Goal: Task Accomplishment & Management: Use online tool/utility

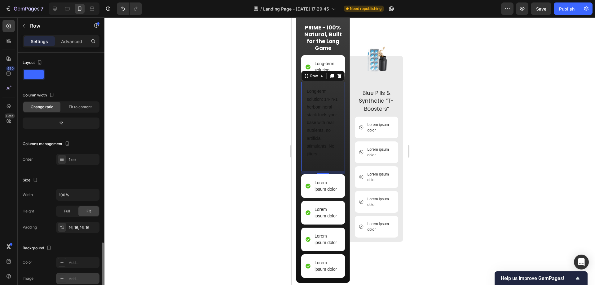
scroll to position [112, 0]
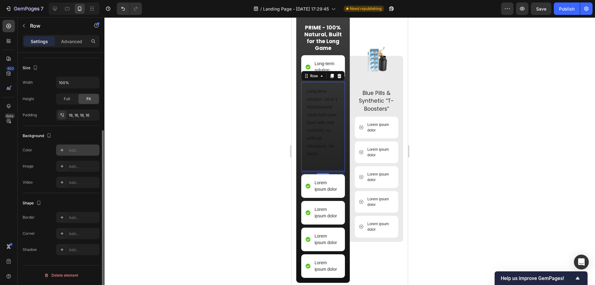
click at [75, 148] on div "Add..." at bounding box center [83, 150] width 29 height 6
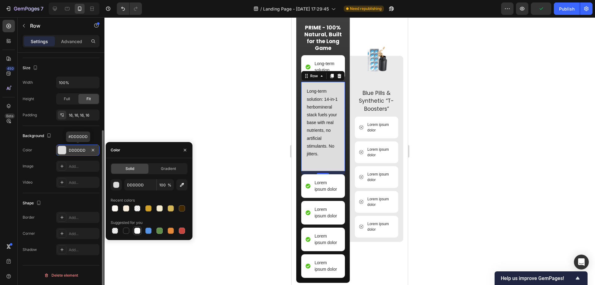
click at [137, 233] on div at bounding box center [137, 230] width 6 height 6
type input "FFFFFF"
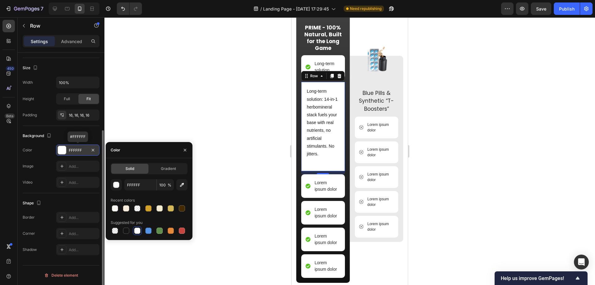
click at [69, 196] on div "Shape Border Add... Corner Add... Shadow Add..." at bounding box center [61, 226] width 77 height 67
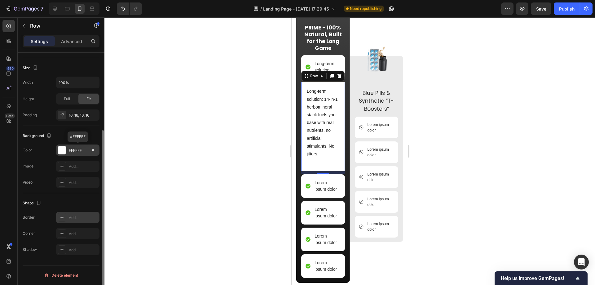
click at [74, 216] on div "Add..." at bounding box center [83, 218] width 29 height 6
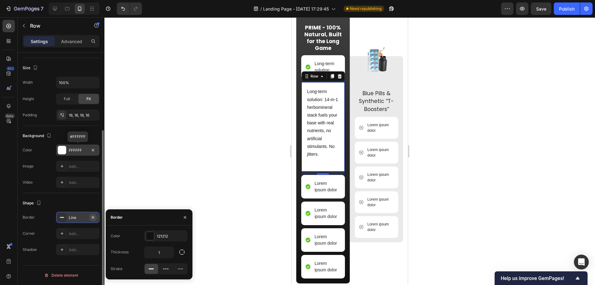
click at [94, 215] on icon "button" at bounding box center [92, 217] width 5 height 5
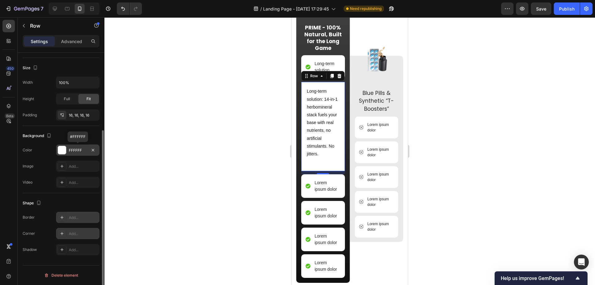
click at [80, 229] on div "Add..." at bounding box center [77, 233] width 43 height 11
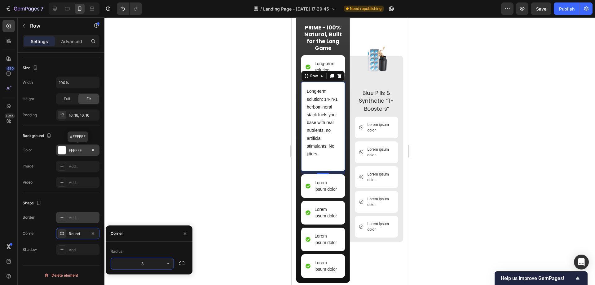
type input "30"
click at [478, 172] on div at bounding box center [349, 150] width 490 height 267
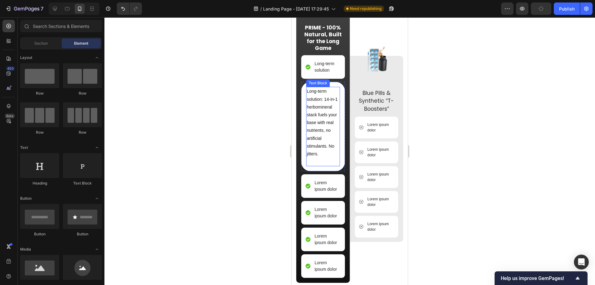
click at [321, 158] on p "Long-term solution: 14-in-1 herbomineral stack fuels your base with real nutrie…" at bounding box center [323, 126] width 33 height 78
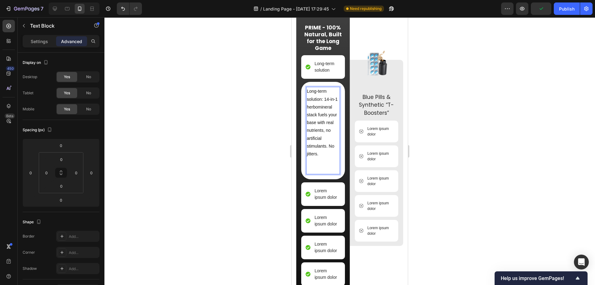
click at [322, 151] on p "Long-term solution: 14-in-1 herbomineral stack fuels your base with real nutrie…" at bounding box center [323, 130] width 33 height 86
click at [325, 150] on p "Long-term solution: 14-in-1 herbomineral stack fuels your base with real nutrie…" at bounding box center [323, 130] width 33 height 86
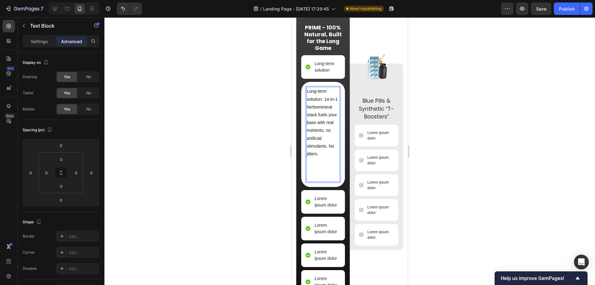
click at [324, 148] on p "Long-term solution: 14-in-1 herbomineral stack fuels your base with real nutrie…" at bounding box center [323, 134] width 33 height 94
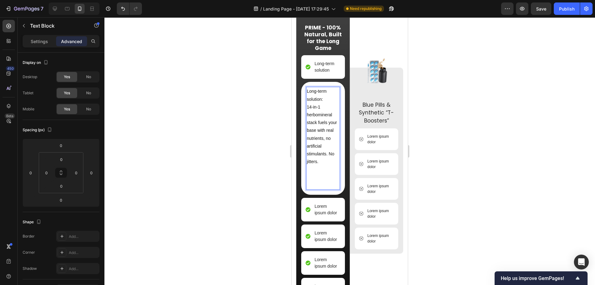
click at [491, 168] on div at bounding box center [349, 150] width 490 height 267
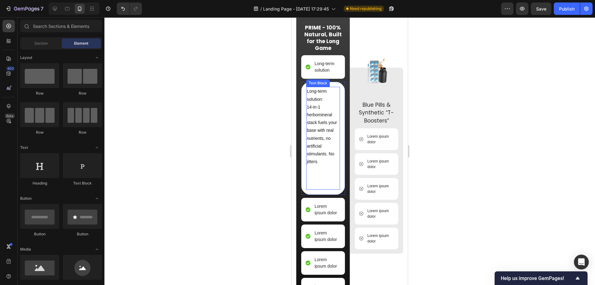
click at [316, 103] on p "Long-term solution:" at bounding box center [323, 94] width 33 height 15
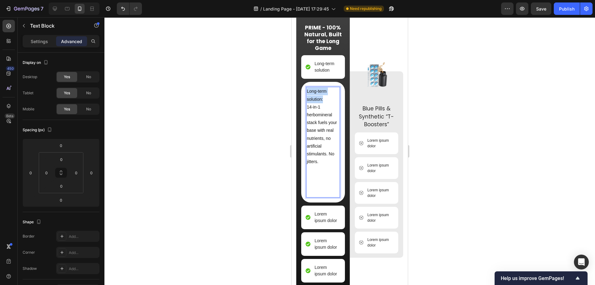
drag, startPoint x: 315, startPoint y: 145, endPoint x: 320, endPoint y: 149, distance: 7.1
click at [320, 103] on p "Long-term solution:" at bounding box center [323, 94] width 33 height 15
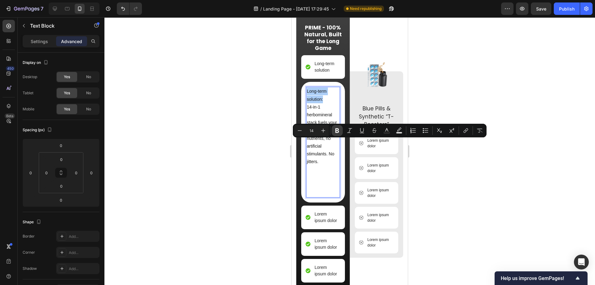
click at [336, 129] on icon "Editor contextual toolbar" at bounding box center [337, 130] width 4 height 5
click at [322, 172] on p "14-in-1 herbomineral stack fuels your base with real nutrients, no artificial s…" at bounding box center [323, 150] width 33 height 94
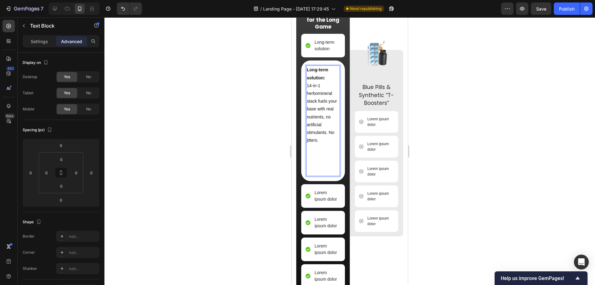
scroll to position [1792, 0]
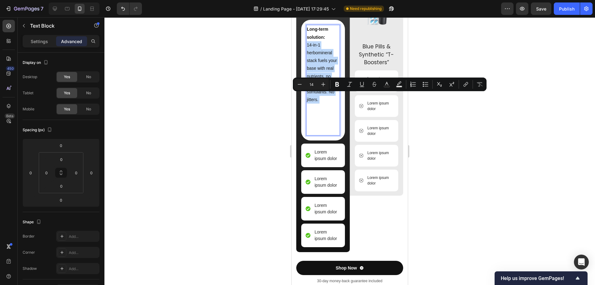
drag, startPoint x: 318, startPoint y: 155, endPoint x: 307, endPoint y: 98, distance: 58.4
click at [307, 98] on p "14-in-1 herbomineral stack fuels your base with real nutrients, no artificial s…" at bounding box center [323, 88] width 33 height 94
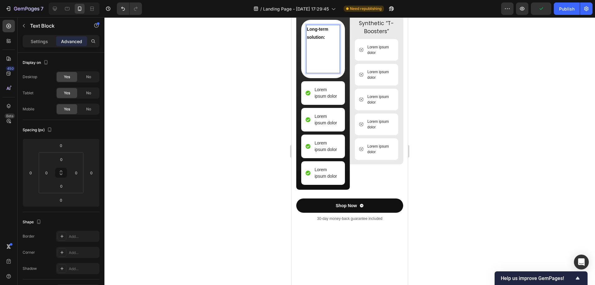
click at [315, 72] on p "⁠⁠⁠⁠⁠⁠⁠" at bounding box center [323, 56] width 33 height 31
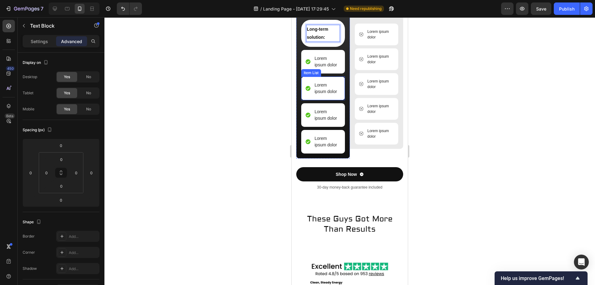
scroll to position [1761, 0]
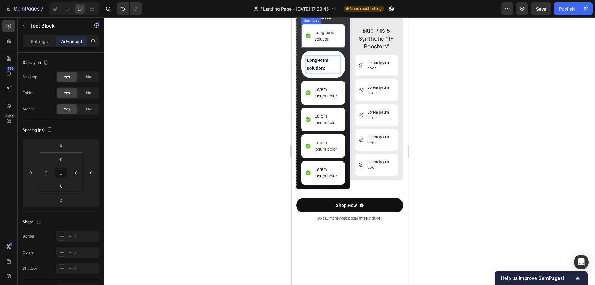
click at [320, 42] on p "Long-term solution" at bounding box center [326, 35] width 25 height 13
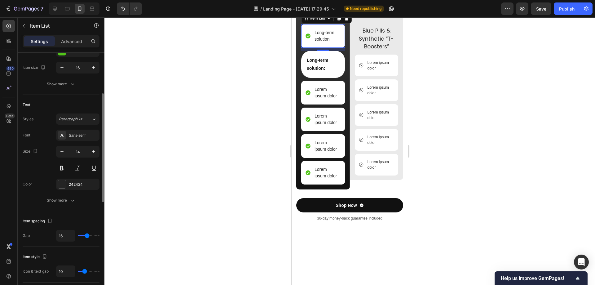
scroll to position [62, 0]
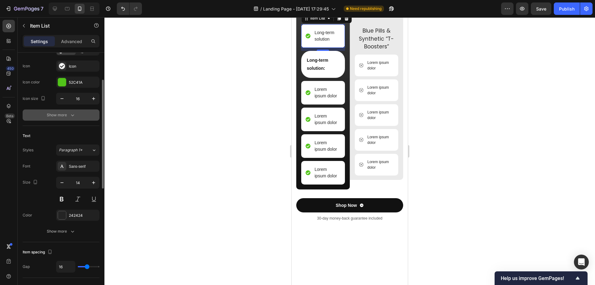
click at [71, 114] on icon "button" at bounding box center [72, 115] width 6 height 6
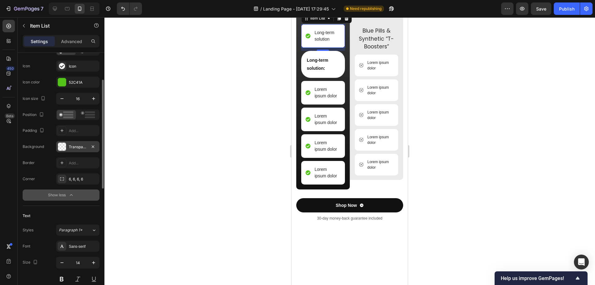
scroll to position [124, 0]
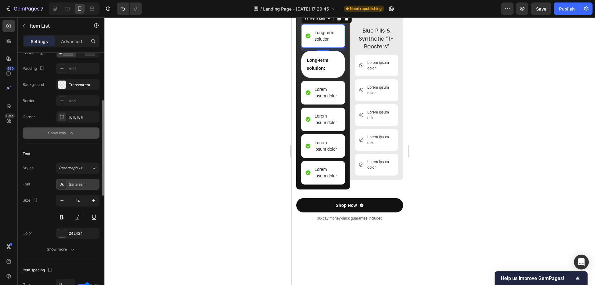
click at [75, 180] on div "Sans-serif" at bounding box center [77, 183] width 43 height 11
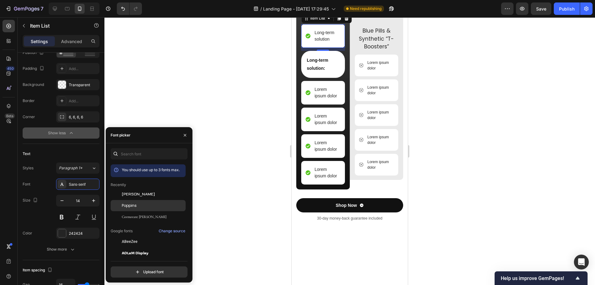
click at [136, 202] on div "Poppins" at bounding box center [148, 205] width 75 height 11
click at [63, 214] on button at bounding box center [61, 216] width 11 height 11
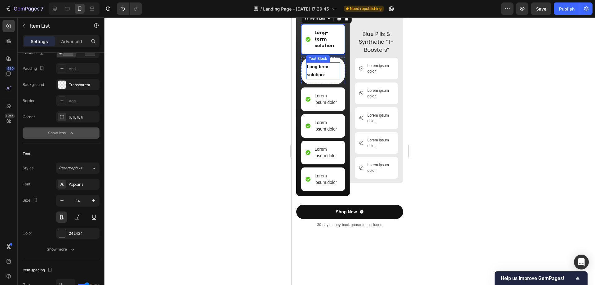
click at [327, 78] on p "Long-term solution:" at bounding box center [323, 70] width 33 height 15
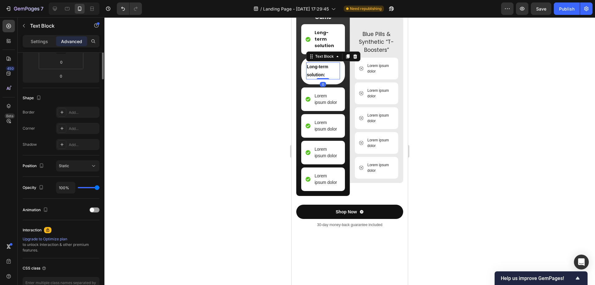
scroll to position [0, 0]
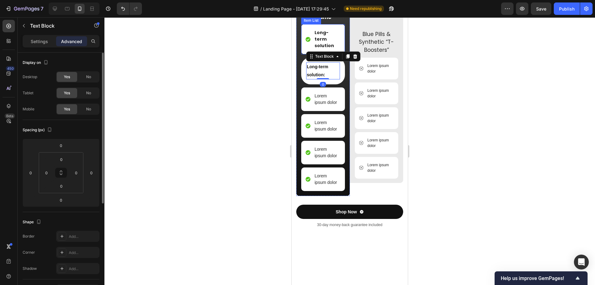
click at [325, 49] on p "Long-term solution" at bounding box center [326, 39] width 25 height 20
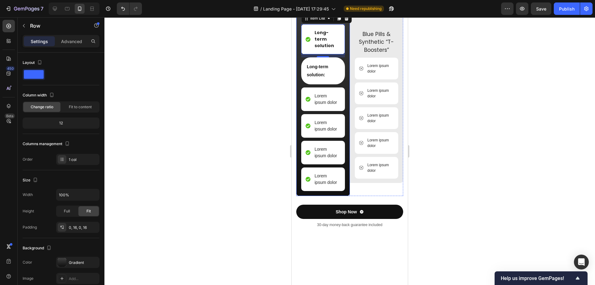
click at [344, 132] on div "Image PRIME - 100% Natural, Built for the Long Game Text Block Long-term soluti…" at bounding box center [323, 90] width 54 height 212
click at [340, 84] on div "Long-term solution: Text Block Row 10" at bounding box center [323, 70] width 44 height 27
click at [340, 54] on icon at bounding box center [339, 51] width 4 height 4
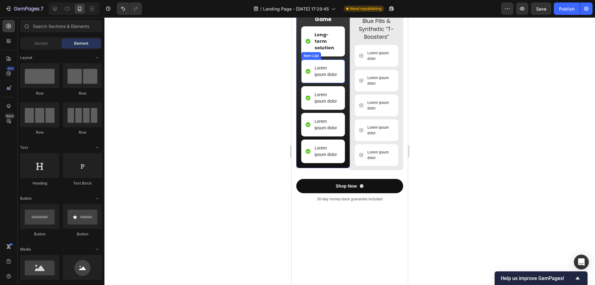
click at [324, 78] on p "Lorem ipsum dolor" at bounding box center [326, 71] width 25 height 13
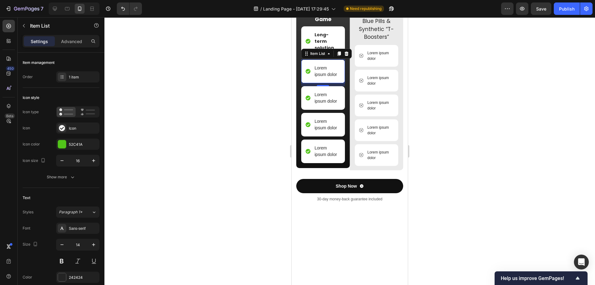
click at [314, 79] on div "Lorem ipsum dolor" at bounding box center [326, 71] width 27 height 15
click at [317, 78] on p "More than a sex solution" at bounding box center [326, 71] width 25 height 13
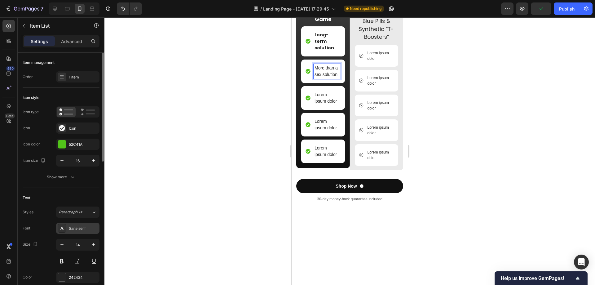
click at [81, 227] on div "Sans-serif" at bounding box center [83, 228] width 29 height 6
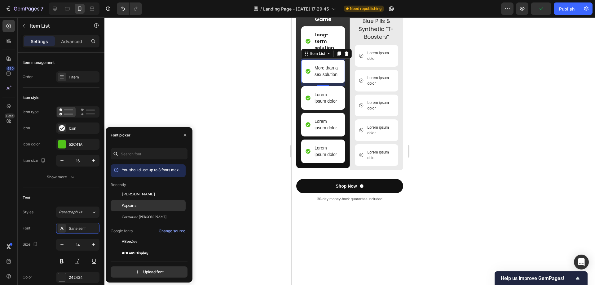
click at [141, 203] on div "Poppins" at bounding box center [153, 206] width 63 height 6
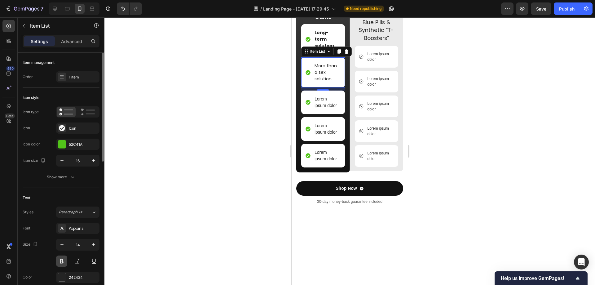
click at [61, 264] on button at bounding box center [61, 260] width 11 height 11
click at [323, 109] on p "Lorem ipsum dolor" at bounding box center [326, 102] width 25 height 13
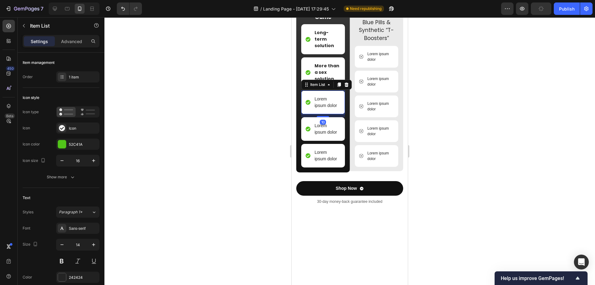
click at [323, 109] on p "Lorem ipsum dolor" at bounding box center [326, 102] width 25 height 13
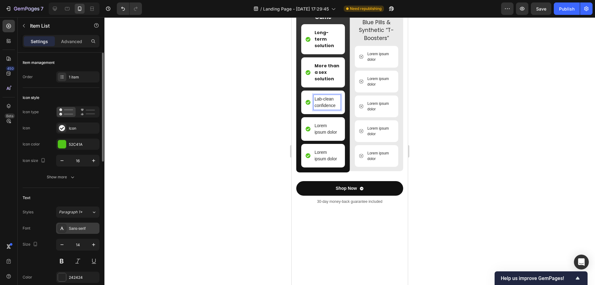
click at [77, 228] on div "Sans-serif" at bounding box center [83, 228] width 29 height 6
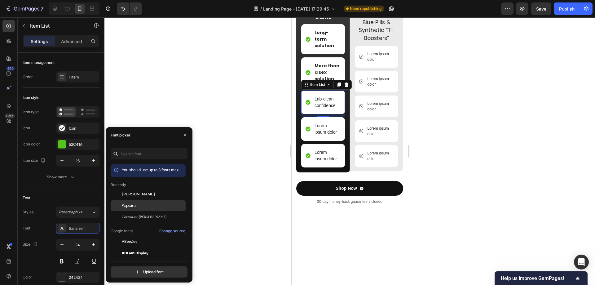
click at [138, 201] on div "Poppins" at bounding box center [148, 205] width 75 height 11
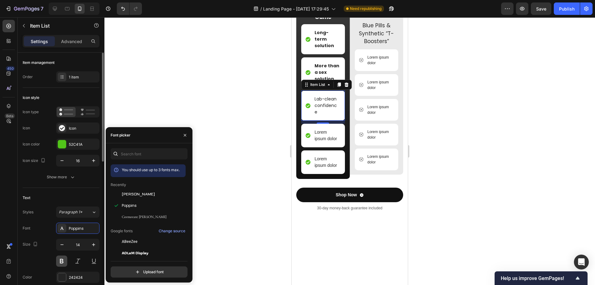
click at [61, 259] on button at bounding box center [61, 260] width 11 height 11
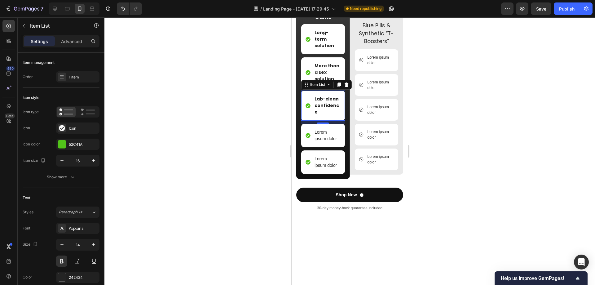
click at [307, 116] on div "Lab-clean confidence" at bounding box center [322, 105] width 35 height 21
click at [63, 164] on button "button" at bounding box center [61, 160] width 11 height 11
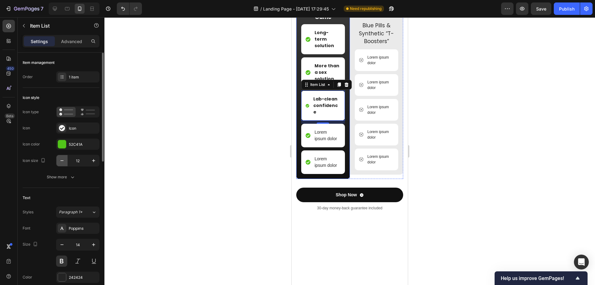
click at [63, 164] on button "button" at bounding box center [61, 160] width 11 height 11
click at [93, 160] on icon "button" at bounding box center [93, 160] width 3 height 3
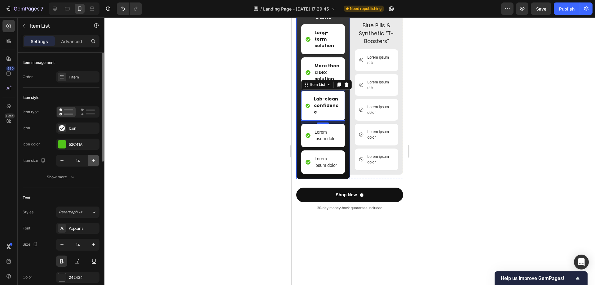
type input "15"
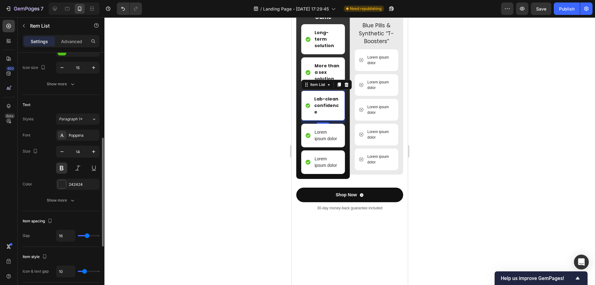
scroll to position [155, 0]
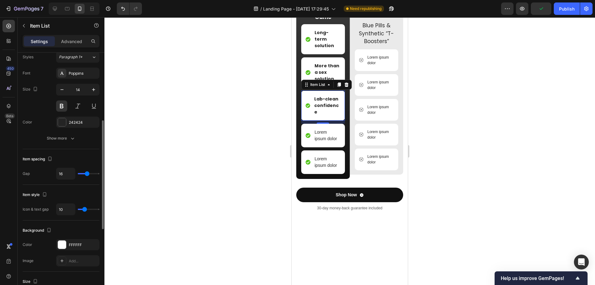
type input "13"
type input "10"
type input "8"
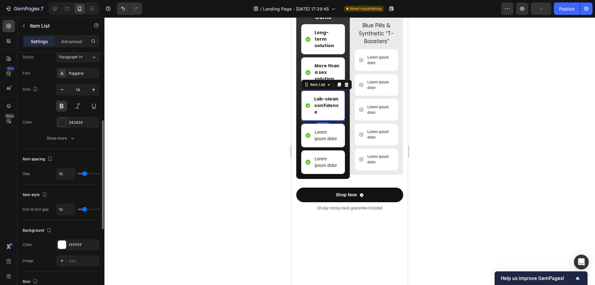
type input "8"
type input "6"
type input "5"
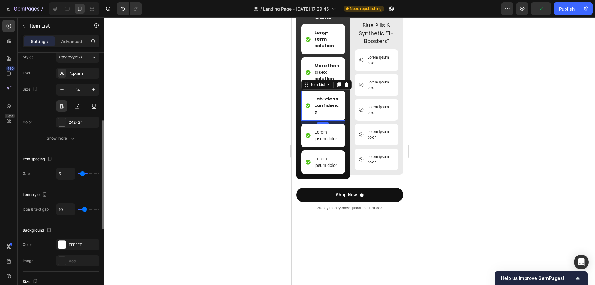
type input "4"
type input "2"
type input "1"
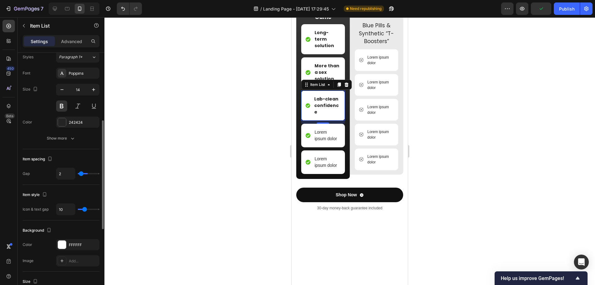
type input "1"
type input "0"
drag, startPoint x: 86, startPoint y: 174, endPoint x: 72, endPoint y: 175, distance: 14.3
type input "0"
click at [78, 174] on input "range" at bounding box center [89, 173] width 22 height 1
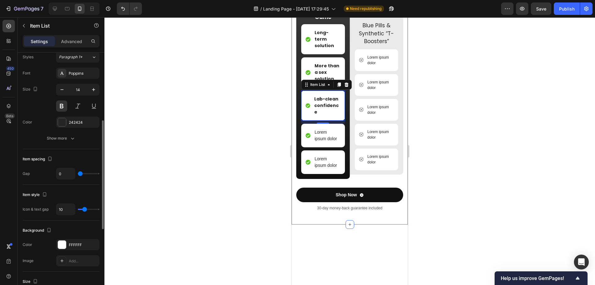
type input "0"
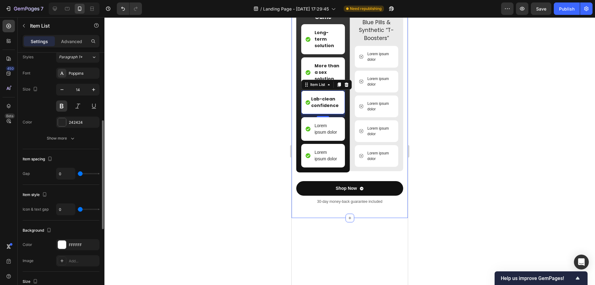
type input "1"
type input "2"
type input "1"
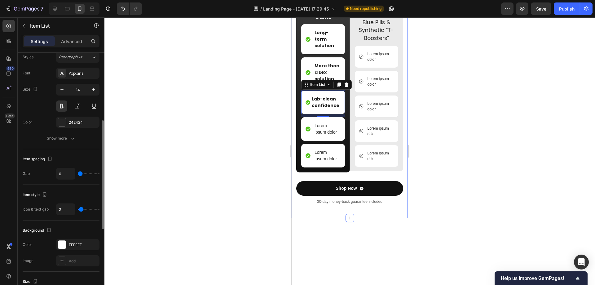
type input "1"
type input "0"
type input "1"
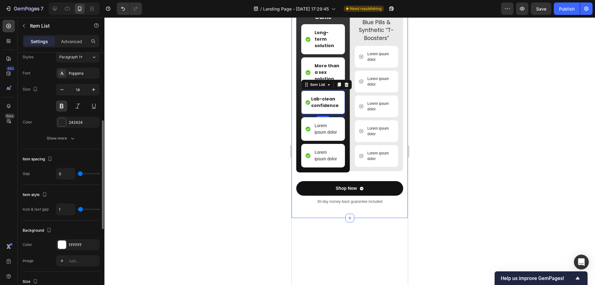
type input "2"
type input "3"
type input "4"
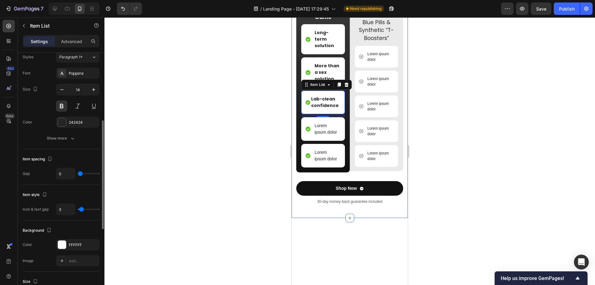
type input "4"
type input "7"
type input "8"
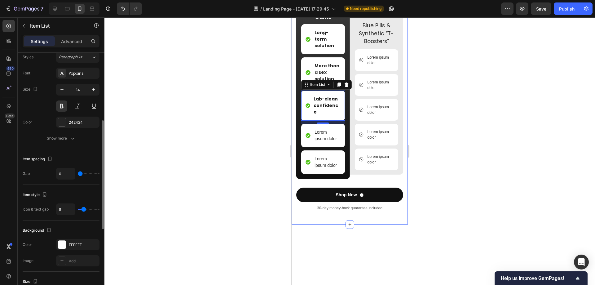
type input "9"
type input "6"
type input "5"
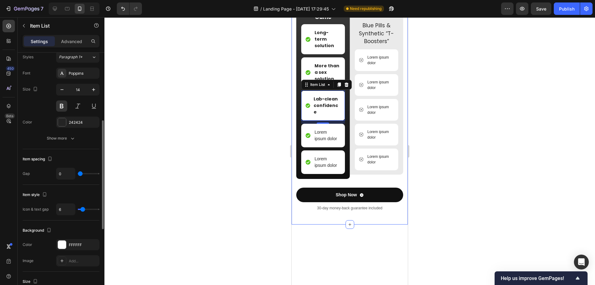
type input "5"
type input "4"
type input "3"
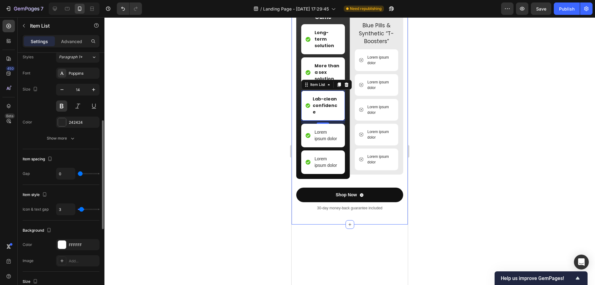
type input "2"
type input "1"
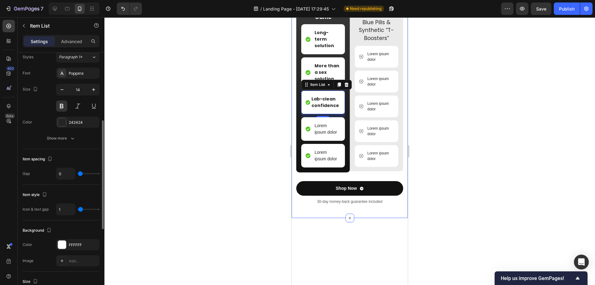
drag, startPoint x: 85, startPoint y: 210, endPoint x: 81, endPoint y: 211, distance: 5.0
type input "1"
click at [81, 210] on input "range" at bounding box center [89, 208] width 22 height 1
click at [313, 83] on div "More than a sex solution" at bounding box center [322, 72] width 35 height 21
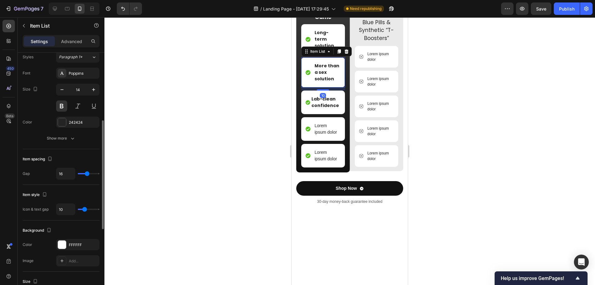
type input "0"
drag, startPoint x: 84, startPoint y: 210, endPoint x: 49, endPoint y: 211, distance: 34.7
type input "0"
click at [78, 210] on input "range" at bounding box center [89, 208] width 22 height 1
click at [310, 87] on div "More than a sex solution" at bounding box center [323, 72] width 44 height 30
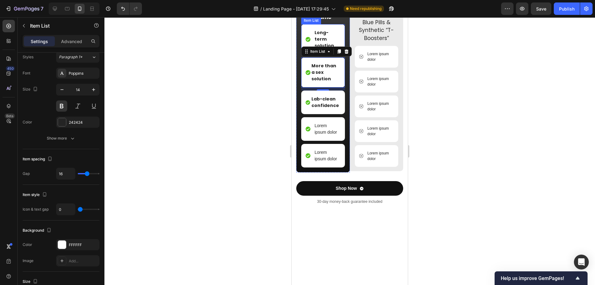
click at [312, 50] on div "Long-term solution" at bounding box center [322, 38] width 35 height 21
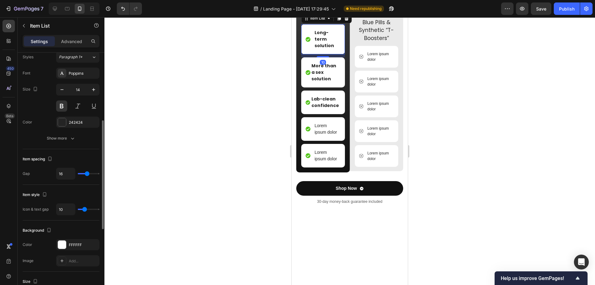
click at [80, 210] on div "10" at bounding box center [77, 209] width 43 height 12
type input "9"
type input "7"
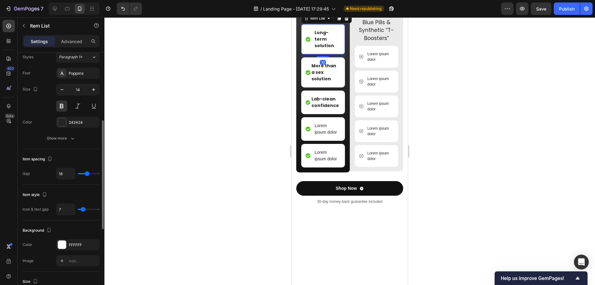
type input "4"
type input "0"
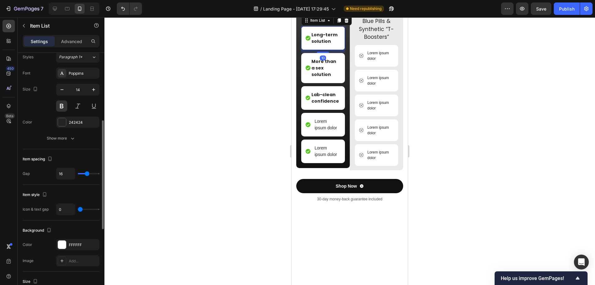
drag, startPoint x: 85, startPoint y: 210, endPoint x: 51, endPoint y: 207, distance: 33.8
type input "0"
click at [78, 208] on input "range" at bounding box center [89, 208] width 22 height 1
click at [501, 140] on div at bounding box center [349, 150] width 490 height 267
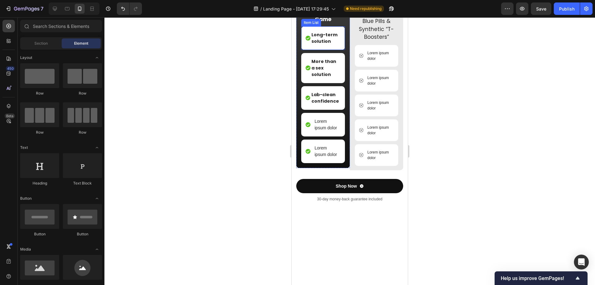
click at [319, 45] on p "Long-term solution" at bounding box center [325, 38] width 28 height 13
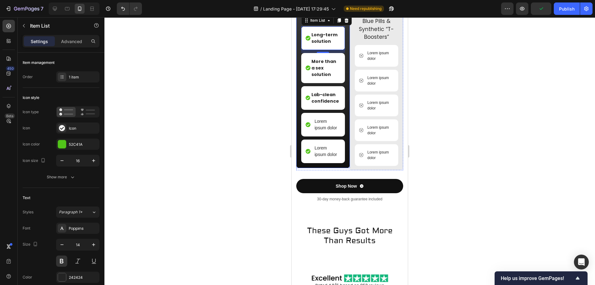
scroll to position [1699, 0]
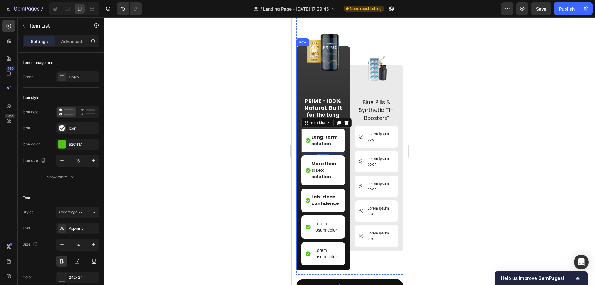
click at [353, 60] on div "Image Blue Pills & Synthetic “T-Boosters” Text Block Lorem ipsum dolor Item Lis…" at bounding box center [377, 158] width 54 height 224
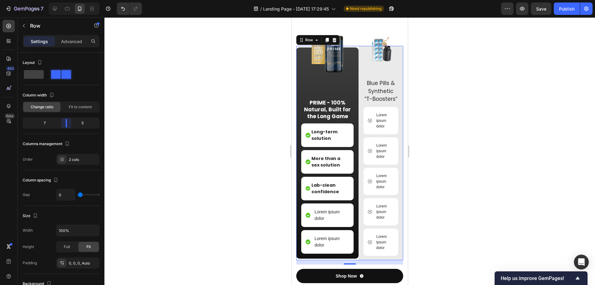
drag, startPoint x: 63, startPoint y: 122, endPoint x: 67, endPoint y: 122, distance: 4.6
click at [67, 0] on body "7 Version history / Landing Page - [DATE] 17:29:45 Need republishing Preview Sa…" at bounding box center [297, 0] width 595 height 0
click at [305, 143] on div "Long-term solution" at bounding box center [327, 135] width 52 height 24
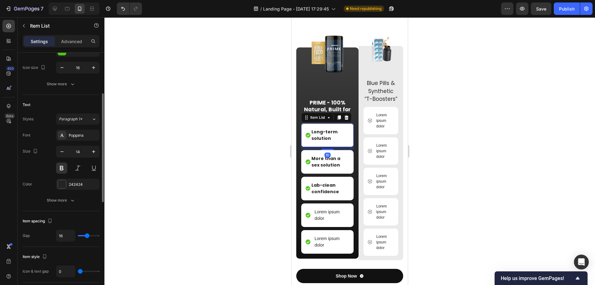
scroll to position [155, 0]
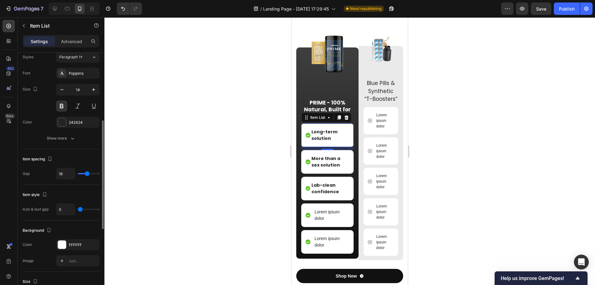
type input "1"
type input "2"
type input "3"
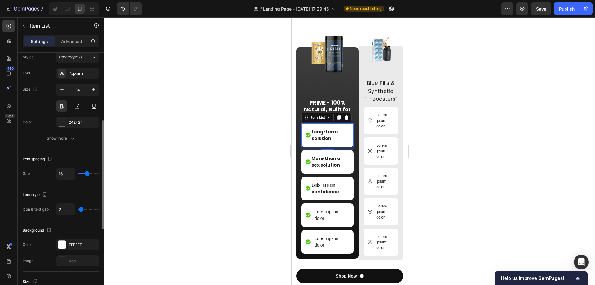
type input "3"
type input "4"
type input "5"
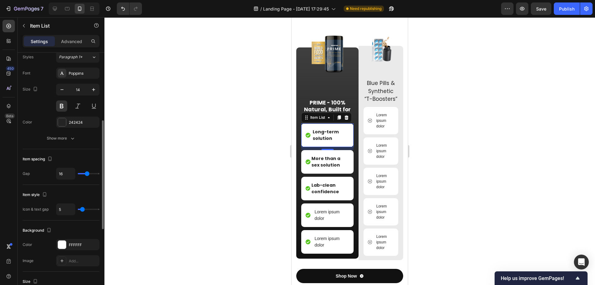
type input "6"
type input "5"
type input "4"
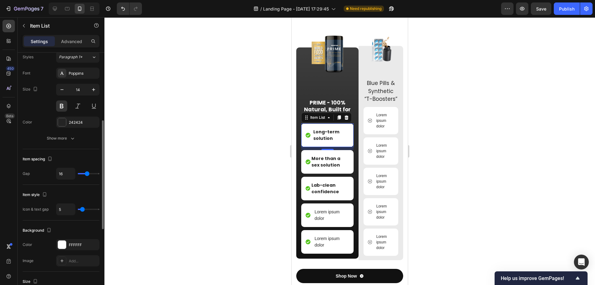
type input "4"
type input "5"
click at [82, 208] on input "range" at bounding box center [89, 208] width 22 height 1
click at [309, 169] on div "More than a sex solution" at bounding box center [327, 161] width 44 height 15
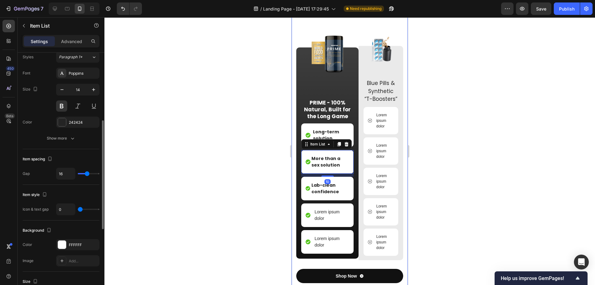
type input "4"
type input "5"
type input "6"
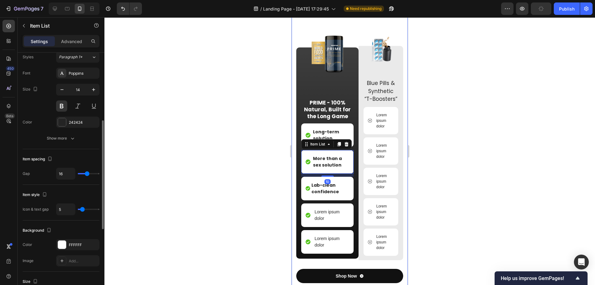
type input "6"
type input "7"
type input "6"
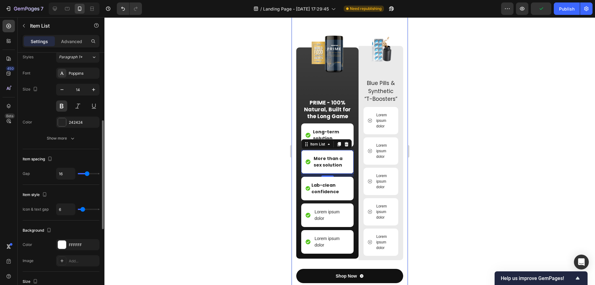
type input "5"
click at [82, 209] on input "range" at bounding box center [89, 208] width 22 height 1
click at [315, 194] on div "Lab-clean confidence" at bounding box center [327, 189] width 52 height 24
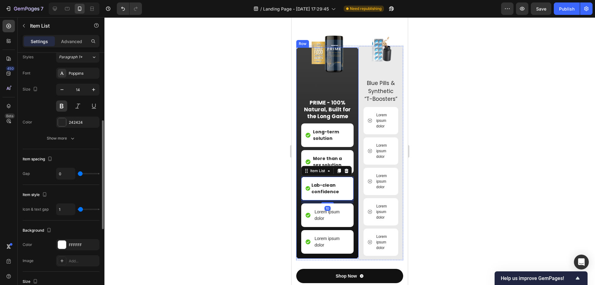
type input "0"
type input "1"
type input "2"
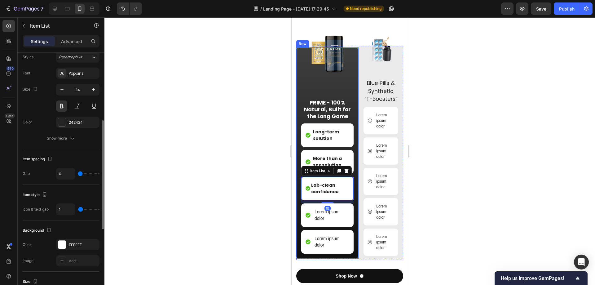
type input "2"
type input "3"
type input "4"
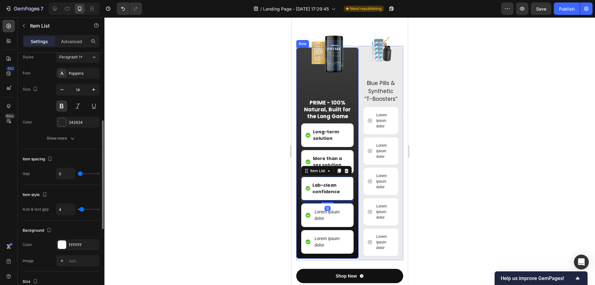
type input "5"
click at [82, 209] on input "range" at bounding box center [89, 208] width 22 height 1
click at [307, 219] on div "Lorem ipsum dolor" at bounding box center [327, 215] width 52 height 24
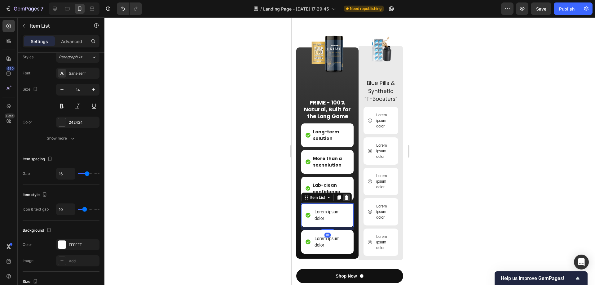
click at [348, 200] on icon at bounding box center [346, 197] width 5 height 5
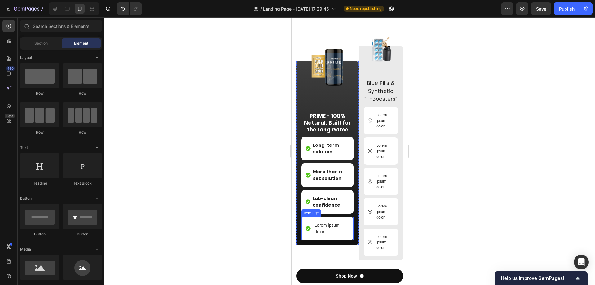
click at [309, 236] on div "Lorem ipsum dolor" at bounding box center [327, 228] width 44 height 15
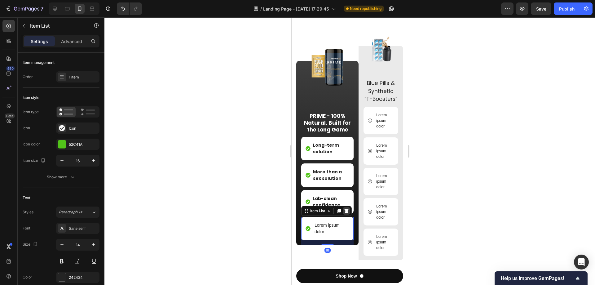
click at [346, 213] on icon at bounding box center [346, 210] width 4 height 4
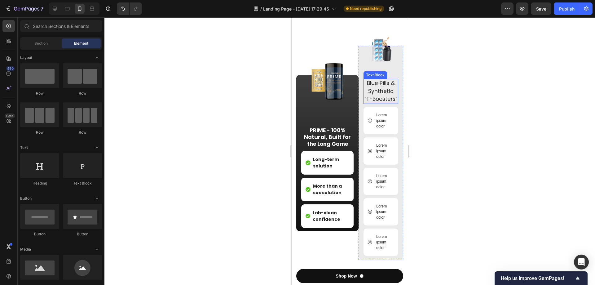
click at [378, 103] on p "Blue Pills & Synthetic “T-Boosters”" at bounding box center [380, 91] width 33 height 24
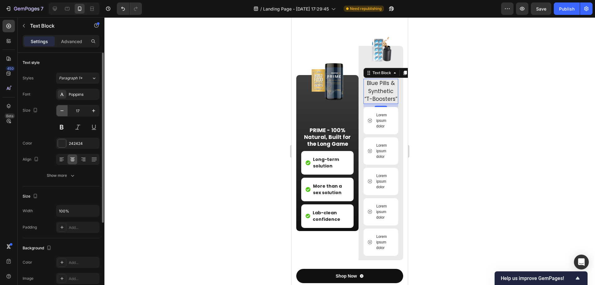
click at [63, 112] on icon "button" at bounding box center [62, 110] width 6 height 6
type input "16"
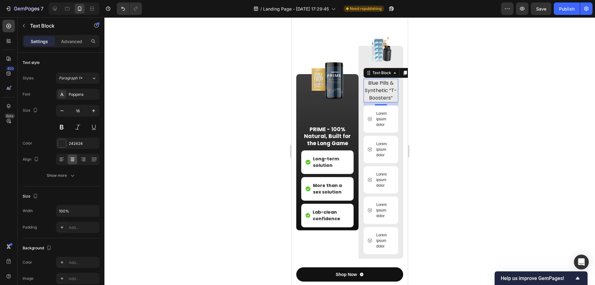
click at [447, 142] on div at bounding box center [349, 150] width 490 height 267
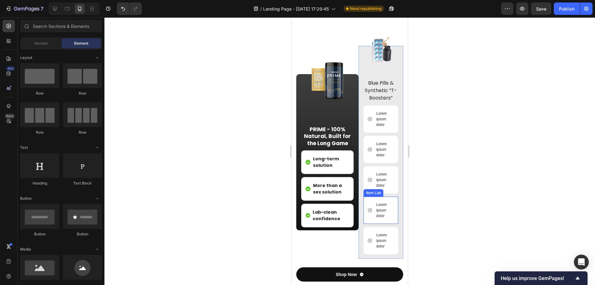
click at [375, 219] on div "Lorem ipsum dolor" at bounding box center [384, 210] width 19 height 19
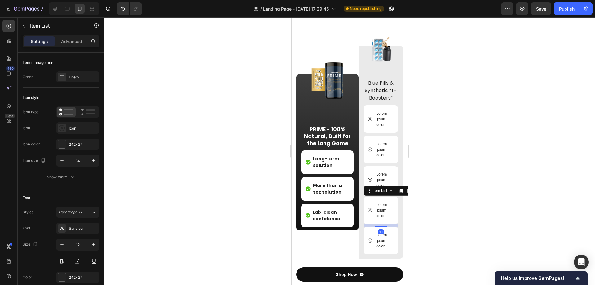
click at [368, 212] on div "Lorem ipsum dolor" at bounding box center [381, 210] width 26 height 19
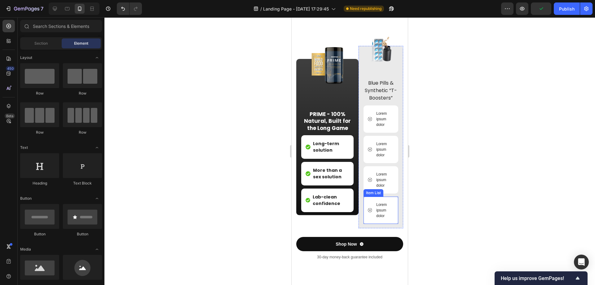
click at [369, 211] on div "Lorem ipsum dolor" at bounding box center [381, 210] width 26 height 19
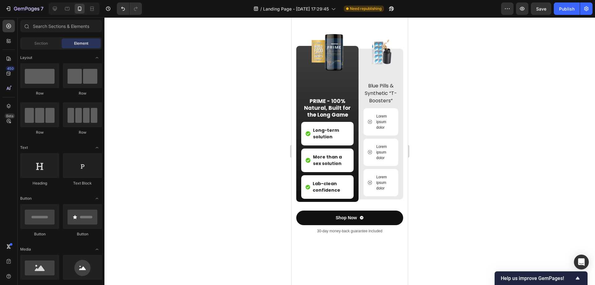
click at [480, 166] on div at bounding box center [349, 150] width 490 height 267
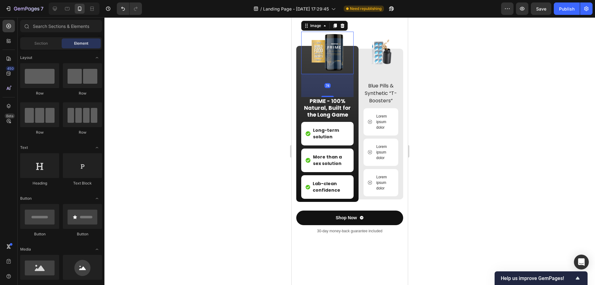
click at [318, 70] on img at bounding box center [327, 53] width 42 height 42
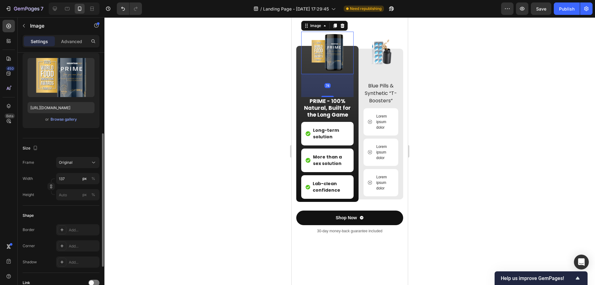
scroll to position [93, 0]
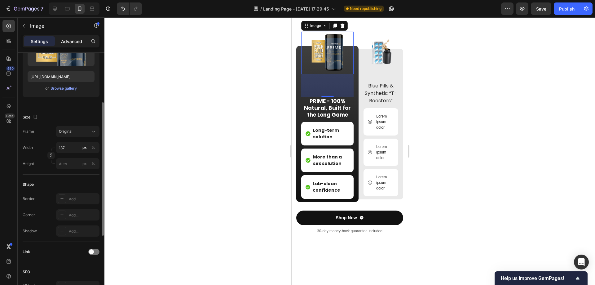
click at [71, 39] on p "Advanced" at bounding box center [71, 41] width 21 height 7
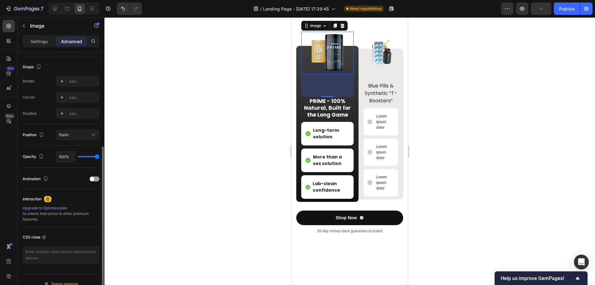
scroll to position [164, 0]
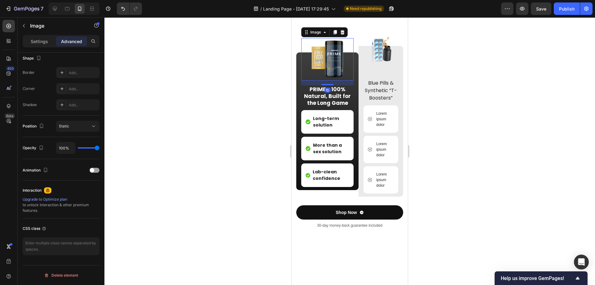
drag, startPoint x: 327, startPoint y: 107, endPoint x: 326, endPoint y: 88, distance: 18.3
click at [326, 81] on div "Image 15" at bounding box center [327, 59] width 52 height 42
type input "15"
click at [381, 62] on img at bounding box center [380, 49] width 25 height 25
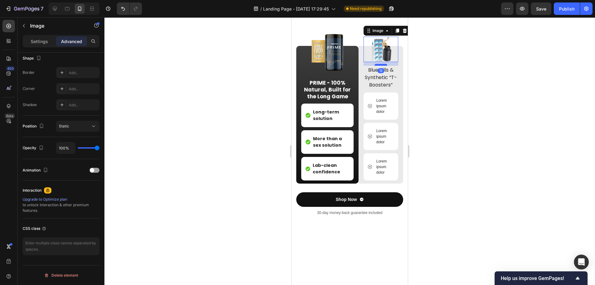
drag, startPoint x: 375, startPoint y: 89, endPoint x: 376, endPoint y: 76, distance: 13.1
click at [376, 66] on div at bounding box center [380, 65] width 12 height 2
type input "12"
click at [324, 71] on img at bounding box center [327, 53] width 42 height 42
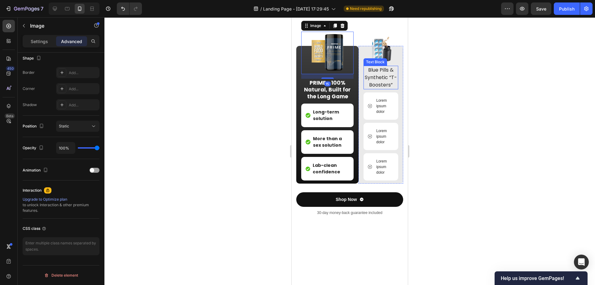
click at [382, 62] on img at bounding box center [380, 49] width 25 height 25
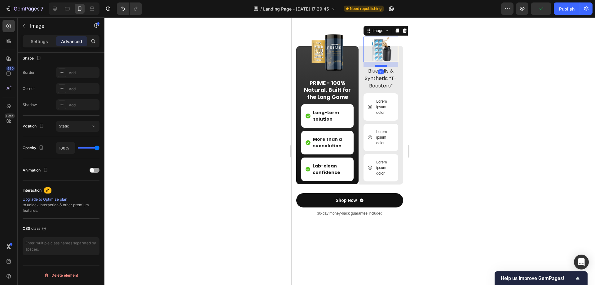
click at [379, 67] on div at bounding box center [380, 66] width 12 height 2
type input "15"
click at [378, 115] on p "Lorem ipsum dolor" at bounding box center [384, 106] width 17 height 17
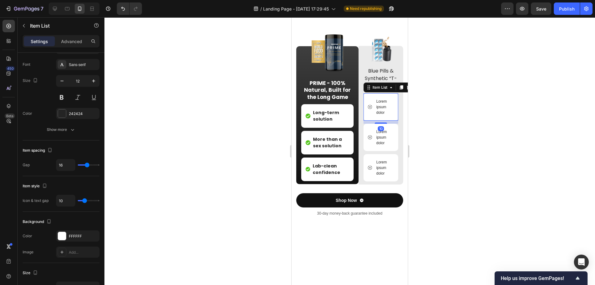
click at [378, 115] on p "Lorem ipsum dolor" at bounding box center [384, 106] width 17 height 17
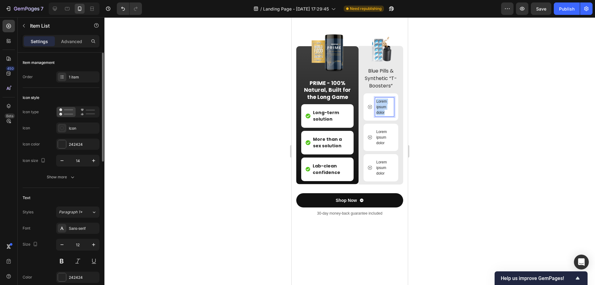
click at [378, 115] on p "Lorem ipsum dolor" at bounding box center [384, 106] width 17 height 17
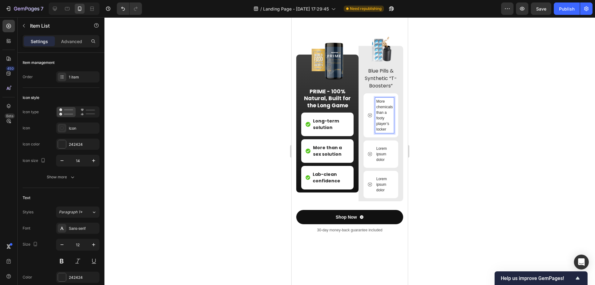
click at [447, 151] on div at bounding box center [349, 150] width 490 height 267
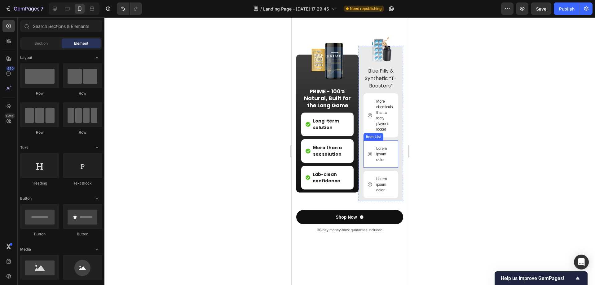
click at [377, 162] on p "Lorem ipsum dolor" at bounding box center [384, 154] width 17 height 17
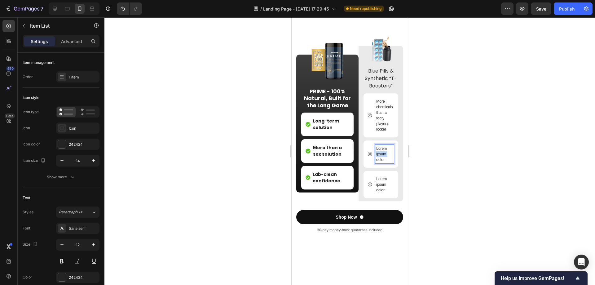
click at [377, 162] on p "Lorem ipsum dolor" at bounding box center [384, 154] width 17 height 17
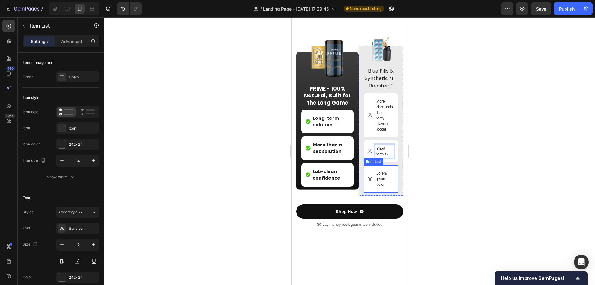
click at [378, 185] on p "Lorem ipsum dolor" at bounding box center [384, 178] width 17 height 17
click at [445, 198] on div at bounding box center [349, 150] width 490 height 267
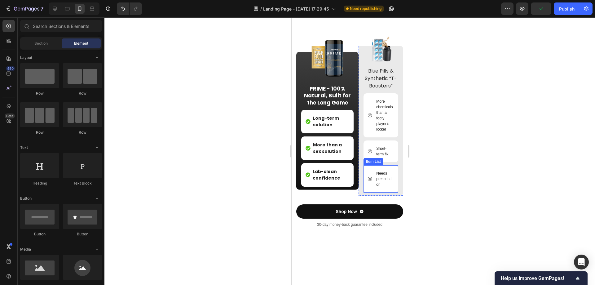
click at [364, 181] on div "Needs prescription" at bounding box center [380, 178] width 35 height 27
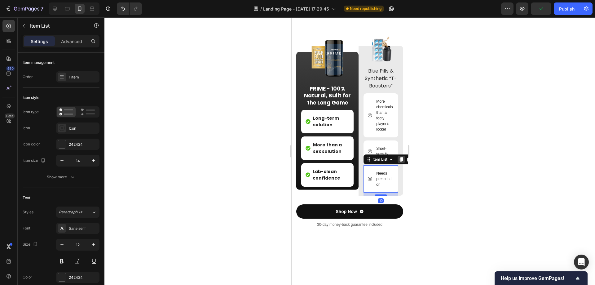
click at [399, 161] on icon at bounding box center [400, 159] width 3 height 4
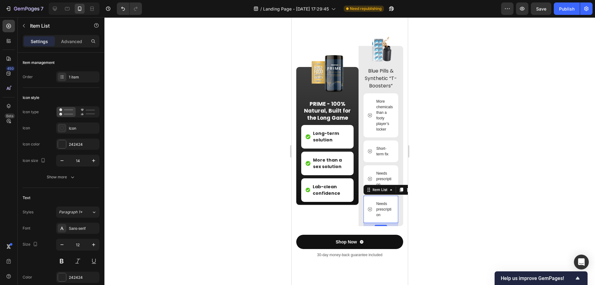
click at [376, 217] on p "Needs prescription" at bounding box center [384, 209] width 17 height 17
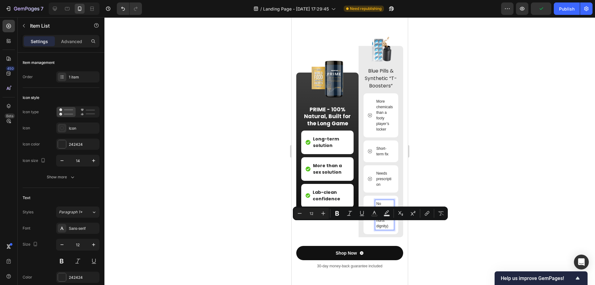
click at [382, 225] on p "No spontaneity (and hurts dignity)" at bounding box center [384, 215] width 17 height 28
drag, startPoint x: 379, startPoint y: 225, endPoint x: 386, endPoint y: 238, distance: 14.0
click at [386, 229] on p "No spontaneity (and hurts dignity)" at bounding box center [384, 215] width 17 height 28
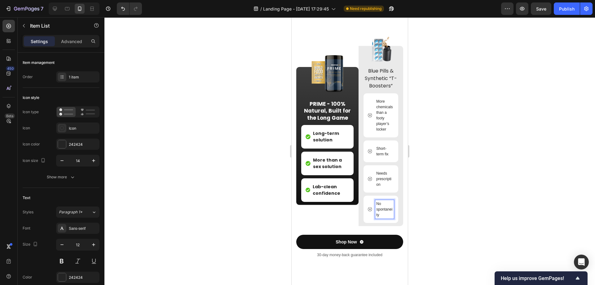
click at [440, 217] on div at bounding box center [349, 150] width 490 height 267
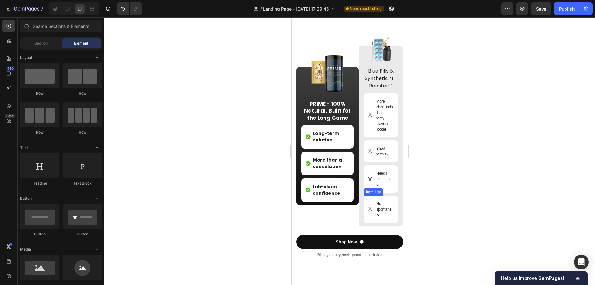
click at [371, 213] on div "No spontaneity" at bounding box center [381, 209] width 26 height 19
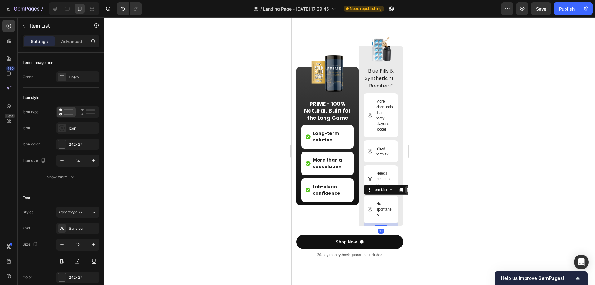
click at [405, 193] on div at bounding box center [408, 189] width 7 height 7
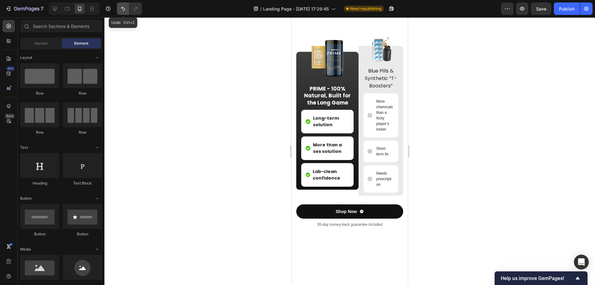
click at [122, 9] on icon "Undo/Redo" at bounding box center [123, 9] width 6 height 6
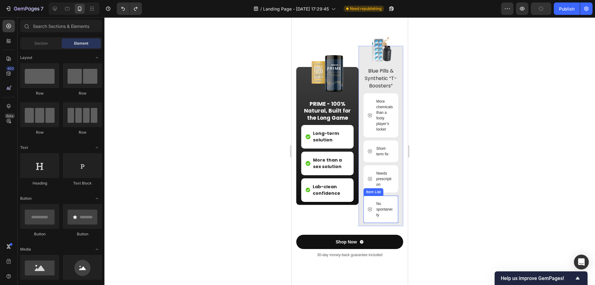
click at [385, 209] on div "No spontaneity" at bounding box center [380, 208] width 35 height 27
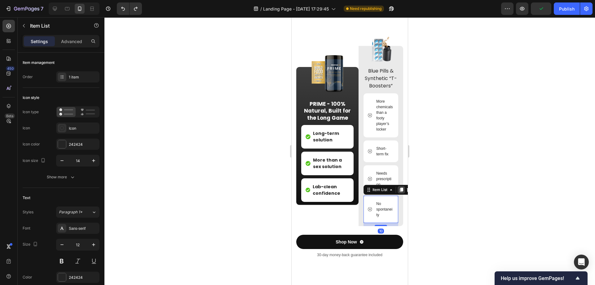
click at [399, 192] on icon at bounding box center [400, 189] width 3 height 4
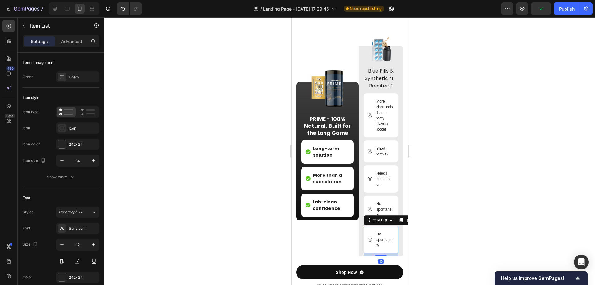
click at [377, 248] on p "No spontaneity" at bounding box center [384, 239] width 17 height 17
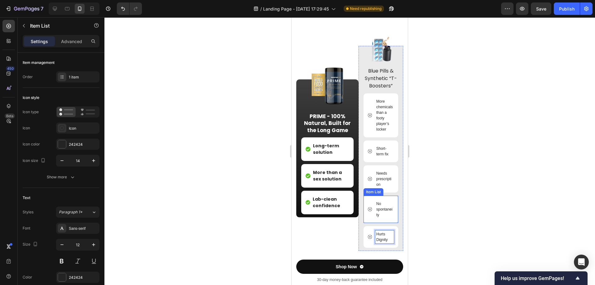
click at [377, 217] on p "No spontaneity" at bounding box center [384, 209] width 17 height 17
click at [380, 217] on p "No spontaneity" at bounding box center [384, 209] width 17 height 17
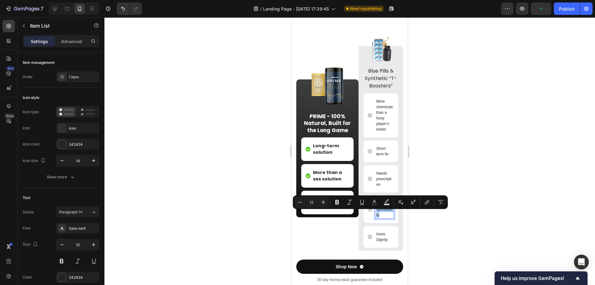
click at [460, 227] on div at bounding box center [349, 150] width 490 height 267
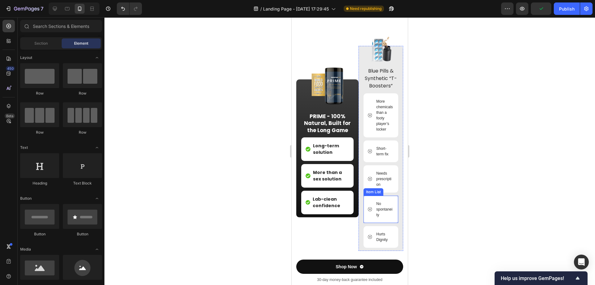
click at [386, 217] on p "No spontaneity" at bounding box center [384, 209] width 17 height 17
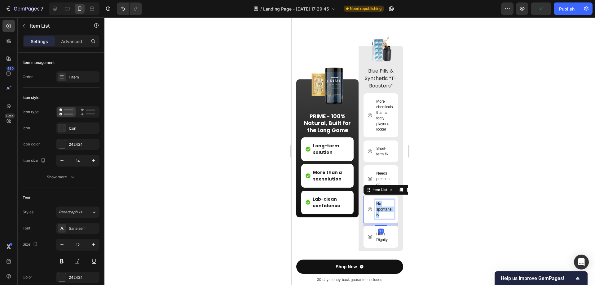
click at [386, 217] on p "No spontaneity" at bounding box center [384, 209] width 17 height 17
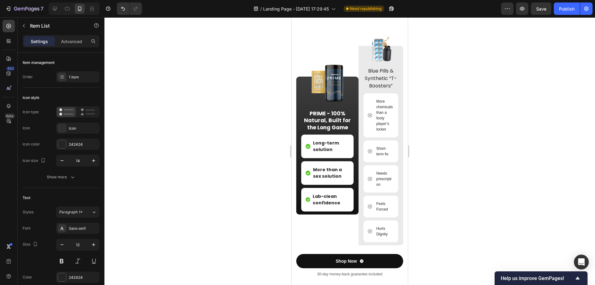
click at [448, 198] on div at bounding box center [349, 150] width 490 height 267
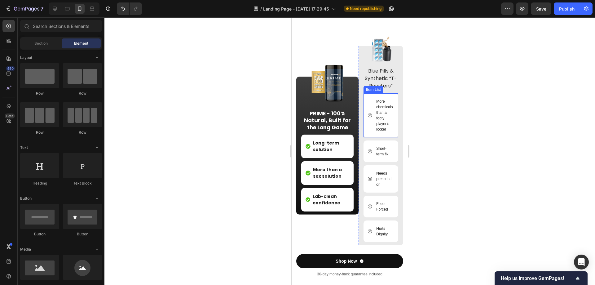
click at [384, 128] on p "More chemicals than a footy player’s locker" at bounding box center [384, 114] width 17 height 33
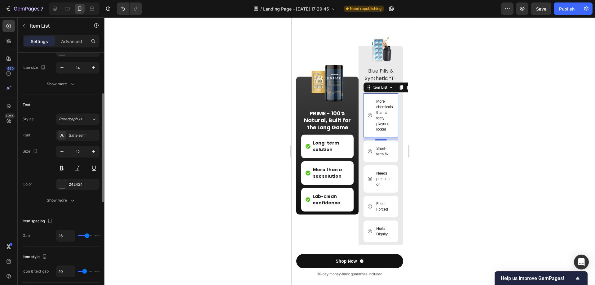
scroll to position [155, 0]
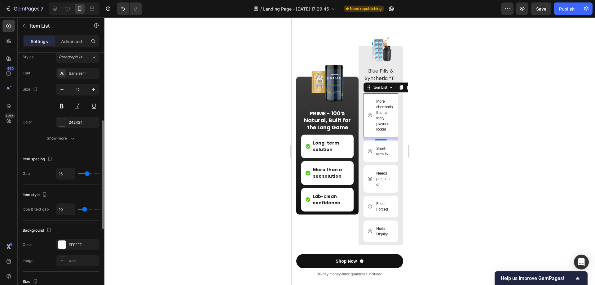
type input "9"
type input "8"
type input "7"
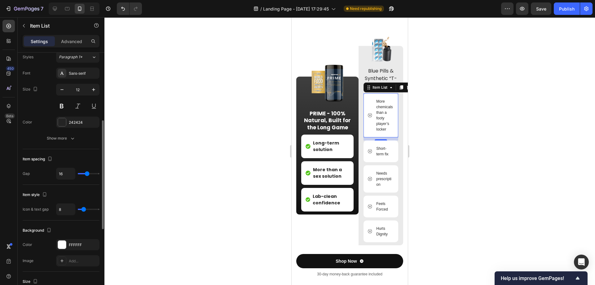
type input "7"
type input "6"
type input "5"
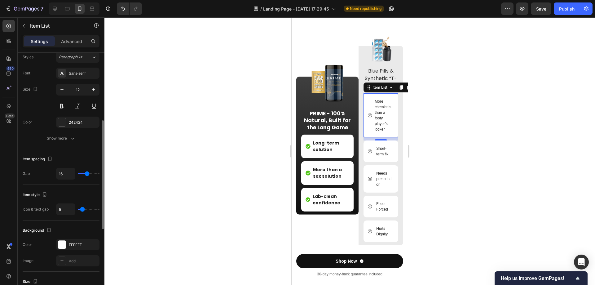
type input "4"
type input "5"
type input "6"
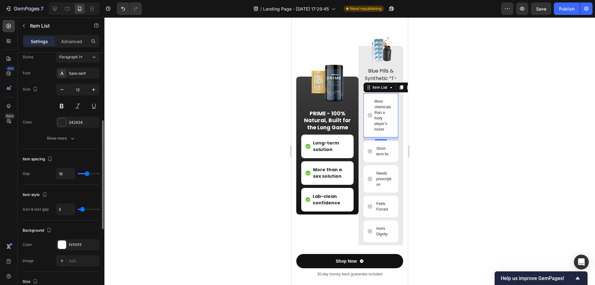
type input "6"
type input "5"
type input "4"
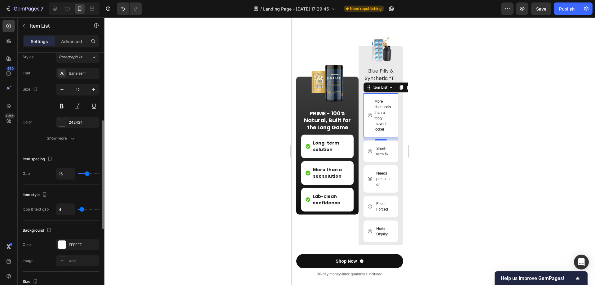
type input "5"
click at [82, 209] on input "range" at bounding box center [89, 208] width 22 height 1
click at [376, 157] on p "Short-term fix" at bounding box center [384, 151] width 17 height 11
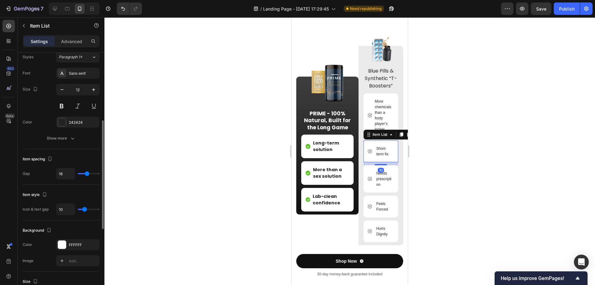
type input "12"
type input "11"
type input "10"
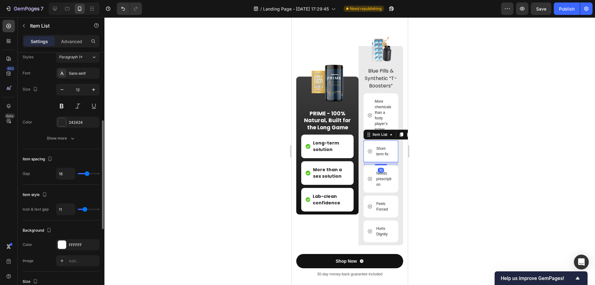
type input "10"
type input "9"
type input "8"
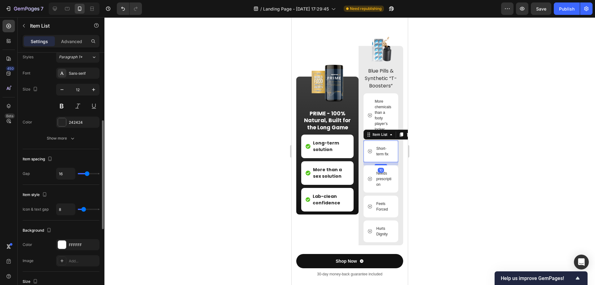
type input "7"
type input "6"
type input "5"
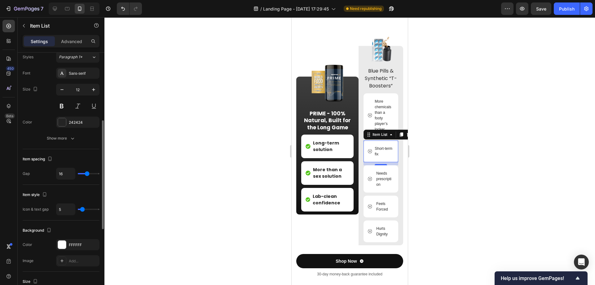
type input "5"
click at [82, 210] on input "range" at bounding box center [89, 208] width 22 height 1
click at [376, 187] on p "Needs prescription" at bounding box center [384, 178] width 17 height 17
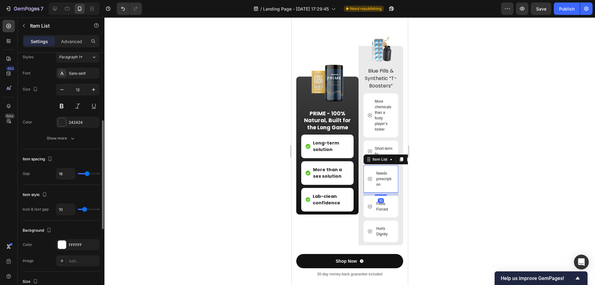
type input "11"
type input "10"
type input "9"
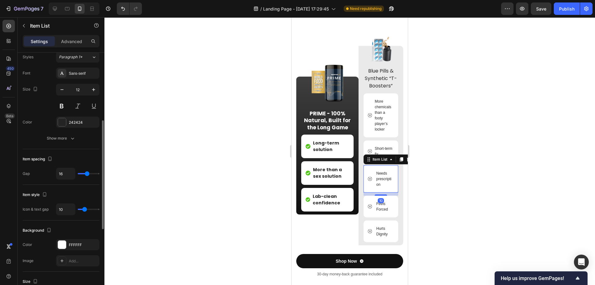
type input "9"
type input "8"
type input "7"
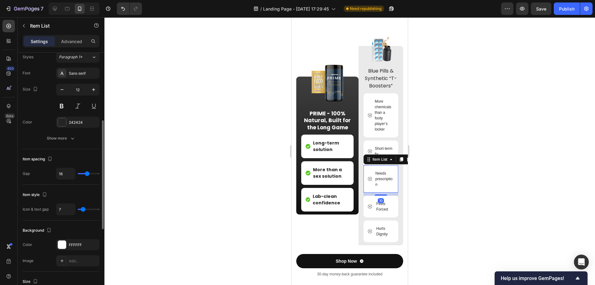
type input "6"
type input "5"
type input "4"
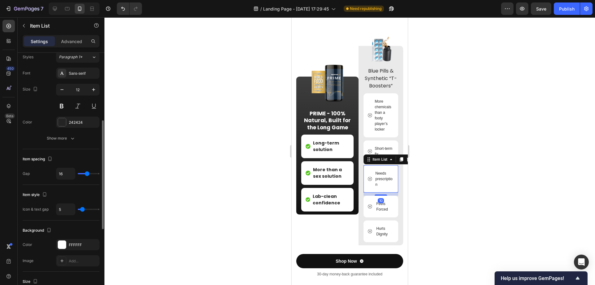
type input "4"
type input "3"
type input "4"
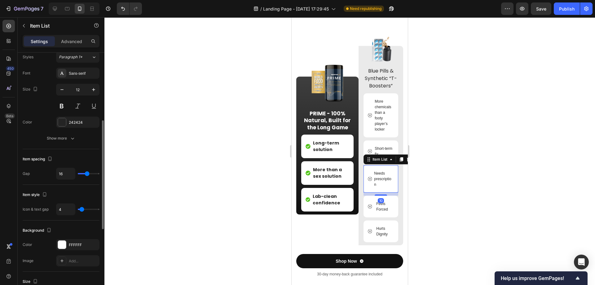
type input "5"
type input "6"
type input "5"
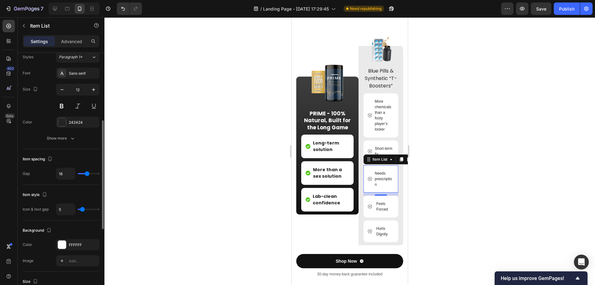
type input "5"
click at [82, 210] on input "range" at bounding box center [89, 208] width 22 height 1
click at [383, 212] on p "Feels Forced" at bounding box center [384, 206] width 17 height 11
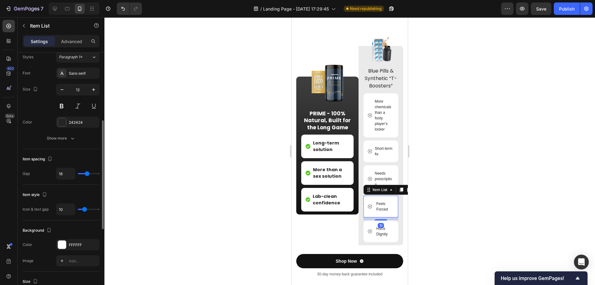
type input "9"
type input "8"
type input "7"
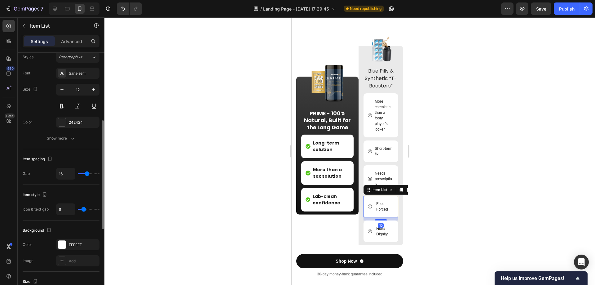
type input "7"
type input "6"
type input "5"
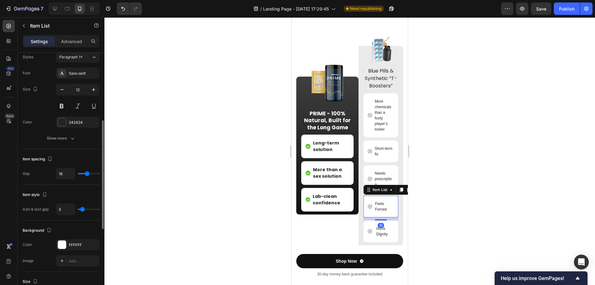
type input "4"
type input "2"
type input "3"
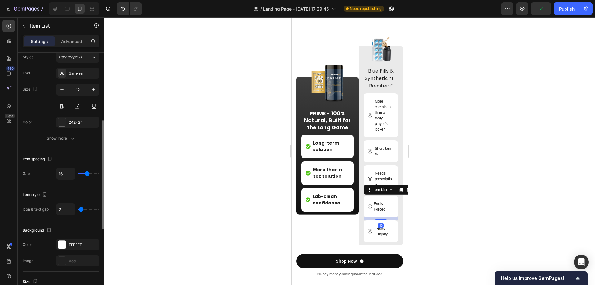
type input "3"
type input "4"
type input "3"
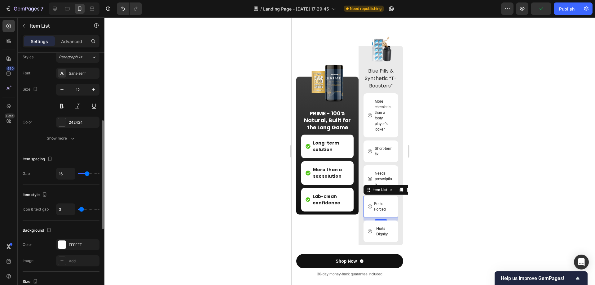
type input "4"
type input "5"
click at [82, 209] on input "range" at bounding box center [89, 208] width 22 height 1
click at [377, 228] on div "10" at bounding box center [380, 225] width 6 height 5
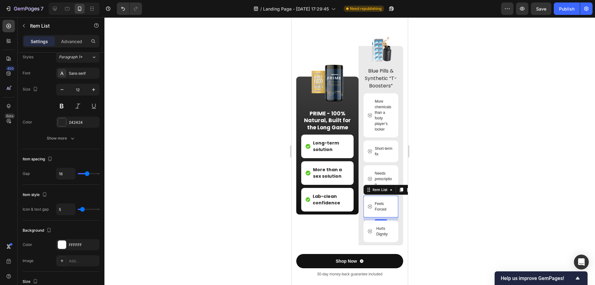
click at [377, 228] on div "10" at bounding box center [380, 225] width 6 height 5
click at [376, 237] on p "Hurts Dignity" at bounding box center [384, 230] width 17 height 11
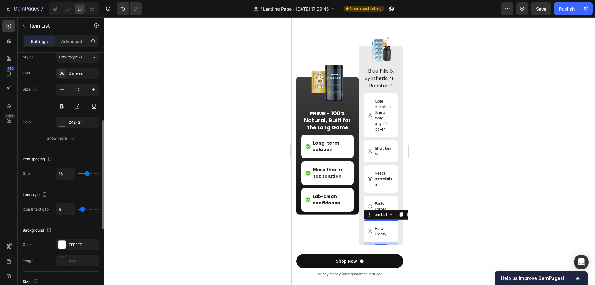
click at [82, 209] on input "range" at bounding box center [89, 208] width 22 height 1
drag, startPoint x: 87, startPoint y: 174, endPoint x: 54, endPoint y: 176, distance: 33.2
click at [78, 174] on input "range" at bounding box center [89, 173] width 22 height 1
click at [374, 211] on p "Feels Forced" at bounding box center [383, 206] width 18 height 11
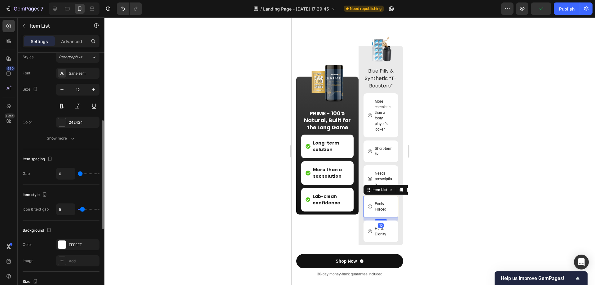
drag, startPoint x: 84, startPoint y: 173, endPoint x: 46, endPoint y: 172, distance: 38.1
click at [78, 173] on input "range" at bounding box center [89, 173] width 22 height 1
click at [383, 181] on p "Needs prescription" at bounding box center [383, 178] width 18 height 17
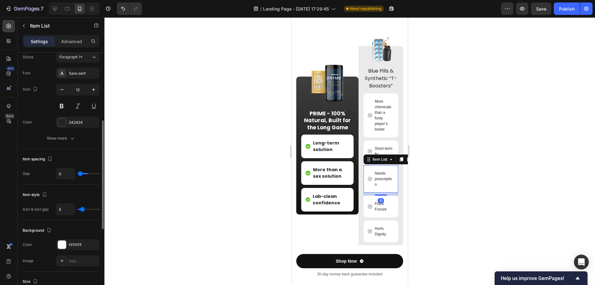
drag, startPoint x: 87, startPoint y: 172, endPoint x: 53, endPoint y: 172, distance: 34.4
click at [78, 173] on input "range" at bounding box center [89, 173] width 22 height 1
click at [381, 154] on div "Short-term fix" at bounding box center [380, 151] width 35 height 22
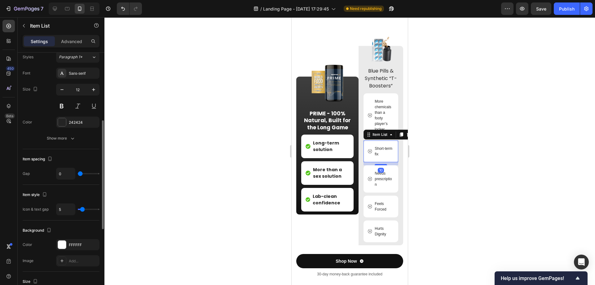
drag, startPoint x: 86, startPoint y: 172, endPoint x: 39, endPoint y: 162, distance: 48.2
click at [78, 173] on input "range" at bounding box center [89, 173] width 22 height 1
click at [378, 116] on p "More chemicals than a footy player’s locker" at bounding box center [383, 114] width 18 height 33
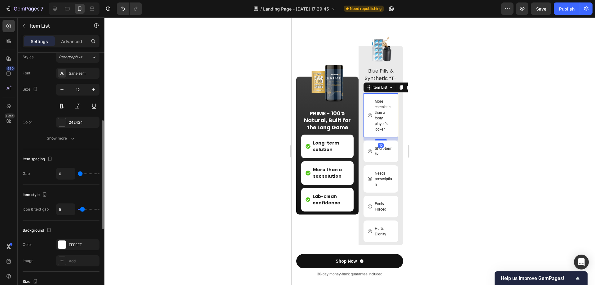
drag, startPoint x: 86, startPoint y: 172, endPoint x: 62, endPoint y: 171, distance: 24.2
click at [78, 173] on input "range" at bounding box center [89, 173] width 22 height 1
click at [473, 160] on div at bounding box center [349, 150] width 490 height 267
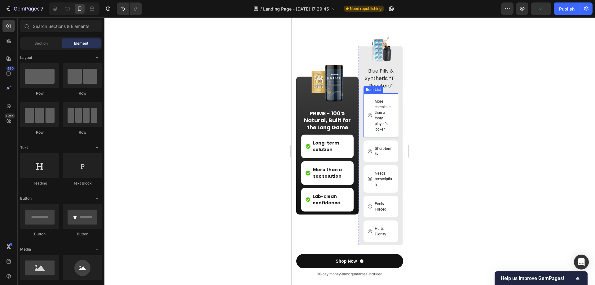
click at [382, 132] on p "More chemicals than a footy player’s locker" at bounding box center [383, 114] width 18 height 33
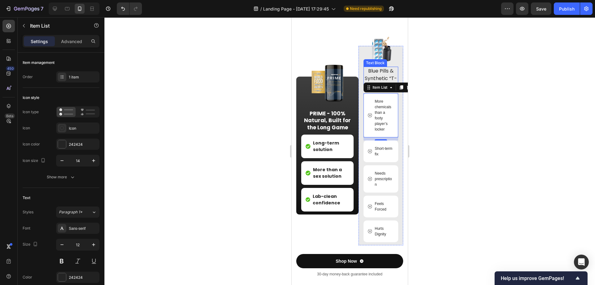
click at [468, 86] on div at bounding box center [349, 150] width 490 height 267
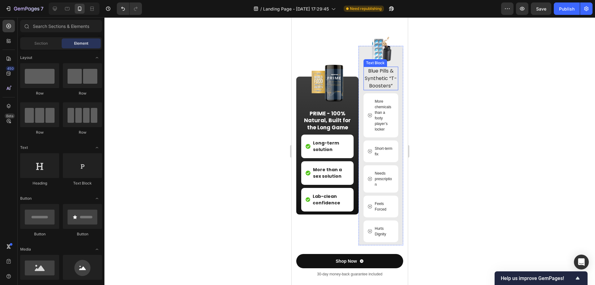
click at [467, 87] on div at bounding box center [349, 150] width 490 height 267
click at [352, 74] on div "Image PRIME - 100% Natural, Built for the Long Game Text Block Long-term soluti…" at bounding box center [327, 145] width 62 height 199
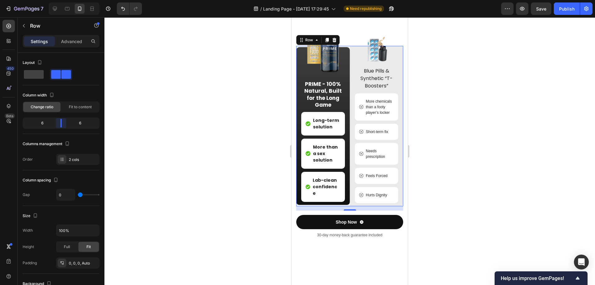
click at [64, 0] on body "7 Version history / Landing Page - [DATE] 17:29:45 Need republishing Preview Sa…" at bounding box center [297, 0] width 595 height 0
click at [425, 161] on div at bounding box center [349, 150] width 490 height 267
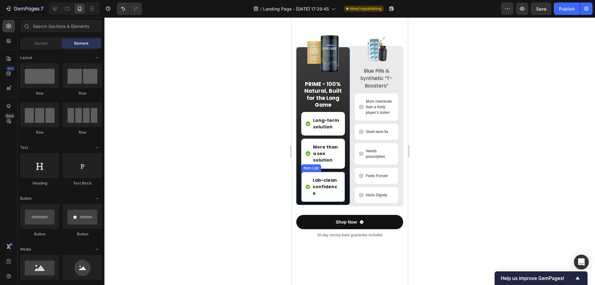
click at [311, 197] on div "Lab-clean confidence" at bounding box center [322, 186] width 35 height 21
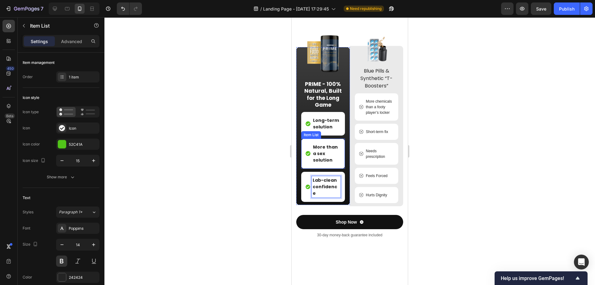
click at [326, 163] on p "More than a sex solution" at bounding box center [326, 154] width 27 height 20
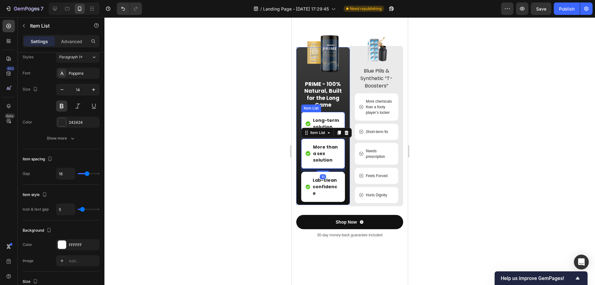
click at [329, 130] on p "Long-term solution" at bounding box center [326, 123] width 27 height 13
click at [322, 163] on p "More than a sex solution" at bounding box center [326, 154] width 27 height 20
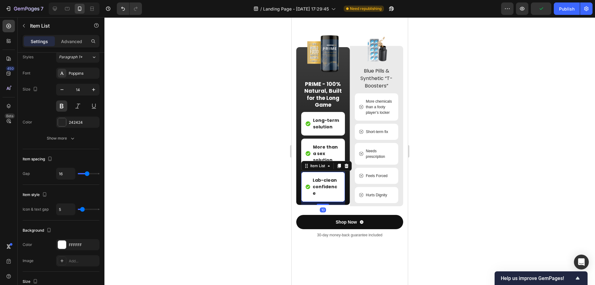
click at [320, 196] on p "Lab-clean confidence" at bounding box center [325, 187] width 27 height 20
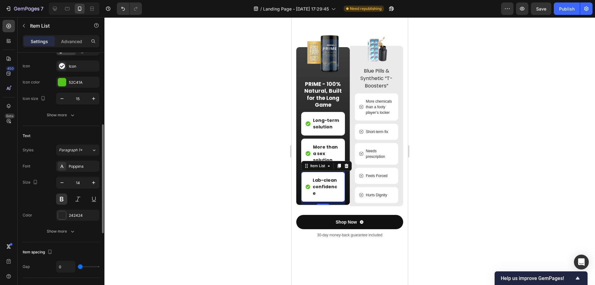
scroll to position [93, 0]
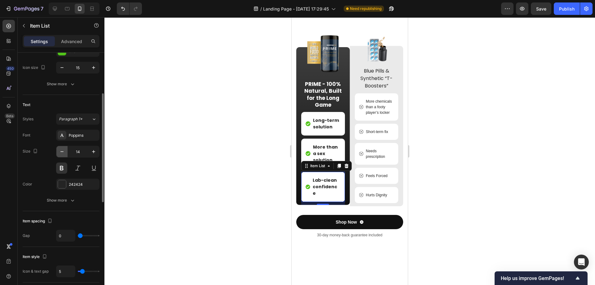
click at [67, 148] on button "button" at bounding box center [61, 151] width 11 height 11
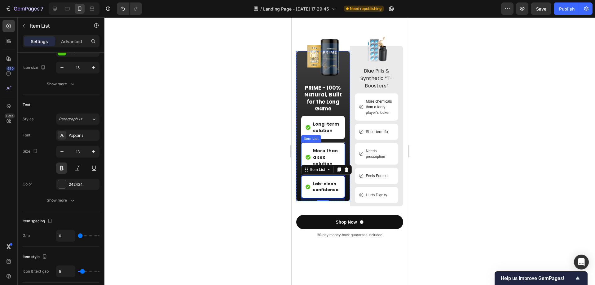
click at [327, 166] on p "More than a sex solution" at bounding box center [326, 157] width 27 height 20
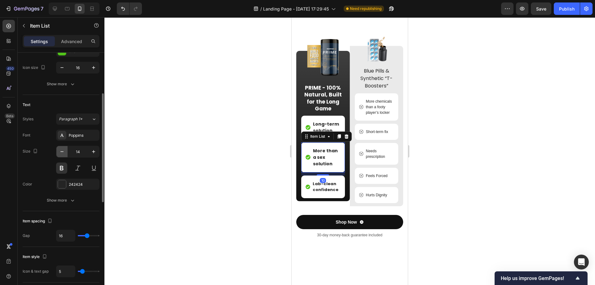
click at [63, 153] on icon "button" at bounding box center [62, 151] width 6 height 6
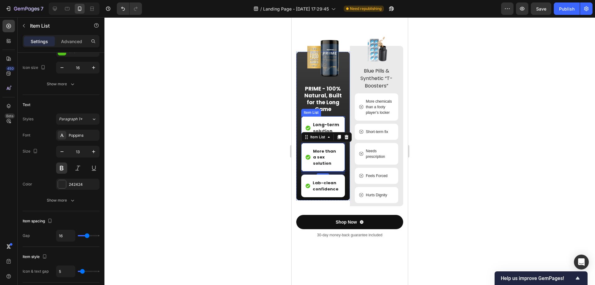
click at [329, 134] on p "Long-term solution" at bounding box center [326, 127] width 27 height 13
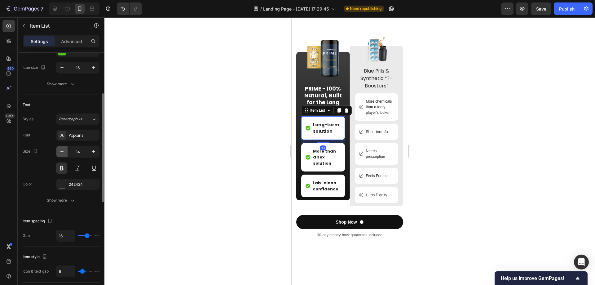
click at [60, 150] on icon "button" at bounding box center [62, 151] width 6 height 6
click at [485, 156] on div at bounding box center [349, 150] width 490 height 267
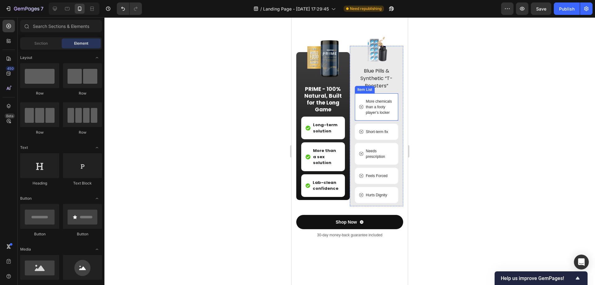
click at [374, 115] on p "More chemicals than a footy player’s locker" at bounding box center [379, 106] width 27 height 17
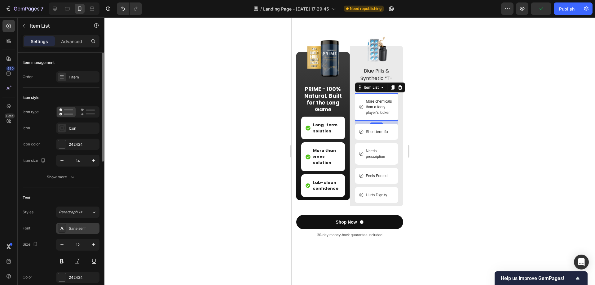
click at [67, 224] on div "Sans-serif" at bounding box center [77, 227] width 43 height 11
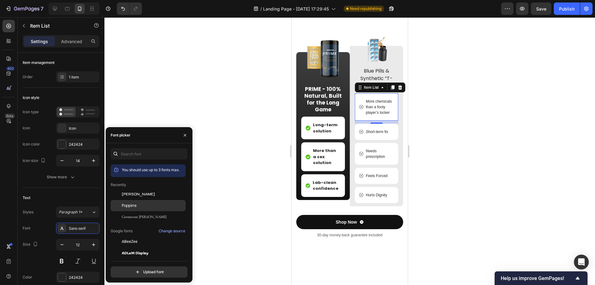
click at [130, 205] on span "Poppins" at bounding box center [129, 206] width 15 height 6
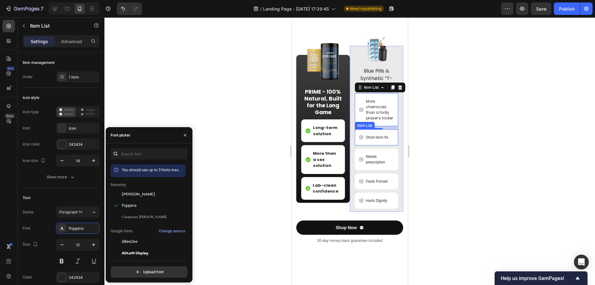
click at [366, 140] on p "Short-term fix" at bounding box center [377, 137] width 22 height 6
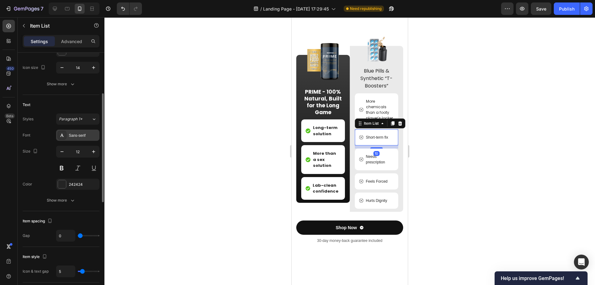
click at [83, 138] on div "Sans-serif" at bounding box center [77, 134] width 43 height 11
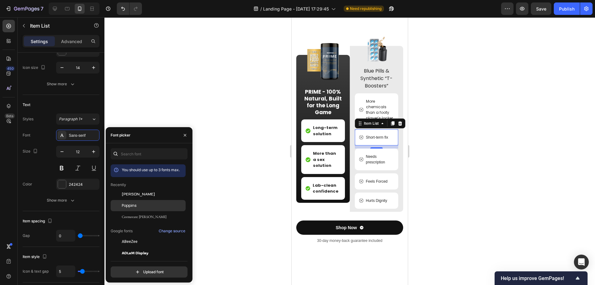
click at [135, 205] on span "Poppins" at bounding box center [129, 206] width 15 height 6
click at [370, 165] on p "Needs prescription" at bounding box center [379, 159] width 27 height 11
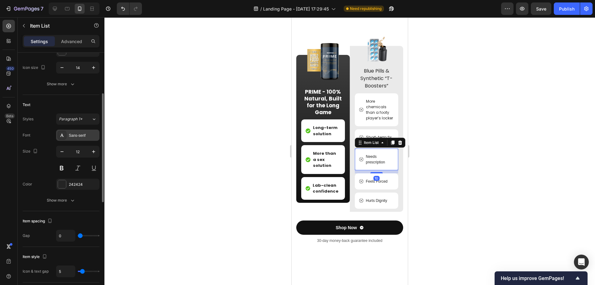
click at [81, 137] on div "Sans-serif" at bounding box center [83, 136] width 29 height 6
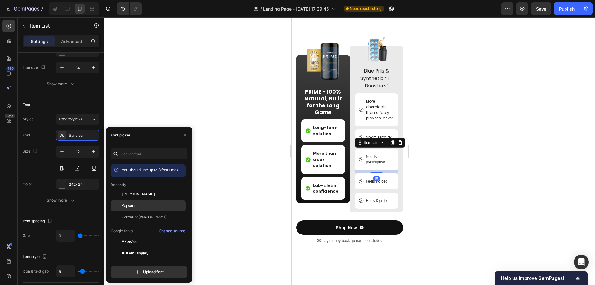
drag, startPoint x: 129, startPoint y: 204, endPoint x: 136, endPoint y: 204, distance: 7.1
click at [129, 204] on span "Poppins" at bounding box center [129, 206] width 15 height 6
click at [368, 184] on p "Feels Forced" at bounding box center [377, 181] width 22 height 6
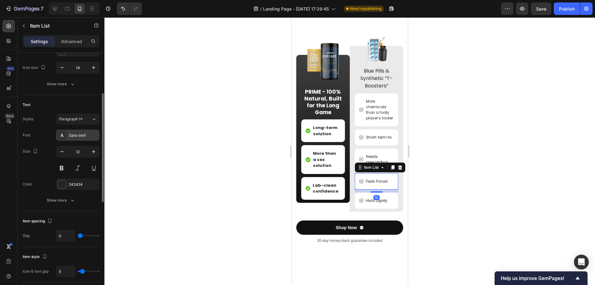
click at [78, 135] on div "Sans-serif" at bounding box center [83, 136] width 29 height 6
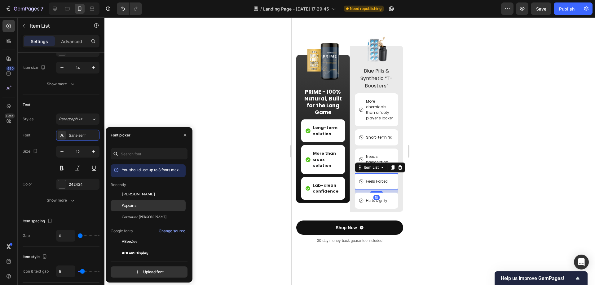
click at [132, 205] on span "Poppins" at bounding box center [129, 206] width 15 height 6
click at [379, 204] on div "Hurts Dignity" at bounding box center [376, 200] width 23 height 7
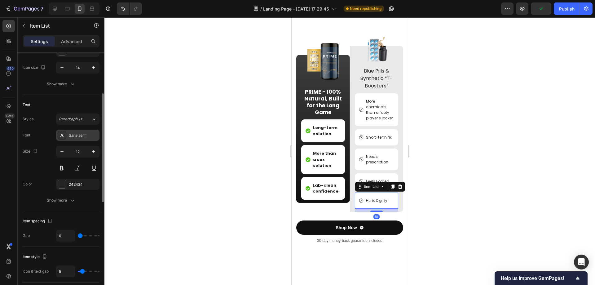
click at [81, 135] on div "Sans-serif" at bounding box center [83, 136] width 29 height 6
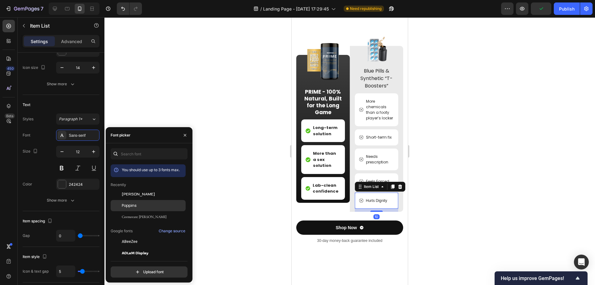
click at [137, 203] on div "Poppins" at bounding box center [153, 206] width 63 height 6
click at [270, 119] on div at bounding box center [349, 150] width 490 height 267
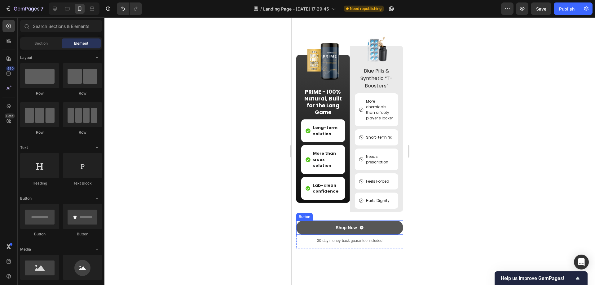
click at [396, 234] on button "Shop Now" at bounding box center [349, 227] width 107 height 14
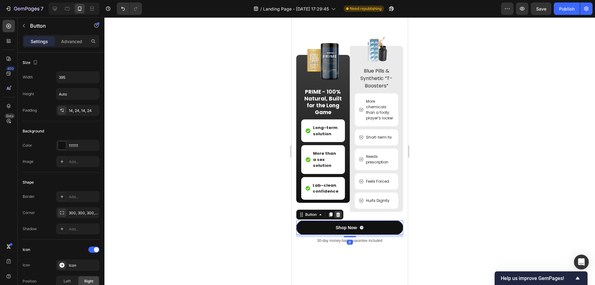
click at [337, 216] on icon at bounding box center [338, 214] width 4 height 4
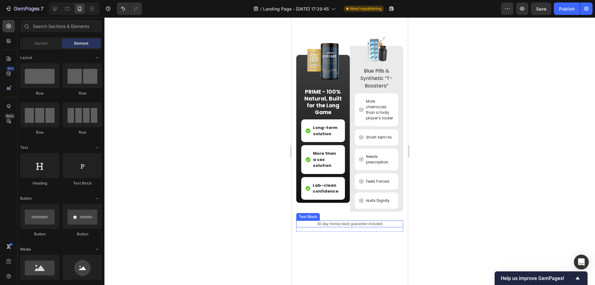
click at [352, 226] on p "30-day money-back guarantee included" at bounding box center [350, 224] width 106 height 6
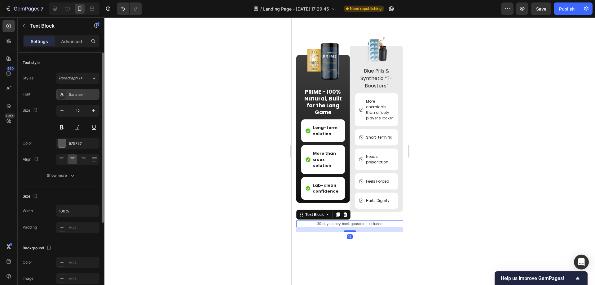
click at [83, 96] on div "Sans-serif" at bounding box center [83, 95] width 29 height 6
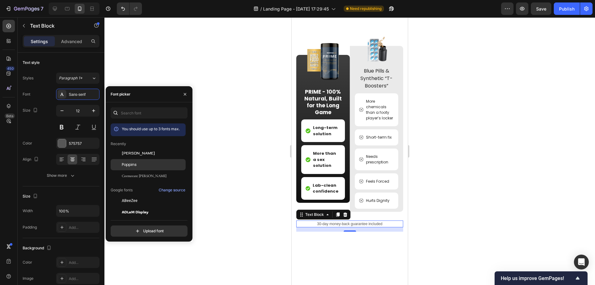
click at [139, 163] on div "Poppins" at bounding box center [153, 165] width 63 height 6
click at [311, 227] on div "30-day money-back guarantee included" at bounding box center [349, 223] width 107 height 7
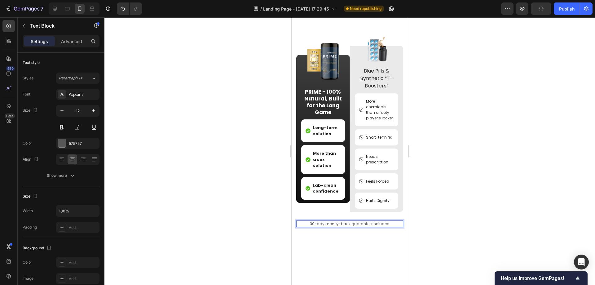
click at [311, 226] on p "30-day money-back guarantee included" at bounding box center [350, 224] width 106 height 6
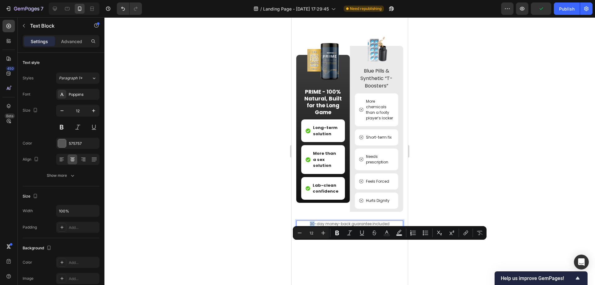
drag, startPoint x: 313, startPoint y: 244, endPoint x: 309, endPoint y: 245, distance: 4.0
click at [309, 226] on p "30-day money-back guarantee included" at bounding box center [350, 224] width 106 height 6
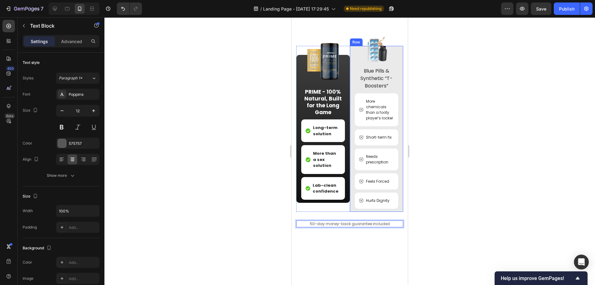
click at [478, 147] on div at bounding box center [349, 150] width 490 height 267
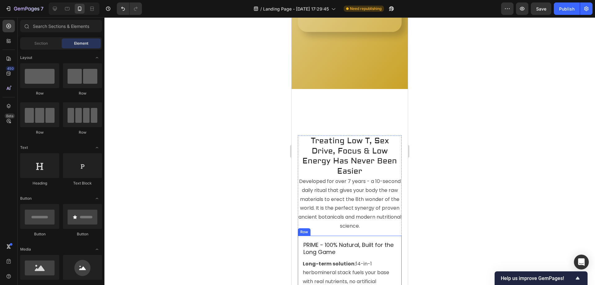
scroll to position [1107, 0]
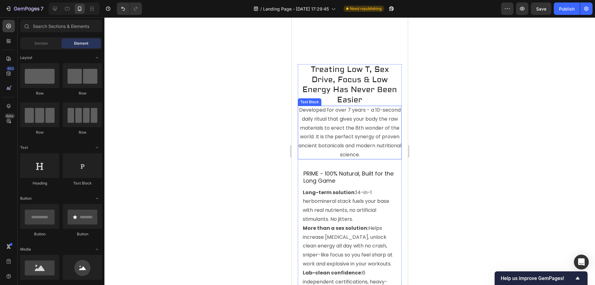
click at [339, 132] on p "Developed for over 7 years - a 10-second daily ritual that gives your body the …" at bounding box center [350, 133] width 104 height 54
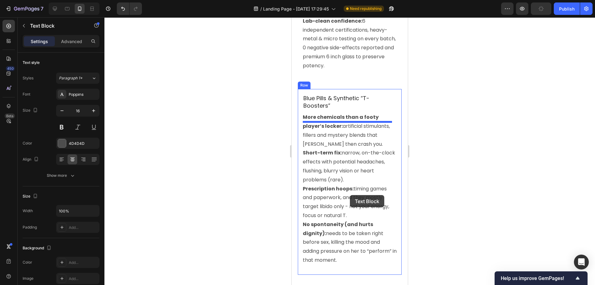
scroll to position [1571, 0]
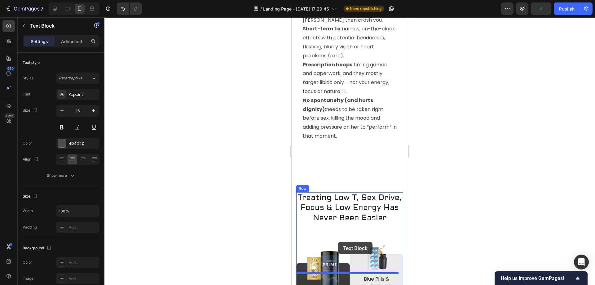
drag, startPoint x: 316, startPoint y: 190, endPoint x: 733, endPoint y: 248, distance: 421.1
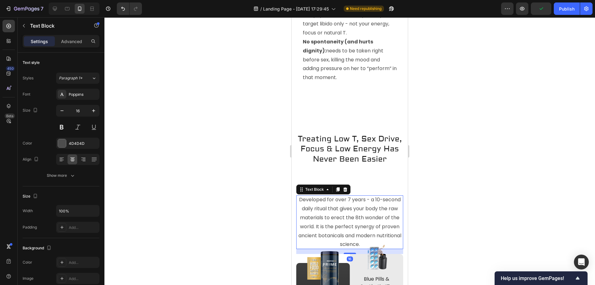
scroll to position [1513, 0]
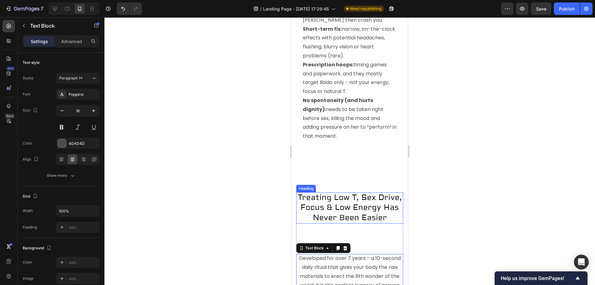
click at [336, 224] on h2 "Treating Low T, Sex Drive, Focus & Low Energy Has Never Been Easier" at bounding box center [349, 208] width 107 height 32
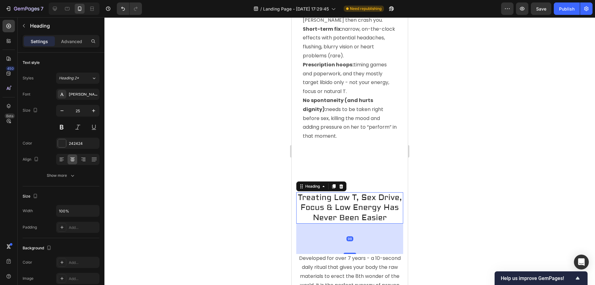
scroll to position [1575, 0]
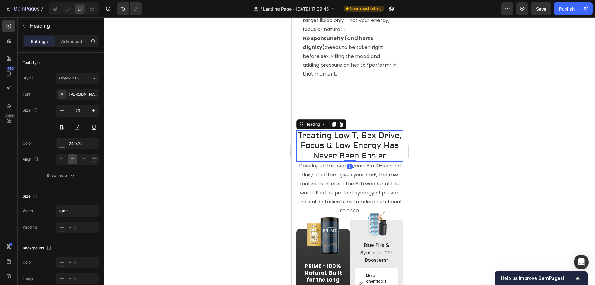
drag, startPoint x: 349, startPoint y: 210, endPoint x: 348, endPoint y: 180, distance: 30.7
click at [348, 161] on div at bounding box center [349, 160] width 12 height 2
click at [346, 215] on p "Developed for over 7 years - a 10-second daily ritual that gives your body the …" at bounding box center [349, 188] width 107 height 54
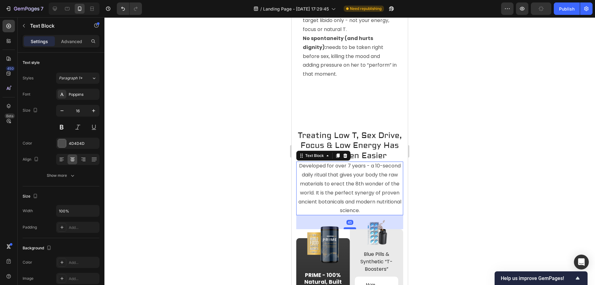
drag, startPoint x: 346, startPoint y: 238, endPoint x: 711, endPoint y: 226, distance: 365.3
click at [344, 229] on div at bounding box center [349, 228] width 12 height 2
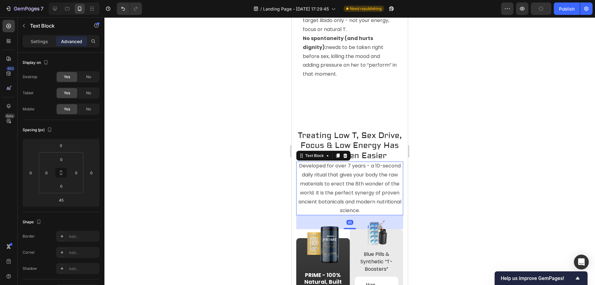
click at [456, 186] on div at bounding box center [349, 150] width 490 height 267
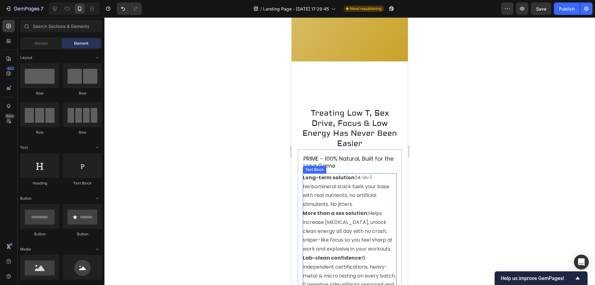
scroll to position [1141, 0]
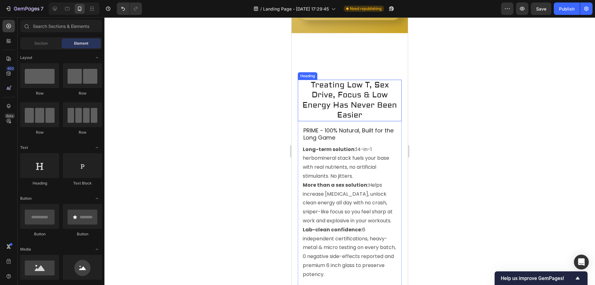
click at [302, 127] on div "PRIME - 100% Natural, Built for the Long Game Heading Long-term solution: 14-in…" at bounding box center [350, 209] width 104 height 177
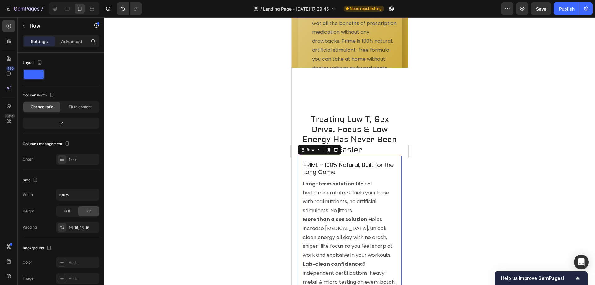
scroll to position [1137, 0]
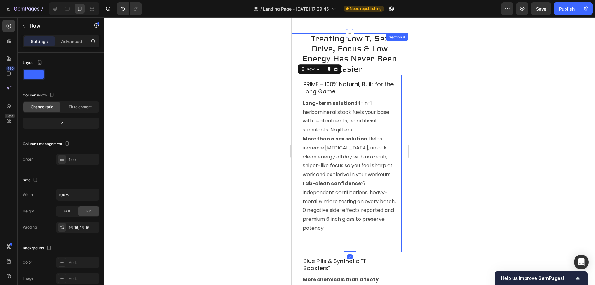
click at [297, 112] on div "Treating Low T, Sex Drive, Focus & Low Energy Has Never Been Easier Heading PRI…" at bounding box center [349, 241] width 116 height 416
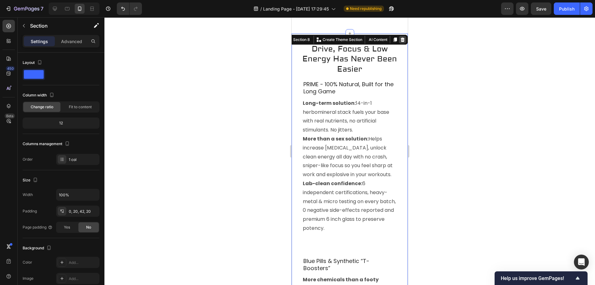
click at [400, 40] on icon at bounding box center [402, 39] width 4 height 4
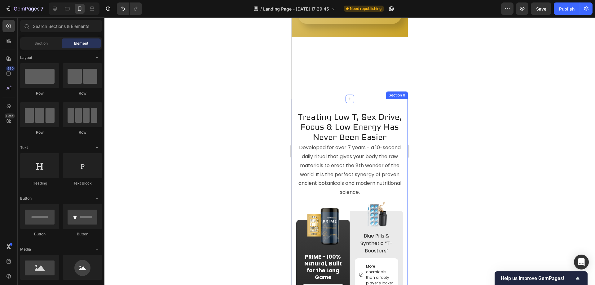
click at [296, 163] on div "Image Treating Low T, Sex Drive, Focus & Low Energy Has Never Been Easier Headi…" at bounding box center [349, 252] width 116 height 306
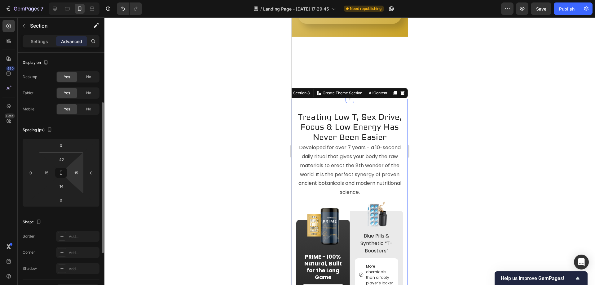
scroll to position [93, 0]
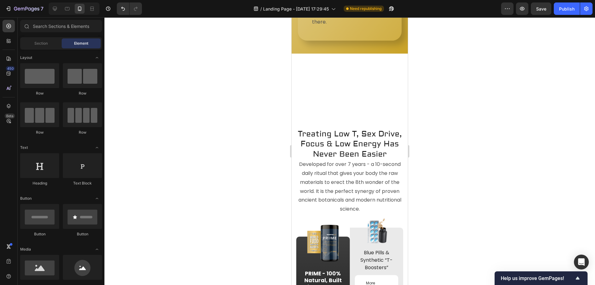
scroll to position [1106, 0]
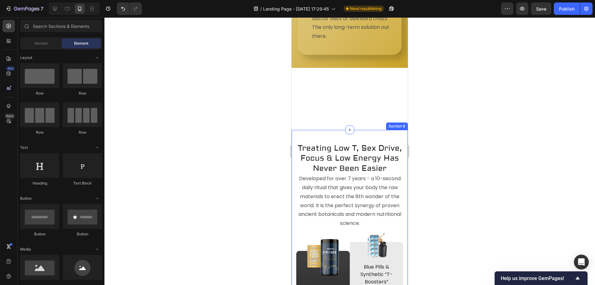
click at [293, 186] on div "Image Treating Low T, Sex Drive, Focus & Low Energy Has Never Been Easier Headi…" at bounding box center [349, 283] width 116 height 306
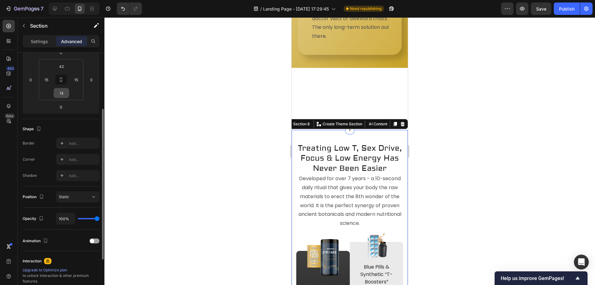
scroll to position [164, 0]
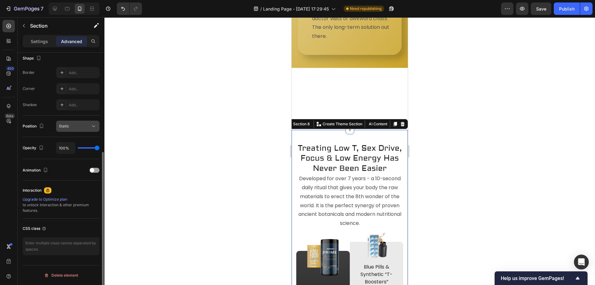
click at [77, 126] on div "Static" at bounding box center [75, 126] width 32 height 6
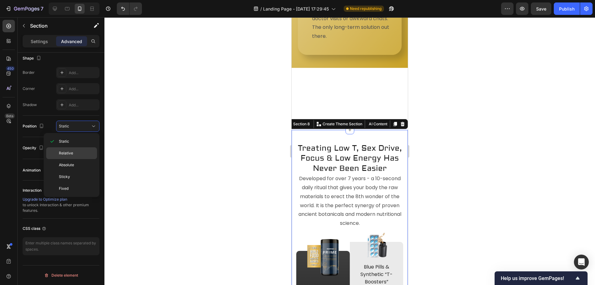
click at [68, 152] on span "Relative" at bounding box center [66, 153] width 14 height 6
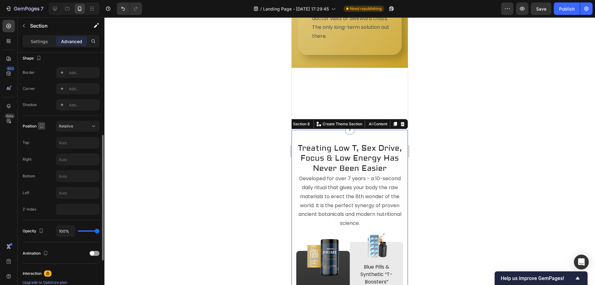
click at [42, 128] on icon "button" at bounding box center [41, 126] width 3 height 4
click at [44, 150] on button "button" at bounding box center [43, 147] width 10 height 10
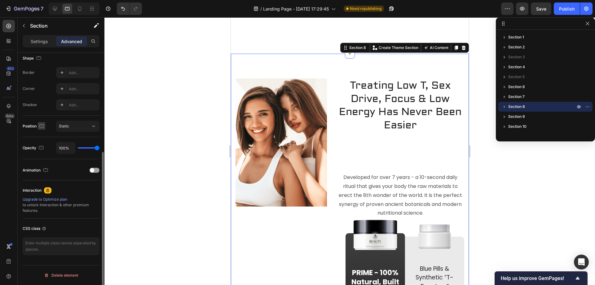
scroll to position [1096, 0]
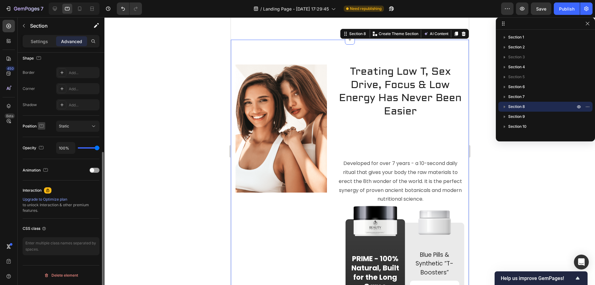
click at [41, 126] on icon "button" at bounding box center [41, 126] width 6 height 6
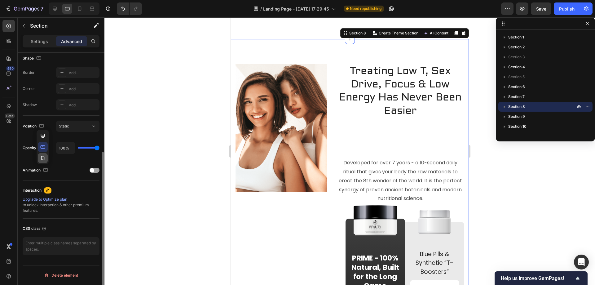
click at [42, 156] on icon "button" at bounding box center [43, 158] width 6 height 6
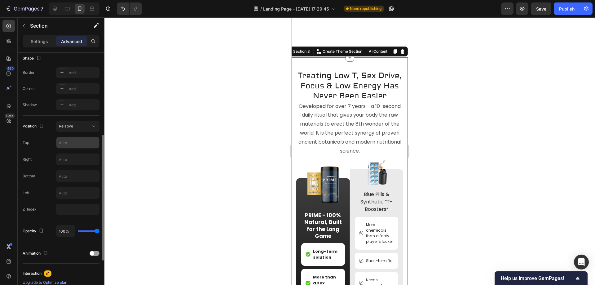
scroll to position [1114, 0]
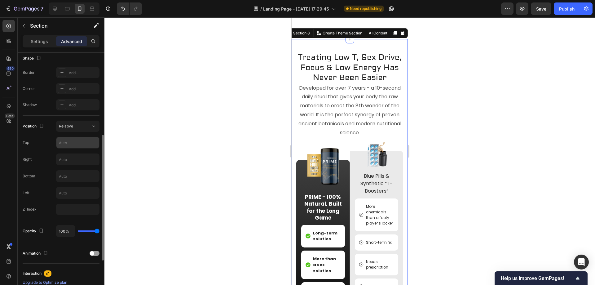
click at [64, 141] on input "text" at bounding box center [77, 142] width 43 height 11
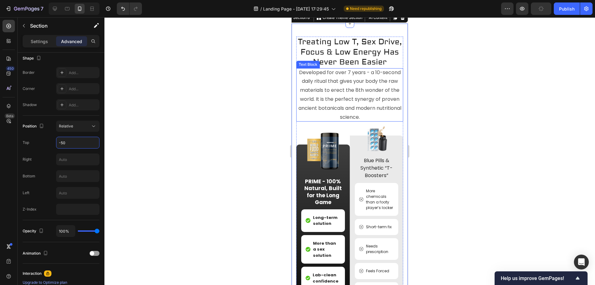
scroll to position [1021, 0]
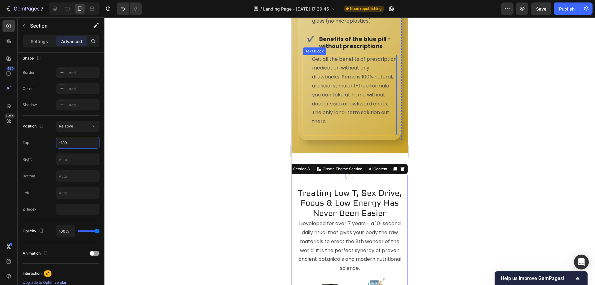
click at [306, 135] on div "Get all the benefits of prescription medication without any drawbacks. Prime is…" at bounding box center [350, 95] width 94 height 80
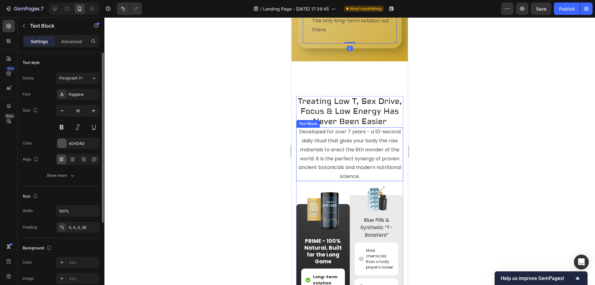
scroll to position [1114, 0]
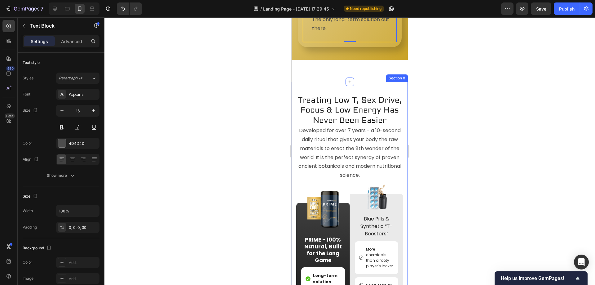
click at [344, 128] on div "Image Treating Low T, Sex Drive, Focus & Low Energy Has Never Been Easier Headi…" at bounding box center [349, 235] width 116 height 306
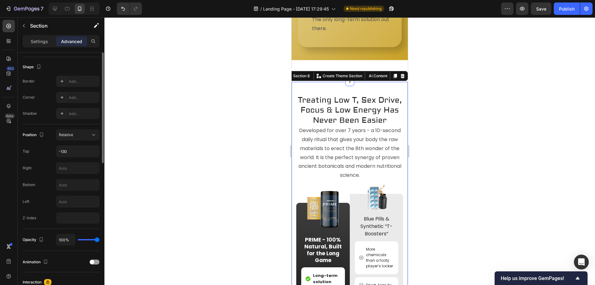
scroll to position [186, 0]
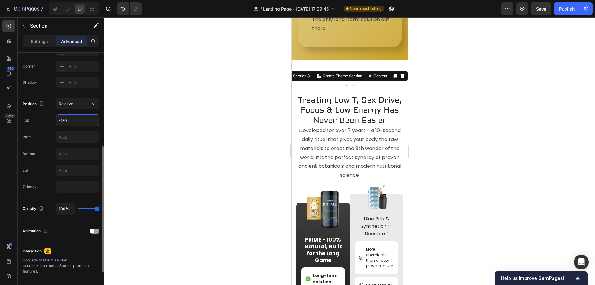
click at [64, 120] on input "-130" at bounding box center [77, 120] width 43 height 11
click at [68, 120] on input "-130" at bounding box center [77, 120] width 43 height 11
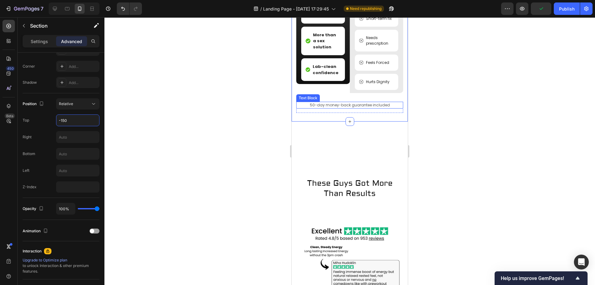
scroll to position [1455, 0]
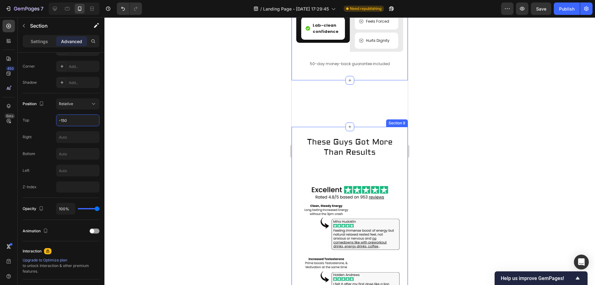
click at [295, 155] on div "These Guys Got More Than Results Text Block Image Section 9" at bounding box center [349, 261] width 116 height 268
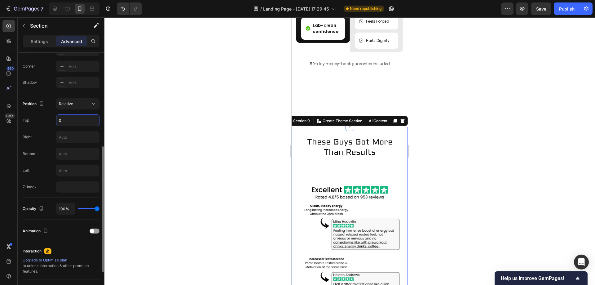
click at [60, 120] on input "0" at bounding box center [77, 120] width 43 height 11
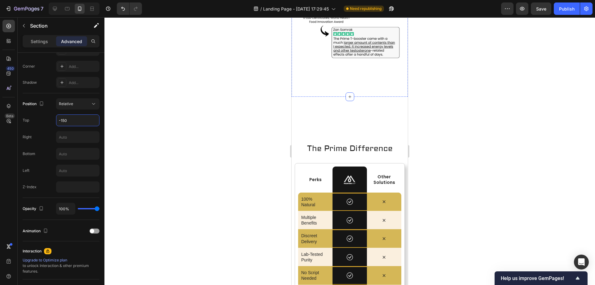
scroll to position [1733, 0]
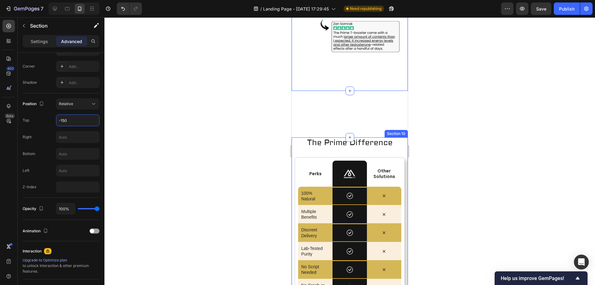
click at [292, 142] on div "The Prime Difference Heading Perks Text Block Hero Banner Image Hero Banner Oth…" at bounding box center [349, 283] width 116 height 292
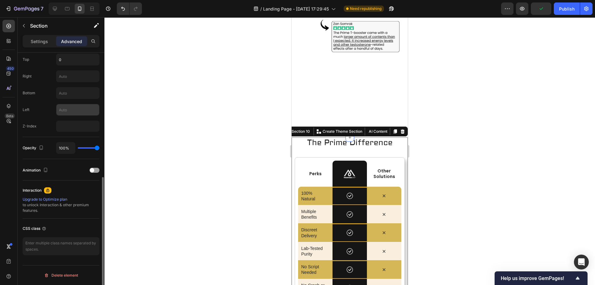
scroll to position [154, 0]
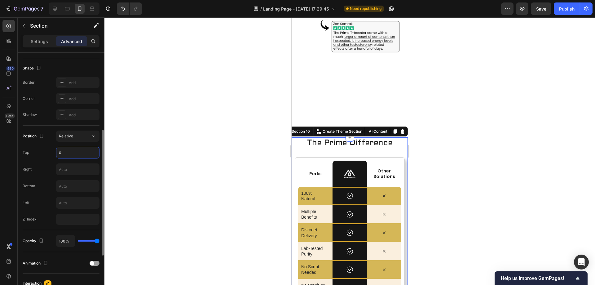
click at [69, 152] on input "0" at bounding box center [77, 152] width 43 height 11
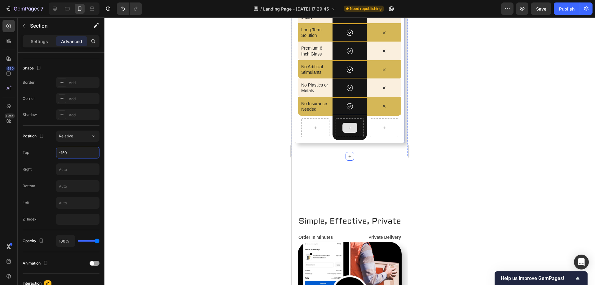
scroll to position [1981, 0]
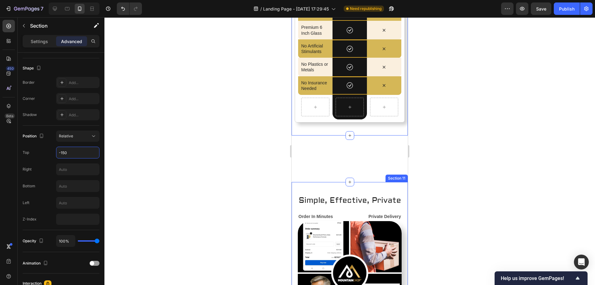
click at [295, 199] on div "Simple, Effective, Private Heading Order In Minutes Text Block Private Delivery…" at bounding box center [349, 269] width 116 height 175
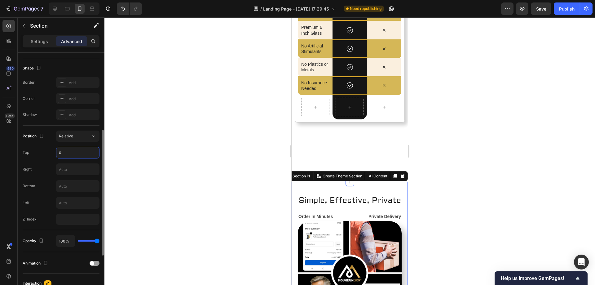
click at [76, 153] on input "0" at bounding box center [77, 152] width 43 height 11
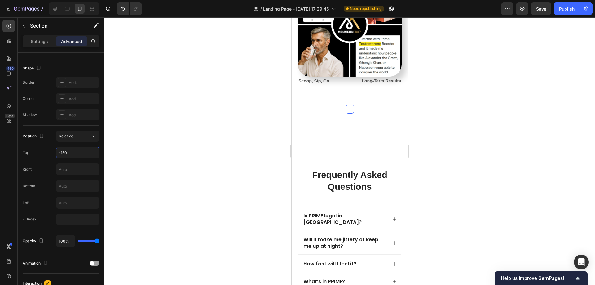
scroll to position [2229, 0]
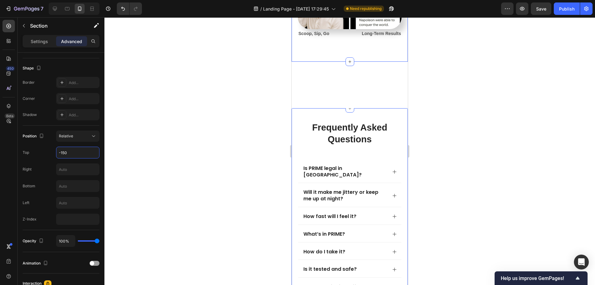
click at [294, 131] on div "frequently asked questions Heading Is PRIME legal in [GEOGRAPHIC_DATA]? Will it…" at bounding box center [349, 265] width 116 height 315
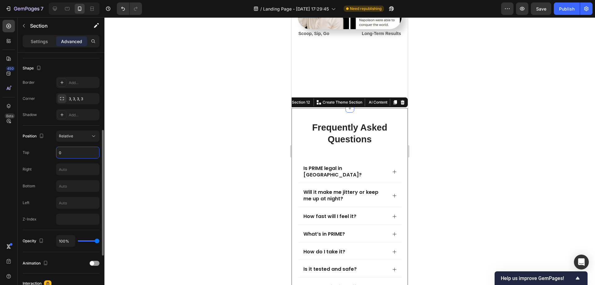
click at [79, 155] on input "0" at bounding box center [77, 152] width 43 height 11
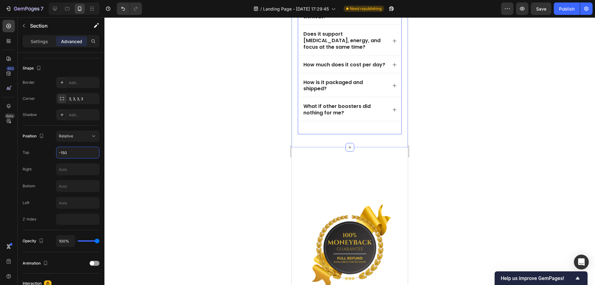
scroll to position [2477, 0]
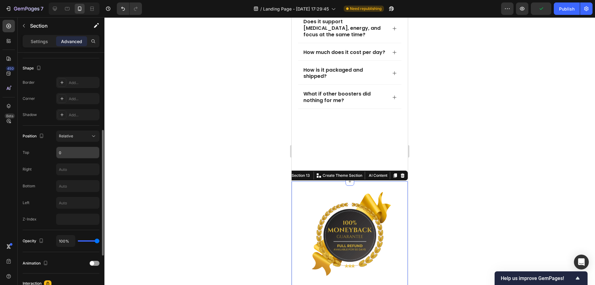
click at [75, 150] on input "0" at bounding box center [77, 152] width 43 height 11
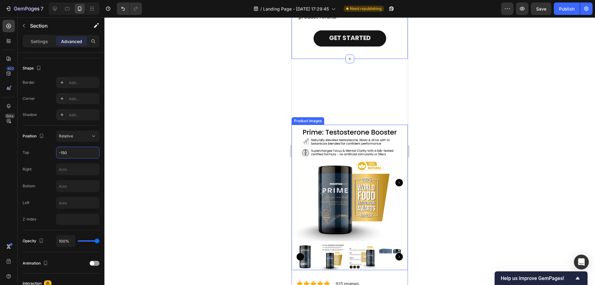
scroll to position [2817, 0]
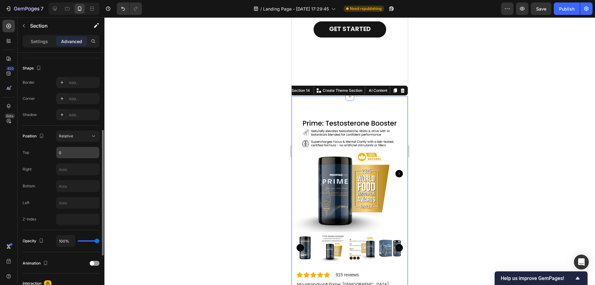
click at [82, 150] on input "0" at bounding box center [77, 152] width 43 height 11
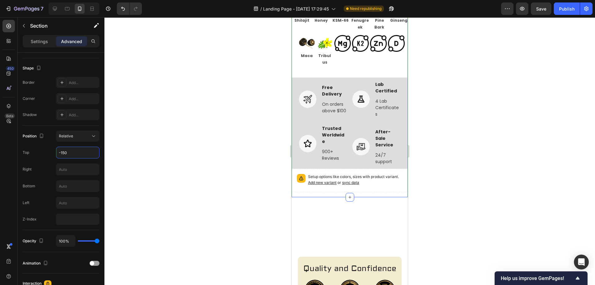
scroll to position [3344, 0]
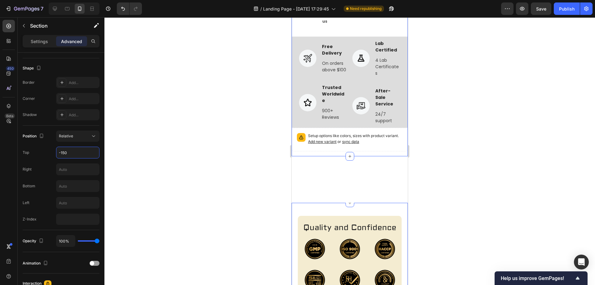
click at [303, 206] on div "Quality and Confidence Heading Image Image Image Image Image Image Row GET STAR…" at bounding box center [349, 274] width 116 height 143
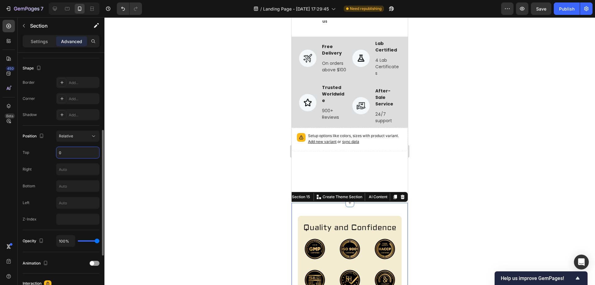
click at [77, 154] on input "0" at bounding box center [77, 152] width 43 height 11
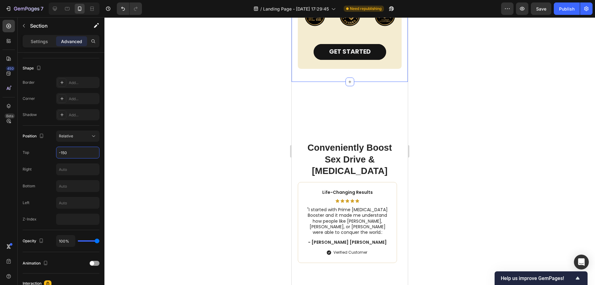
scroll to position [3560, 0]
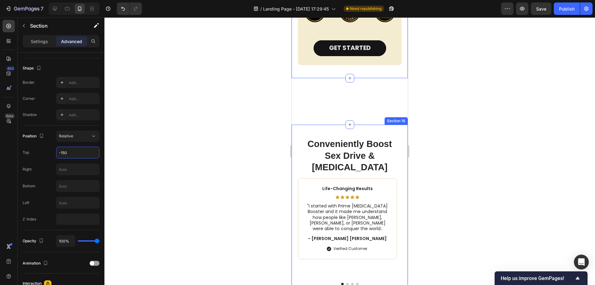
click at [313, 129] on div "Conveniently Boost Sex Drive & [MEDICAL_DATA] Heading Life-Changing Results Tex…" at bounding box center [349, 220] width 116 height 192
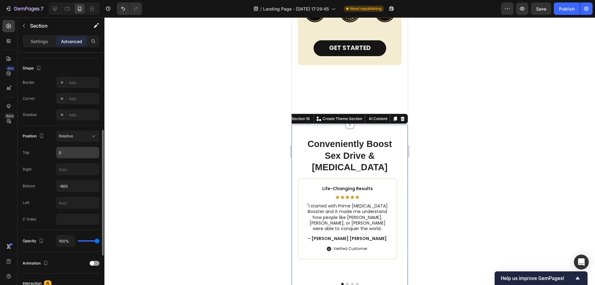
click at [78, 151] on input "0" at bounding box center [77, 152] width 43 height 11
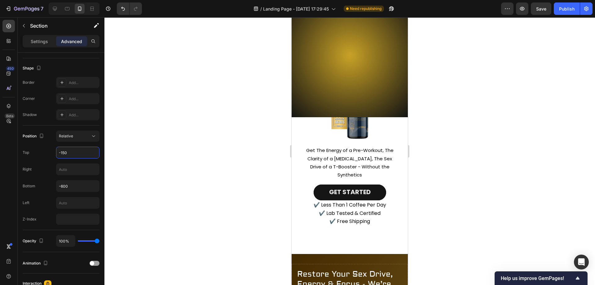
scroll to position [35, 0]
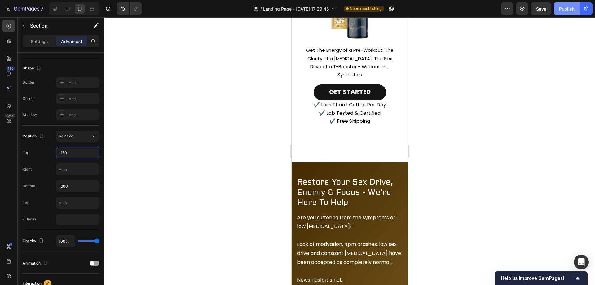
click at [568, 7] on div "Publish" at bounding box center [566, 9] width 15 height 7
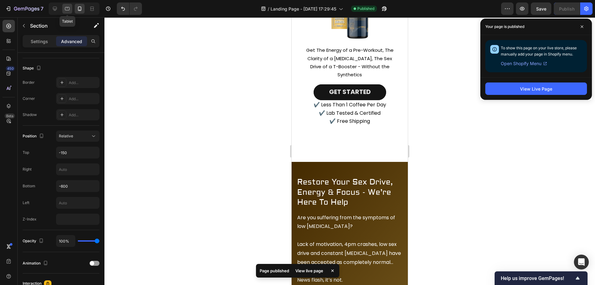
click at [71, 8] on div at bounding box center [67, 9] width 10 height 10
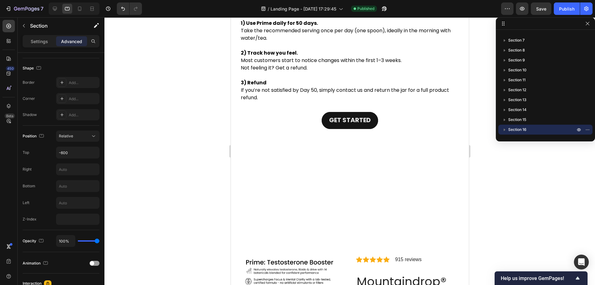
scroll to position [2642, 0]
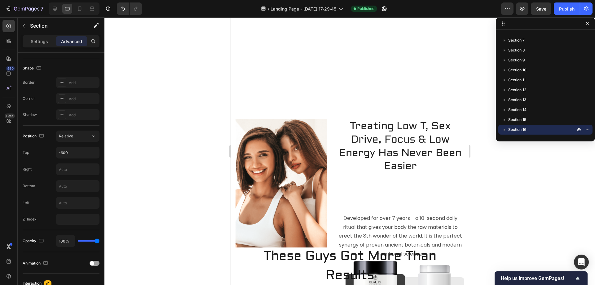
scroll to position [1341, 0]
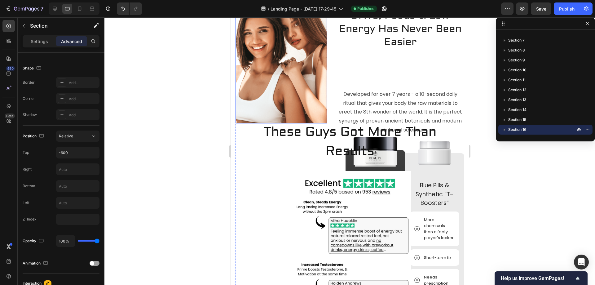
click at [287, 85] on img at bounding box center [280, 59] width 91 height 128
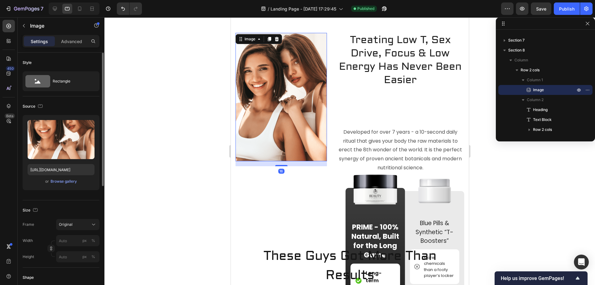
scroll to position [1280, 0]
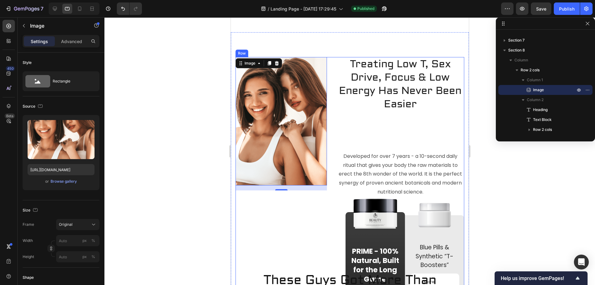
click at [330, 73] on div "Image 16 Treating Low T, Sex Drive, Focus & Low Energy Has Never Been Easier He…" at bounding box center [349, 230] width 229 height 347
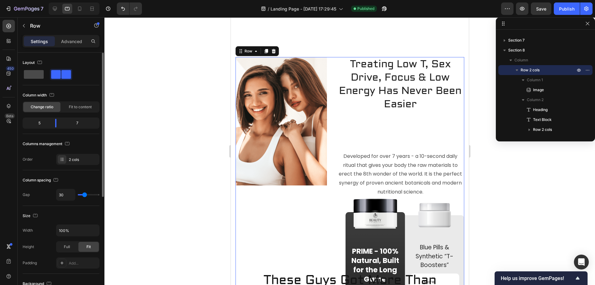
click at [30, 74] on span at bounding box center [34, 74] width 20 height 9
type input "0"
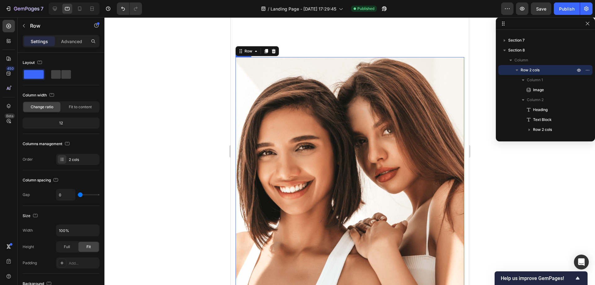
click at [327, 135] on img at bounding box center [349, 217] width 229 height 320
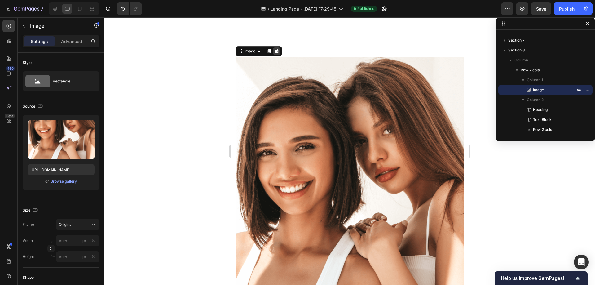
click at [276, 52] on icon at bounding box center [276, 51] width 4 height 4
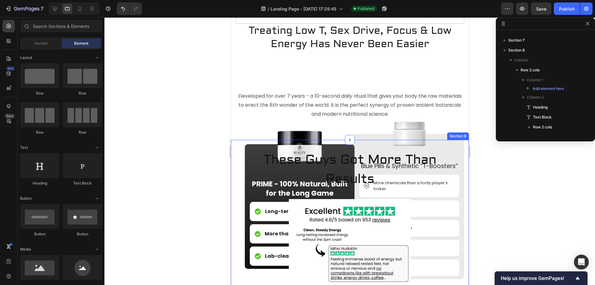
scroll to position [1249, 0]
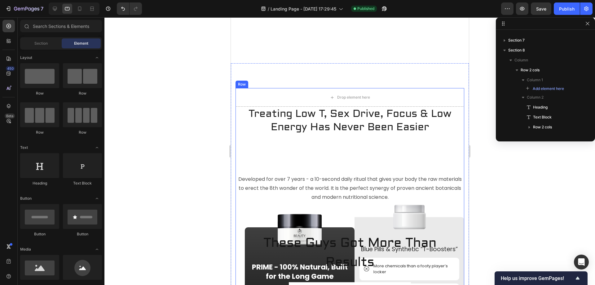
click at [343, 119] on h2 "Treating Low T, Sex Drive, Focus & Low Energy Has Never Been Easier" at bounding box center [349, 121] width 229 height 28
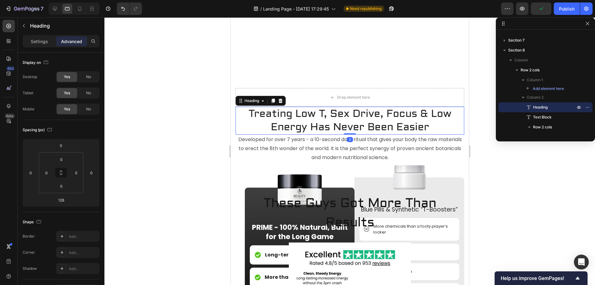
drag, startPoint x: 347, startPoint y: 173, endPoint x: 345, endPoint y: 132, distance: 41.3
click at [345, 132] on div "Treating Low T, Sex Drive, Focus & Low Energy Has Never Been Easier Heading 0" at bounding box center [349, 121] width 229 height 28
type input "0"
click at [297, 190] on img at bounding box center [299, 188] width 50 height 31
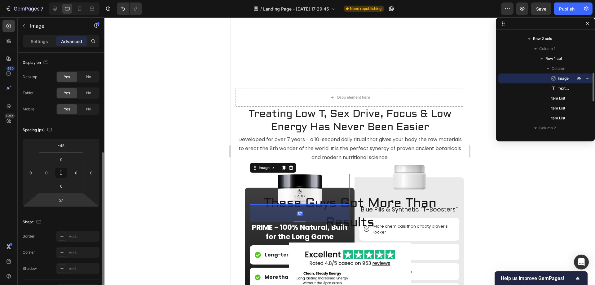
scroll to position [155, 0]
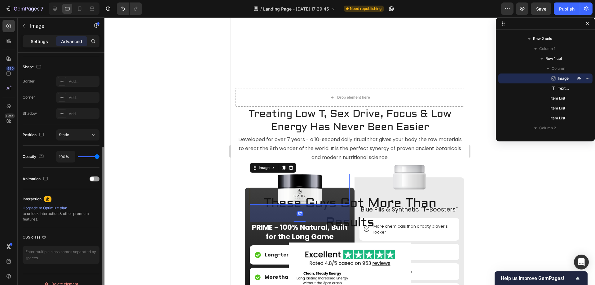
click at [41, 43] on p "Settings" at bounding box center [39, 41] width 17 height 7
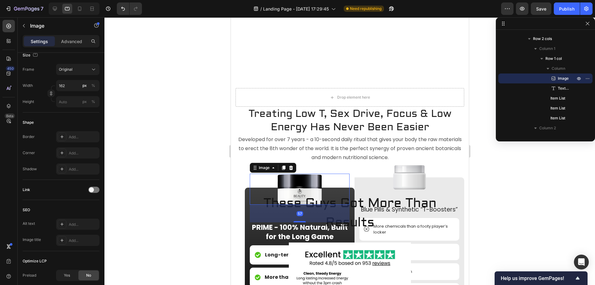
scroll to position [0, 0]
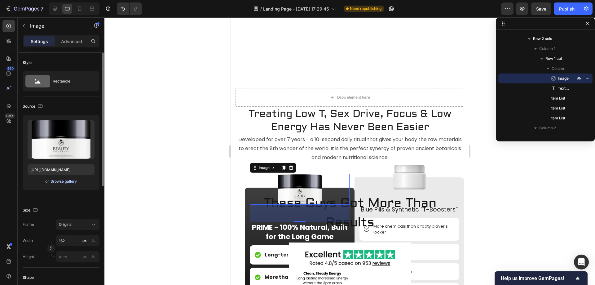
click at [61, 183] on div "Browse gallery" at bounding box center [63, 181] width 26 height 6
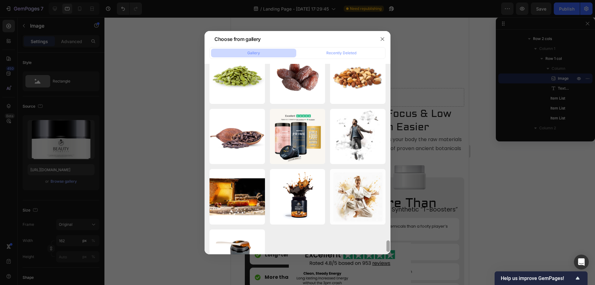
drag, startPoint x: 389, startPoint y: 165, endPoint x: 386, endPoint y: 246, distance: 81.5
click at [386, 246] on div at bounding box center [387, 245] width 3 height 11
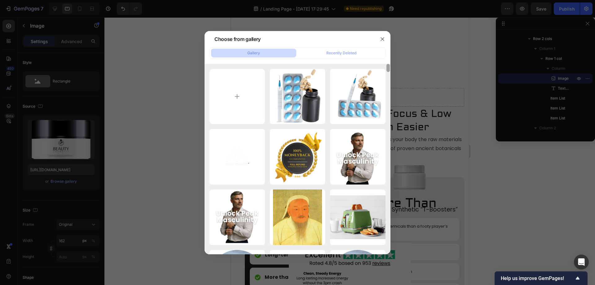
drag, startPoint x: 389, startPoint y: 235, endPoint x: 399, endPoint y: 46, distance: 189.8
click at [399, 46] on div "Choose from gallery Gallery Recently Deleted Synthetic Solutions1.png 1232.25 k…" at bounding box center [297, 142] width 595 height 285
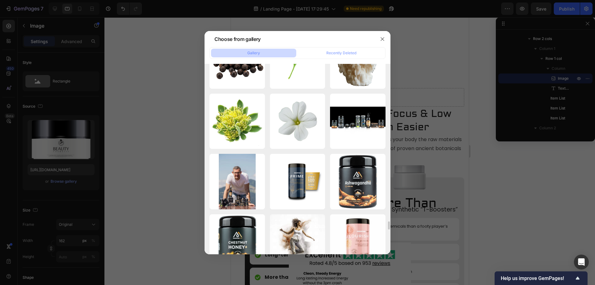
scroll to position [3654, 0]
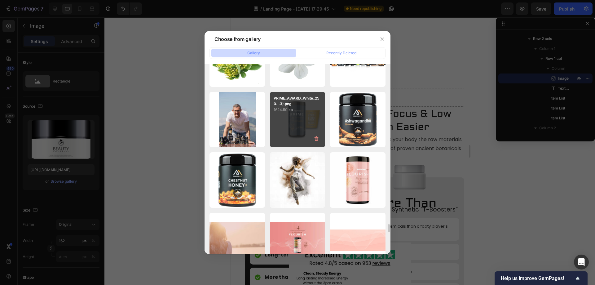
click at [316, 114] on div "PRIME_AWARD_White_250...3).png 1624.50 kb" at bounding box center [297, 119] width 55 height 55
type input "https://cdn.shopify.com/s/files/1/0702/1350/1110/files/gempages_582123393264911…"
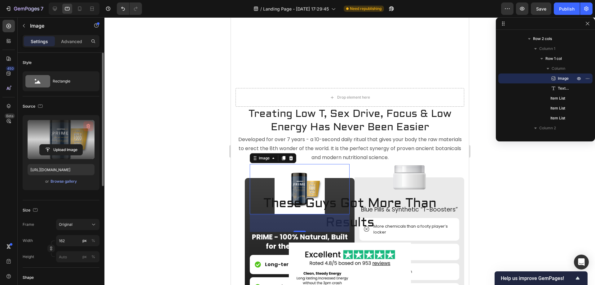
click at [87, 125] on icon "button" at bounding box center [88, 126] width 6 height 6
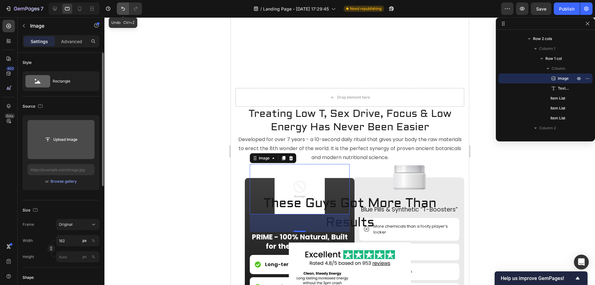
click at [121, 7] on icon "Undo/Redo" at bounding box center [123, 9] width 6 height 6
type input "https://cdn.shopify.com/s/files/1/0702/1350/1110/files/gempages_582123393264911…"
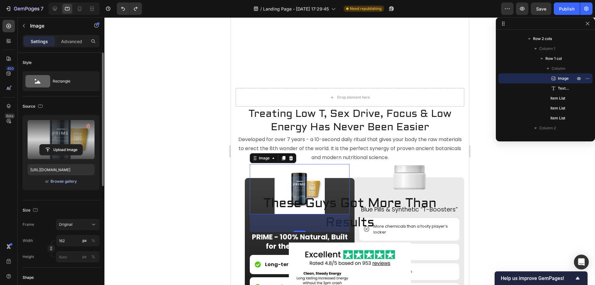
click at [69, 182] on div "Browse gallery" at bounding box center [63, 181] width 26 height 6
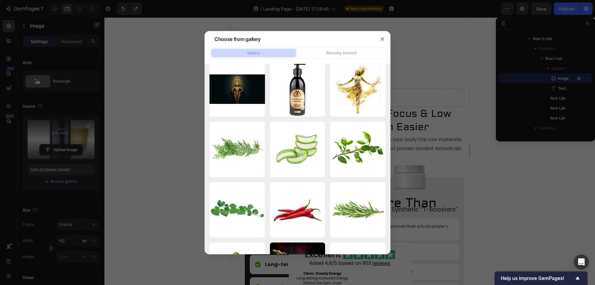
scroll to position [2632, 0]
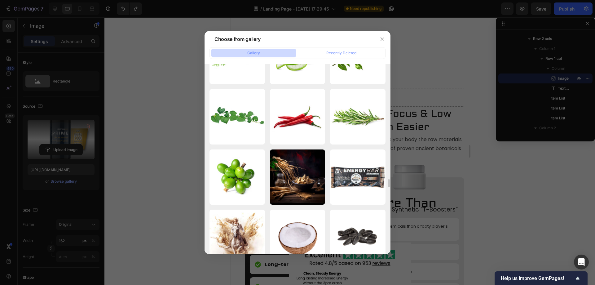
click at [449, 76] on div at bounding box center [297, 142] width 595 height 285
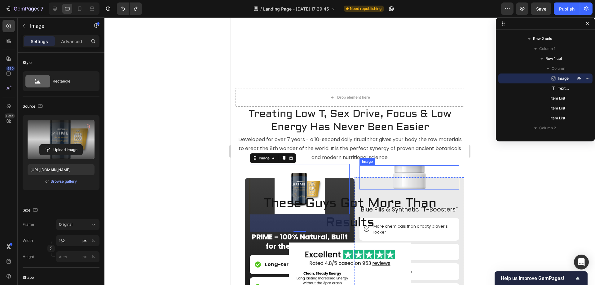
click at [410, 173] on img at bounding box center [409, 177] width 33 height 24
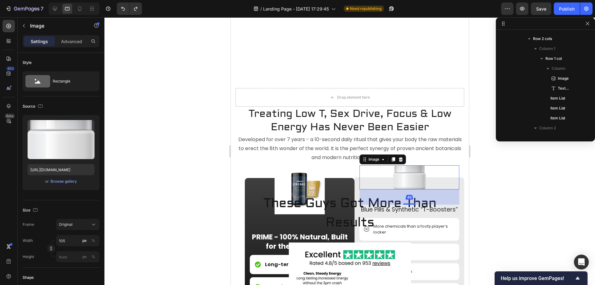
scroll to position [224, 0]
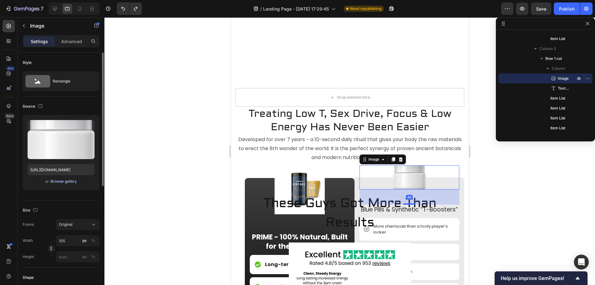
click at [63, 184] on div "Browse gallery" at bounding box center [63, 181] width 26 height 6
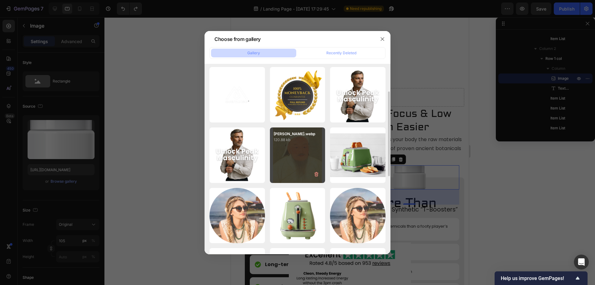
scroll to position [0, 0]
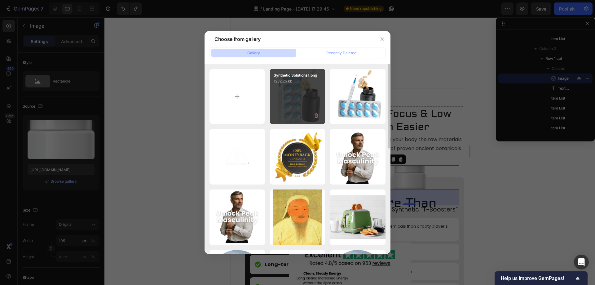
click at [302, 96] on div "Synthetic Solutions1.png 1232.25 kb" at bounding box center [297, 96] width 55 height 55
type input "https://cdn.shopify.com/s/files/1/0702/1350/1110/files/gempages_582123393264911…"
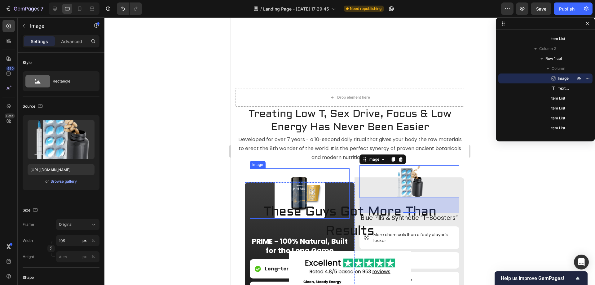
click at [294, 193] on img at bounding box center [299, 193] width 50 height 50
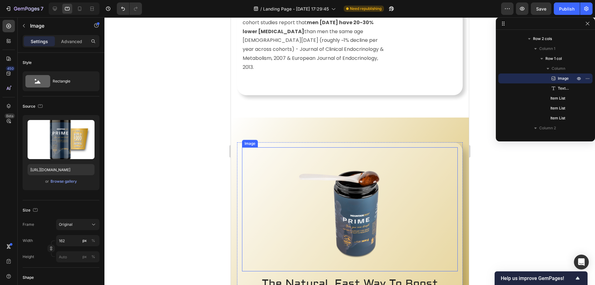
scroll to position [443, 0]
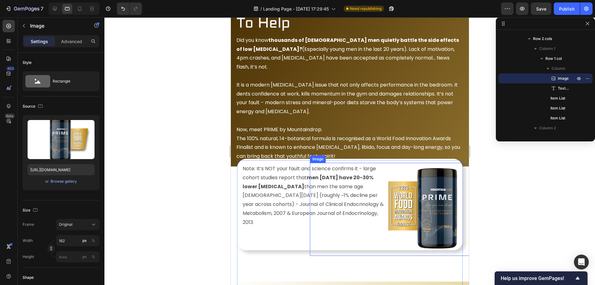
click at [427, 191] on img at bounding box center [422, 209] width 93 height 93
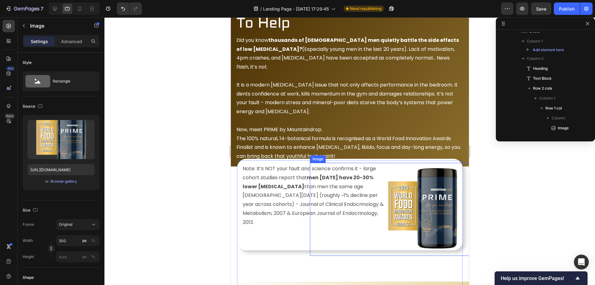
scroll to position [58, 0]
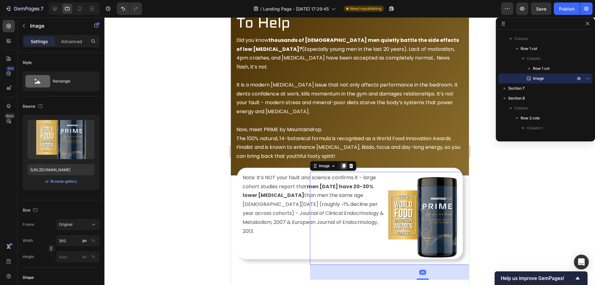
click at [343, 164] on icon at bounding box center [343, 166] width 3 height 4
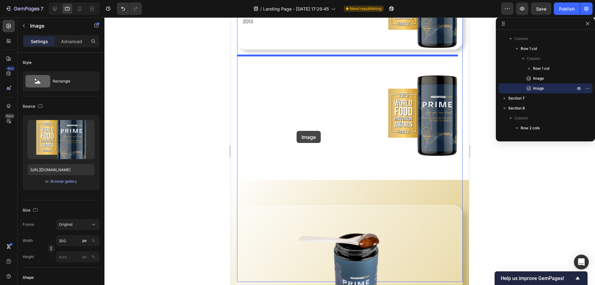
scroll to position [604, 0]
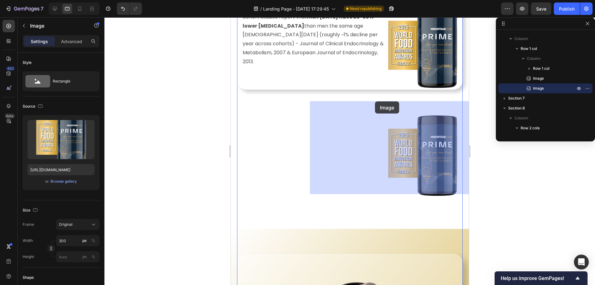
drag, startPoint x: 327, startPoint y: 34, endPoint x: 374, endPoint y: 101, distance: 82.0
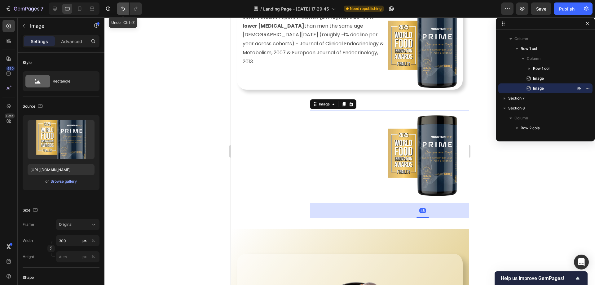
click at [125, 10] on icon "Undo/Redo" at bounding box center [123, 9] width 6 height 6
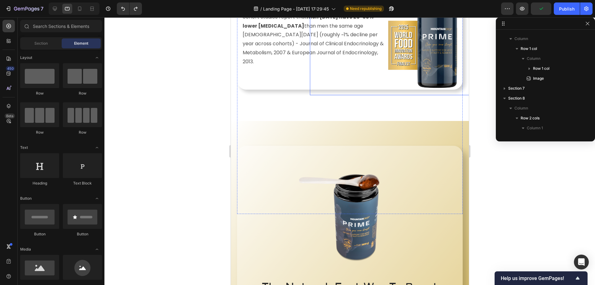
click at [416, 50] on img at bounding box center [422, 48] width 93 height 93
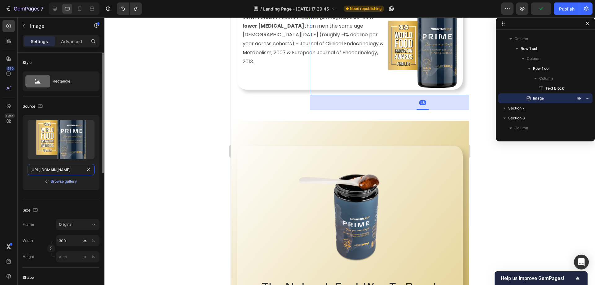
click at [56, 168] on input "[URL][DOMAIN_NAME]" at bounding box center [61, 169] width 67 height 11
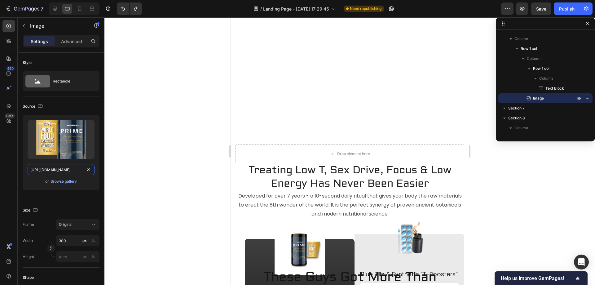
scroll to position [1316, 0]
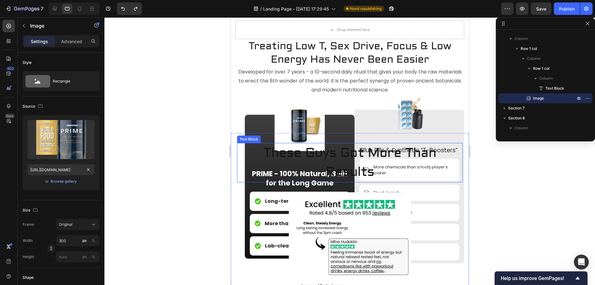
click at [291, 131] on img at bounding box center [299, 126] width 50 height 50
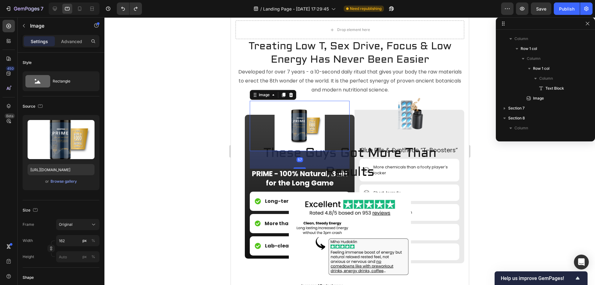
scroll to position [214, 0]
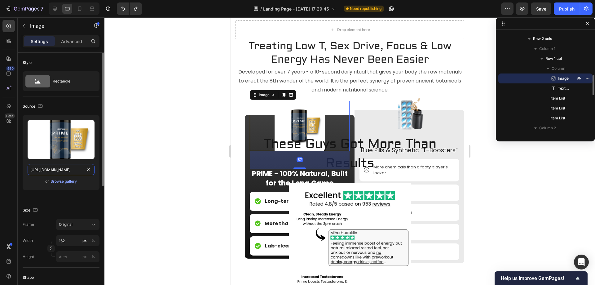
click at [69, 169] on input "https://cdn.shopify.com/s/files/1/0702/1350/1110/files/gempages_582123393264911…" at bounding box center [61, 169] width 67 height 11
paste input "d37475d4-3ca6-4253-a88f-e53af0719d27.webp"
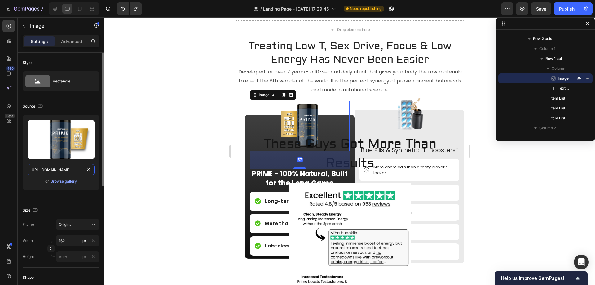
scroll to position [0, 190]
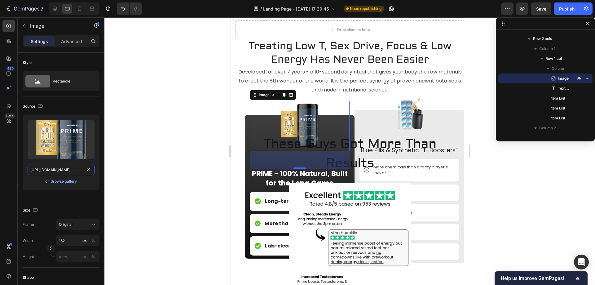
type input "[URL][DOMAIN_NAME]"
click at [343, 167] on div "57" at bounding box center [299, 160] width 100 height 18
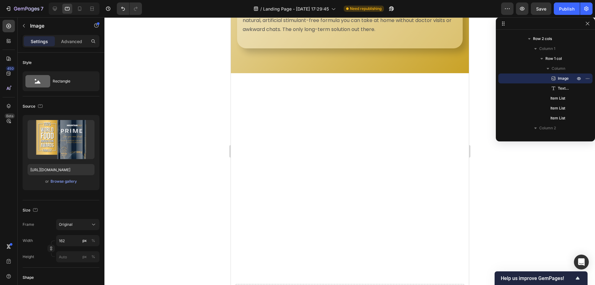
scroll to position [1146, 0]
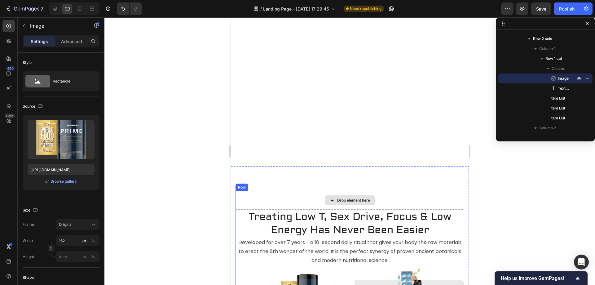
click at [292, 197] on div "Drop element here" at bounding box center [349, 200] width 229 height 19
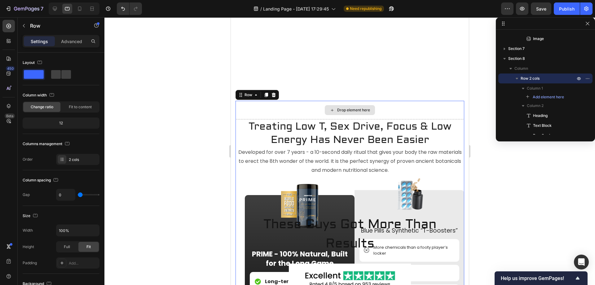
scroll to position [1239, 0]
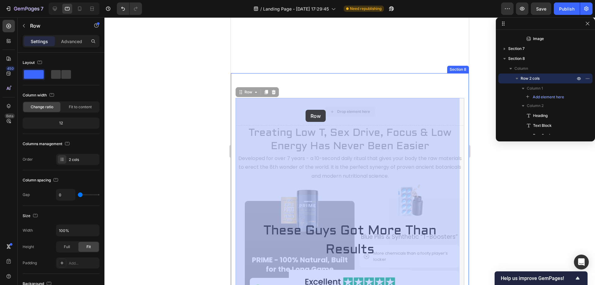
drag, startPoint x: 307, startPoint y: 107, endPoint x: 305, endPoint y: 110, distance: 3.3
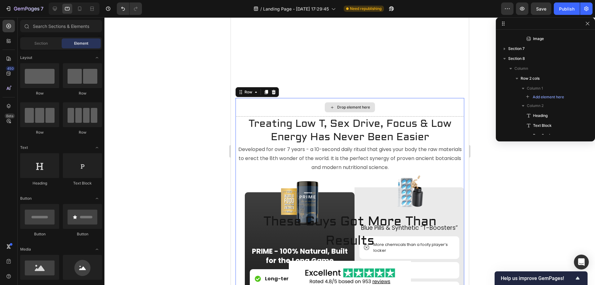
click at [335, 103] on div "Drop element here" at bounding box center [349, 107] width 50 height 10
click at [341, 107] on div "Drop element here" at bounding box center [353, 107] width 33 height 5
click at [446, 129] on h2 "Treating Low T, Sex Drive, Focus & Low Energy Has Never Been Easier" at bounding box center [349, 130] width 229 height 28
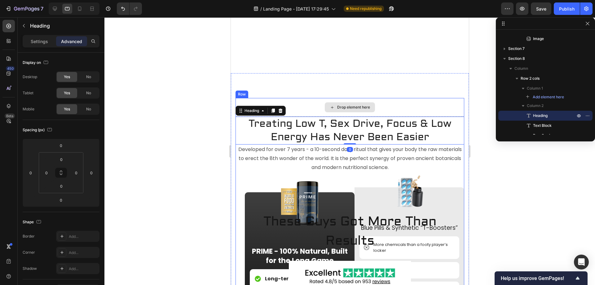
click at [301, 100] on div "Drop element here" at bounding box center [349, 107] width 229 height 19
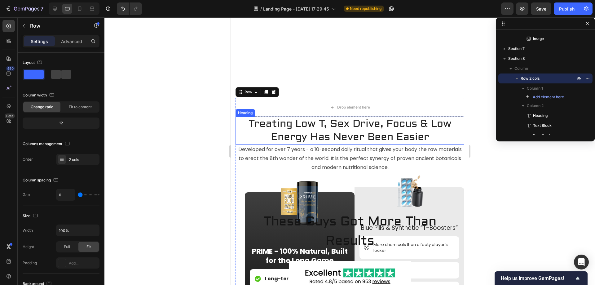
click at [243, 123] on h2 "Treating Low T, Sex Drive, Focus & Low Energy Has Never Been Easier" at bounding box center [349, 130] width 229 height 28
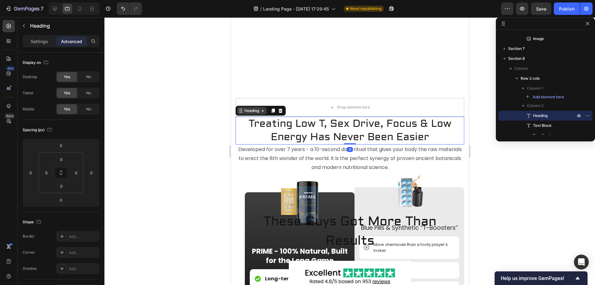
click at [253, 112] on div "Heading" at bounding box center [251, 111] width 17 height 6
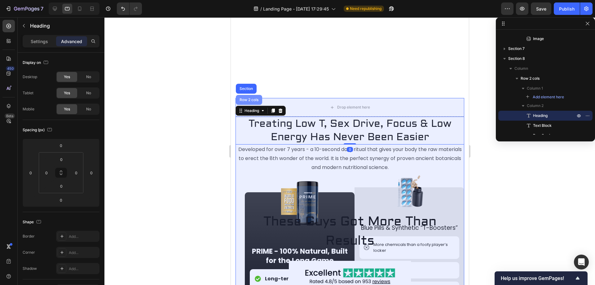
click at [254, 104] on div "Row 2 cols" at bounding box center [248, 100] width 26 height 10
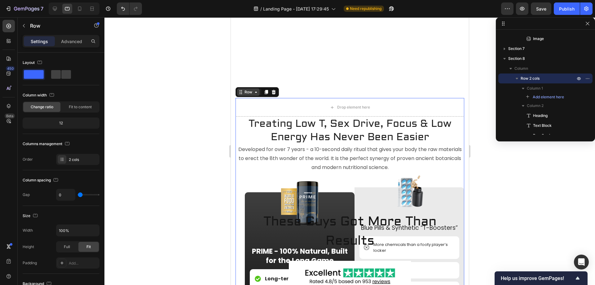
click at [254, 93] on icon at bounding box center [255, 91] width 5 height 5
click at [251, 125] on h2 "Treating Low T, Sex Drive, Focus & Low Energy Has Never Been Easier" at bounding box center [349, 130] width 229 height 28
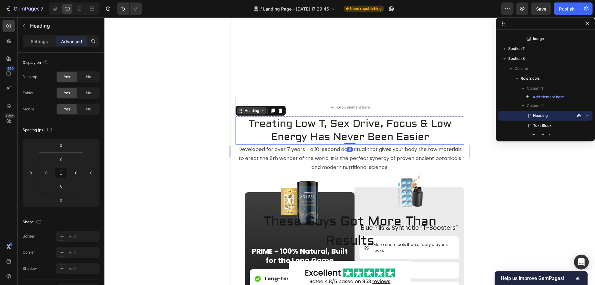
click at [253, 111] on div "Heading" at bounding box center [251, 111] width 17 height 6
click at [265, 155] on p "Developed for over 7 years - a 10-second daily ritual that gives your body the …" at bounding box center [349, 158] width 227 height 27
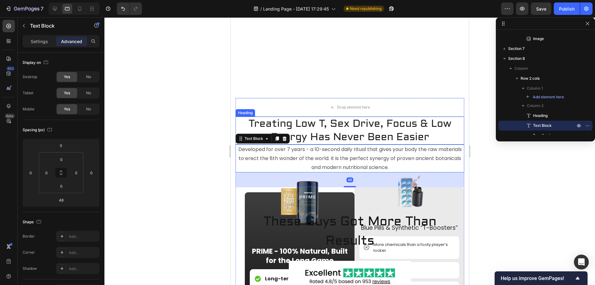
click at [327, 124] on h2 "Treating Low T, Sex Drive, Focus & Low Energy Has Never Been Easier" at bounding box center [349, 130] width 229 height 28
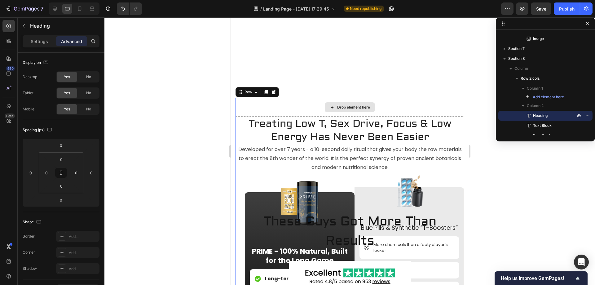
click at [328, 101] on div "Drop element here" at bounding box center [349, 107] width 229 height 19
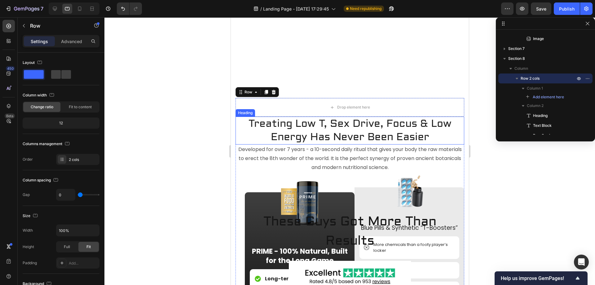
click at [316, 125] on h2 "Treating Low T, Sex Drive, Focus & Low Energy Has Never Been Easier" at bounding box center [349, 130] width 229 height 28
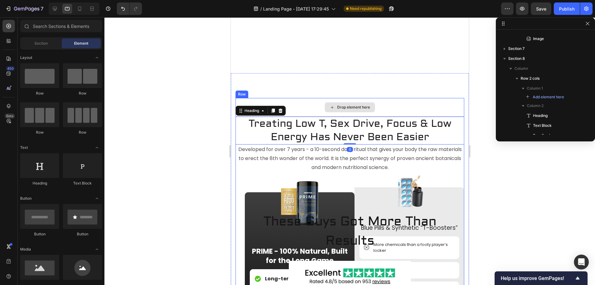
click at [360, 105] on div "Drop element here" at bounding box center [353, 107] width 33 height 5
click at [356, 129] on h2 "Treating Low T, Sex Drive, Focus & Low Energy Has Never Been Easier" at bounding box center [349, 130] width 229 height 28
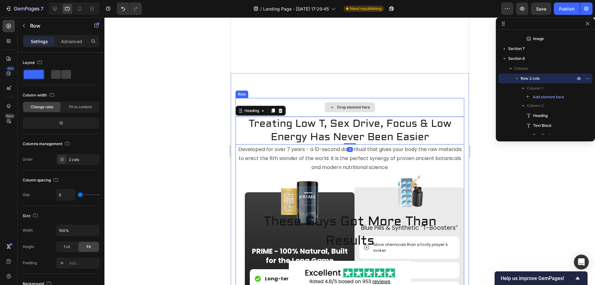
click at [425, 111] on div "Drop element here" at bounding box center [349, 107] width 229 height 19
click at [271, 112] on div "Drop element here" at bounding box center [349, 107] width 229 height 19
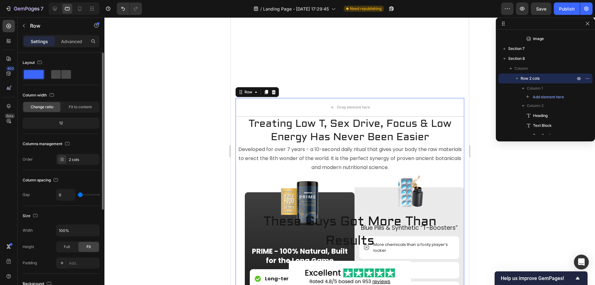
click at [69, 76] on span at bounding box center [66, 74] width 10 height 9
type input "30"
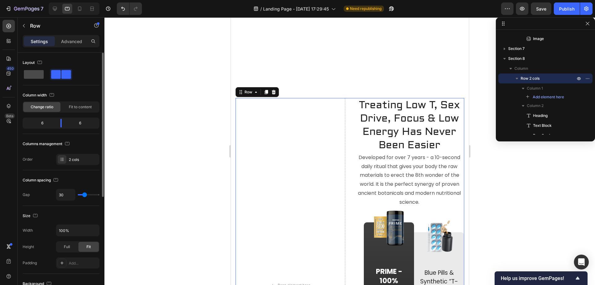
click at [35, 71] on span at bounding box center [34, 74] width 20 height 9
type input "0"
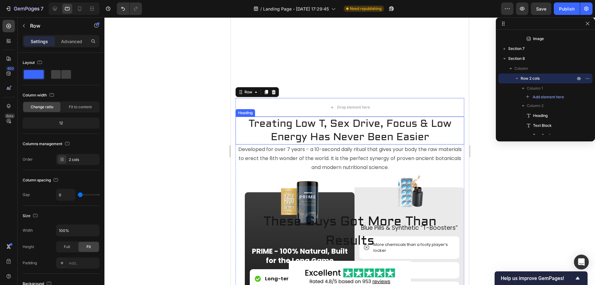
click at [317, 132] on h2 "Treating Low T, Sex Drive, Focus & Low Energy Has Never Been Easier" at bounding box center [349, 130] width 229 height 28
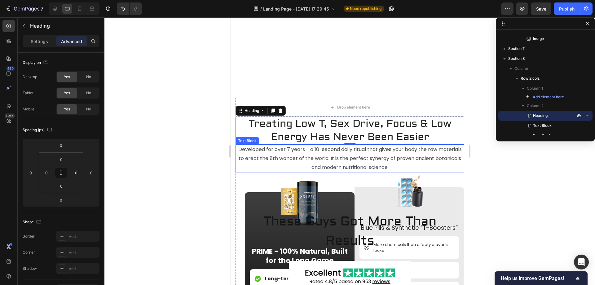
scroll to position [1115, 0]
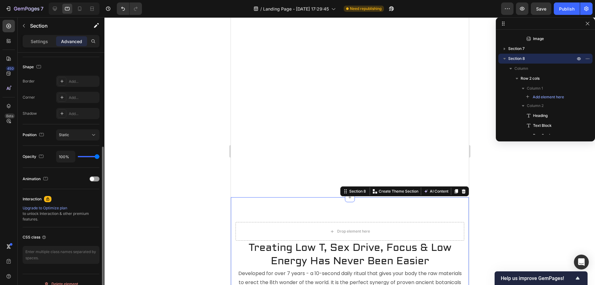
scroll to position [164, 0]
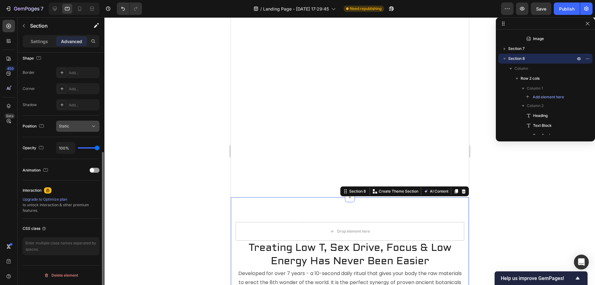
click at [75, 126] on div "Static" at bounding box center [75, 126] width 32 height 6
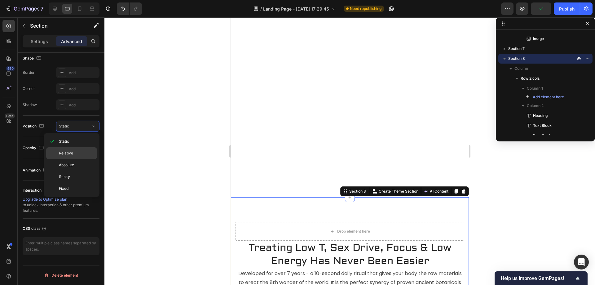
click at [81, 151] on p "Relative" at bounding box center [76, 153] width 35 height 6
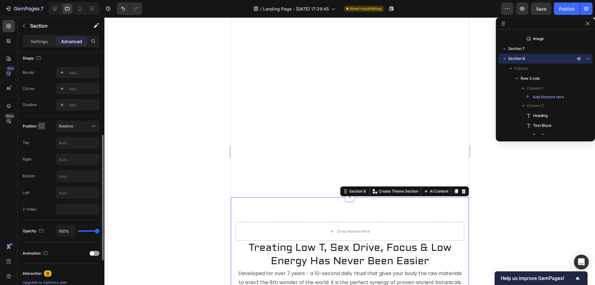
click at [42, 125] on icon "button" at bounding box center [42, 125] width 2 height 1
click at [43, 157] on icon "button" at bounding box center [43, 158] width 6 height 6
type input "42"
type input "14"
type input "-150"
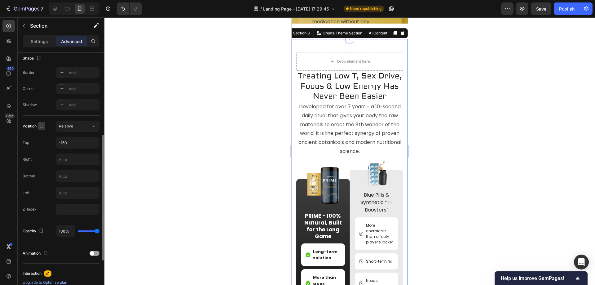
click at [45, 126] on icon "button" at bounding box center [41, 126] width 6 height 6
click at [43, 146] on icon "button" at bounding box center [43, 147] width 6 height 6
type input "80"
type input "48"
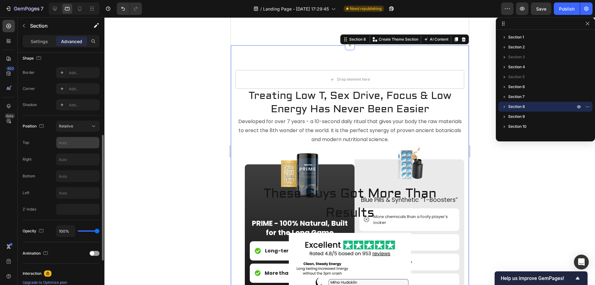
scroll to position [1273, 0]
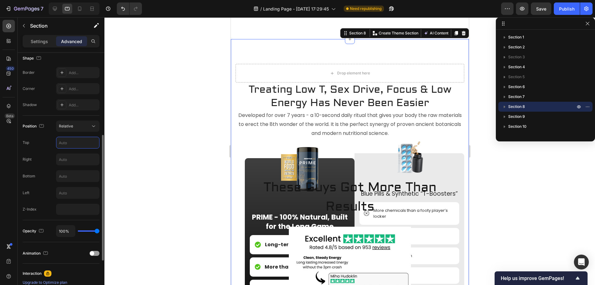
click at [72, 144] on input "text" at bounding box center [77, 142] width 43 height 11
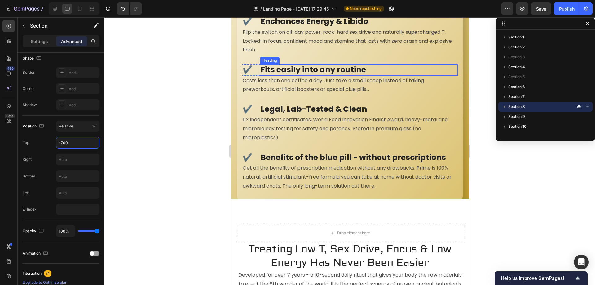
scroll to position [963, 0]
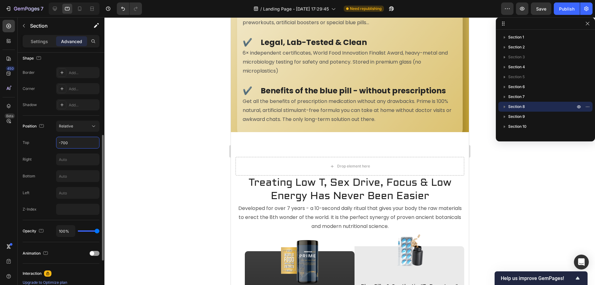
drag, startPoint x: 62, startPoint y: 142, endPoint x: 72, endPoint y: 142, distance: 10.2
click at [61, 142] on input "-700" at bounding box center [77, 142] width 43 height 11
type input "-600"
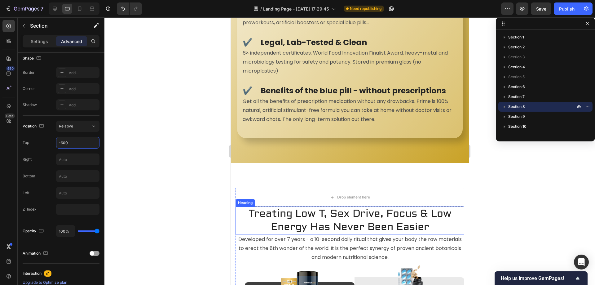
click at [243, 213] on h2 "Treating Low T, Sex Drive, Focus & Low Energy Has Never Been Easier" at bounding box center [349, 220] width 229 height 28
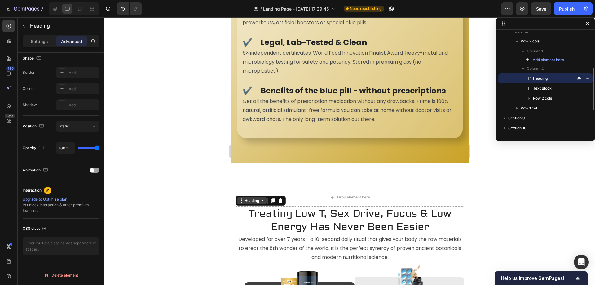
scroll to position [0, 0]
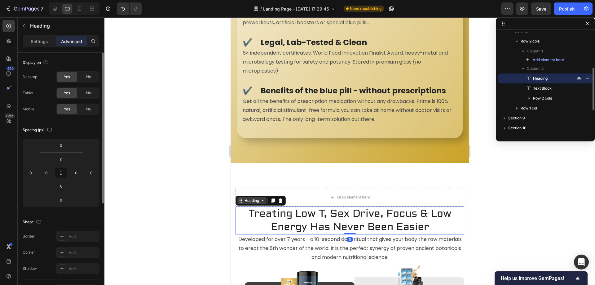
click at [253, 200] on div "Heading" at bounding box center [251, 201] width 17 height 6
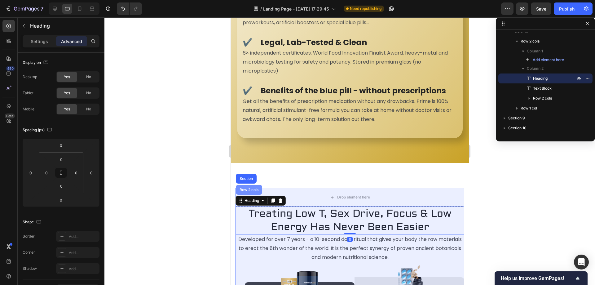
click at [250, 192] on div "Row 2 cols" at bounding box center [248, 190] width 26 height 10
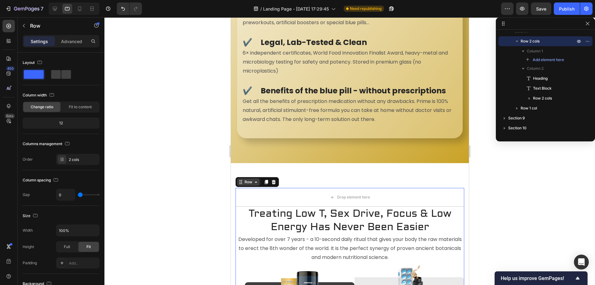
click at [246, 185] on div "Row" at bounding box center [248, 181] width 23 height 7
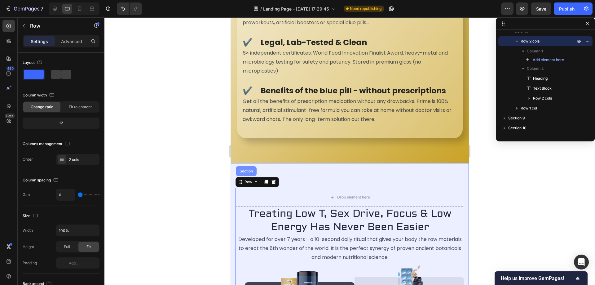
click at [245, 175] on div "Section" at bounding box center [245, 171] width 21 height 10
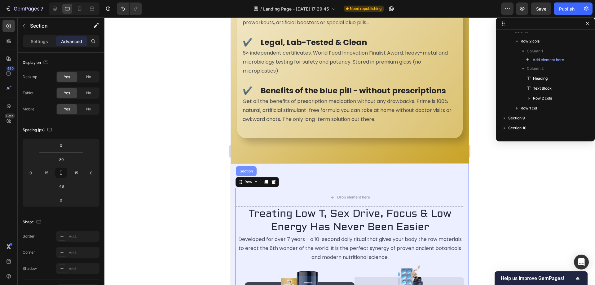
scroll to position [28, 0]
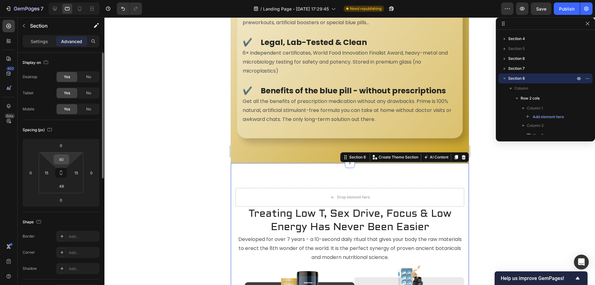
click at [61, 161] on input "80" at bounding box center [61, 159] width 12 height 9
type input "0"
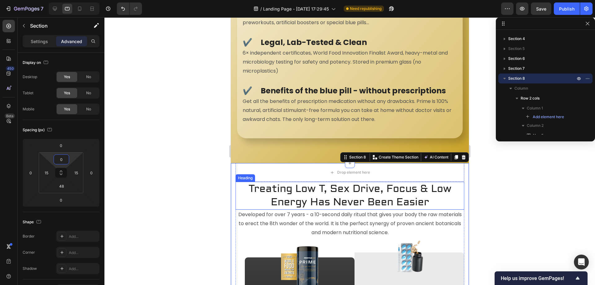
click at [253, 186] on h2 "Treating Low T, Sex Drive, Focus & Low Energy Has Never Been Easier" at bounding box center [349, 195] width 229 height 28
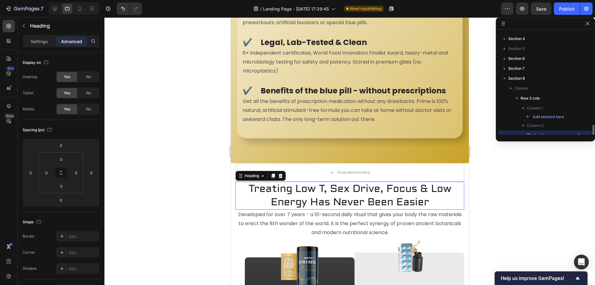
scroll to position [85, 0]
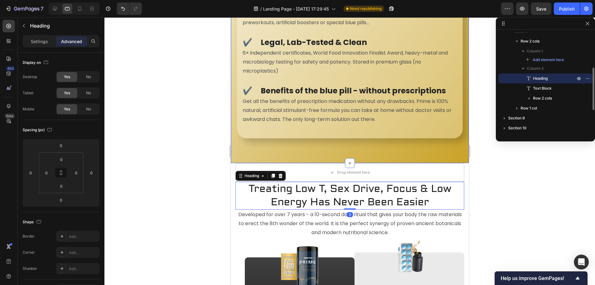
click at [511, 158] on div at bounding box center [349, 150] width 490 height 267
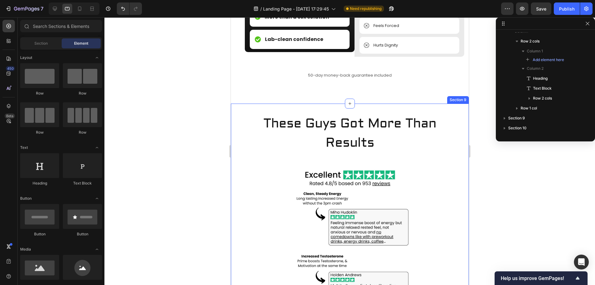
scroll to position [1273, 0]
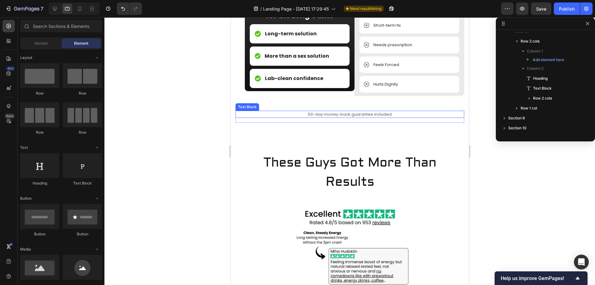
click at [329, 117] on p "50-day money-back guarantee included" at bounding box center [349, 114] width 227 height 6
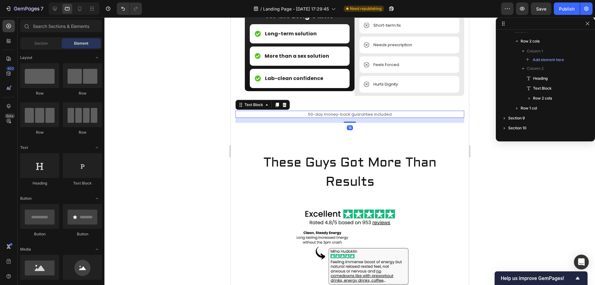
scroll to position [174, 0]
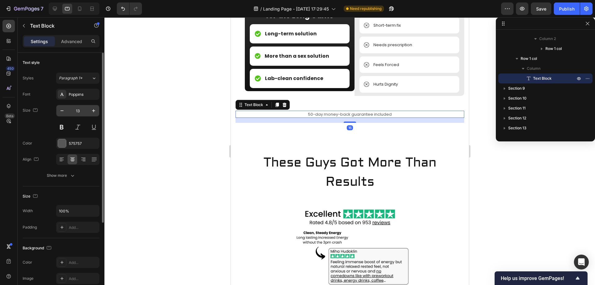
click at [78, 108] on input "13" at bounding box center [78, 110] width 20 height 11
click at [33, 111] on icon "button" at bounding box center [35, 110] width 6 height 6
click at [36, 140] on icon "button" at bounding box center [36, 142] width 3 height 4
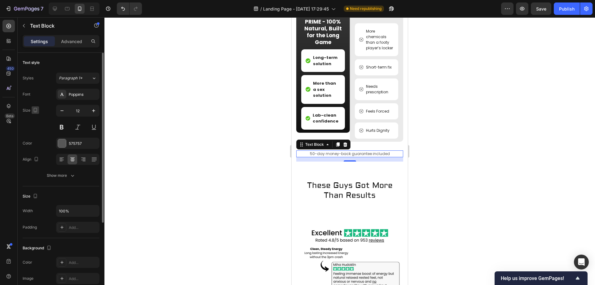
click at [37, 109] on icon "button" at bounding box center [35, 110] width 6 height 6
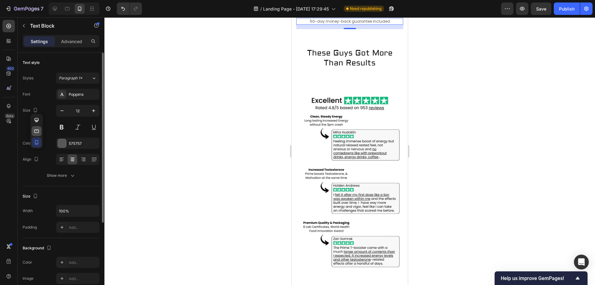
click at [37, 130] on icon "button" at bounding box center [36, 131] width 6 height 6
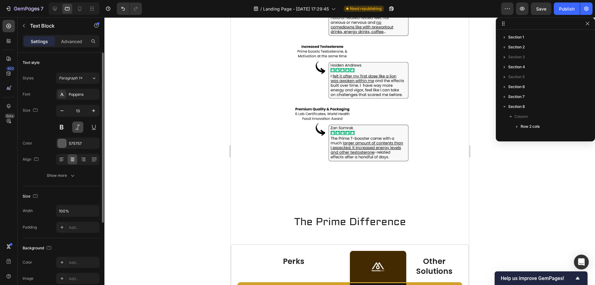
scroll to position [78, 0]
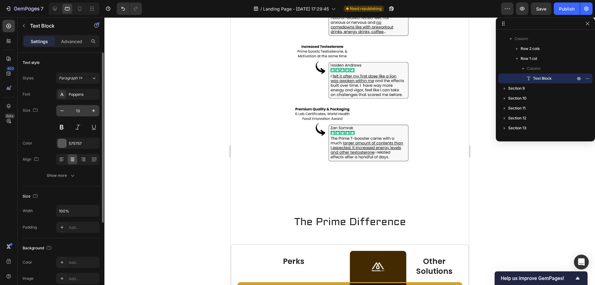
click at [77, 109] on input "13" at bounding box center [78, 110] width 20 height 11
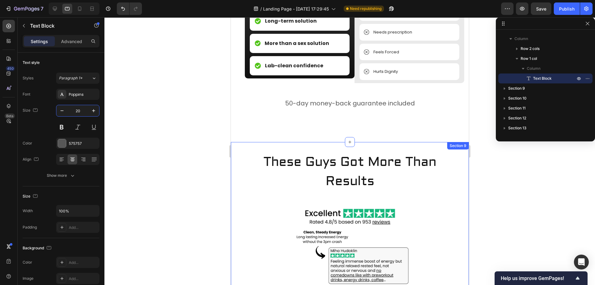
scroll to position [1281, 0]
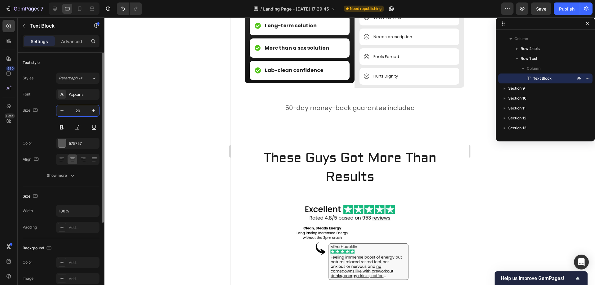
click at [80, 107] on input "20" at bounding box center [78, 110] width 20 height 11
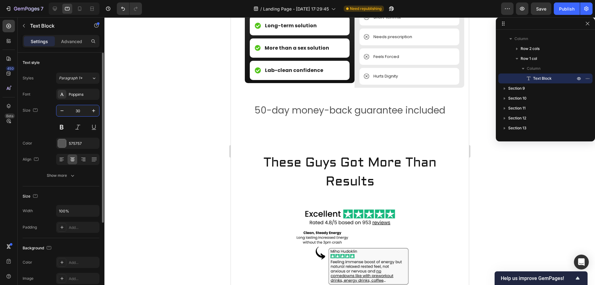
click at [78, 109] on input "30" at bounding box center [78, 110] width 20 height 11
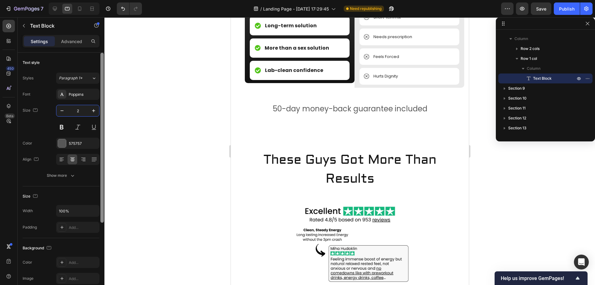
type input "25"
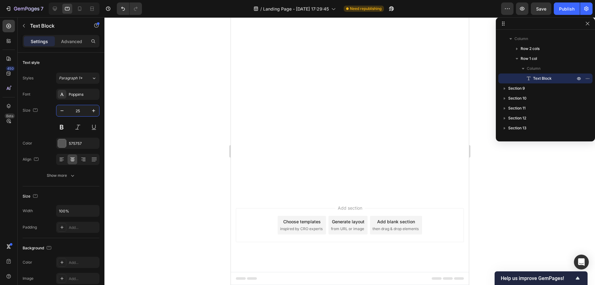
scroll to position [3941, 0]
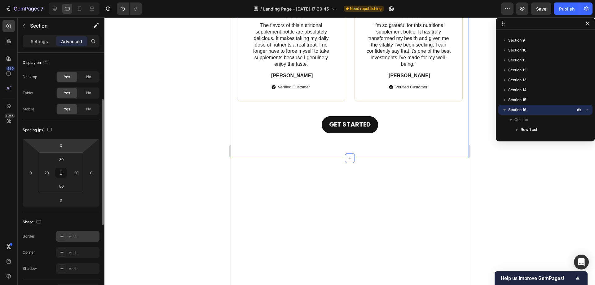
scroll to position [186, 0]
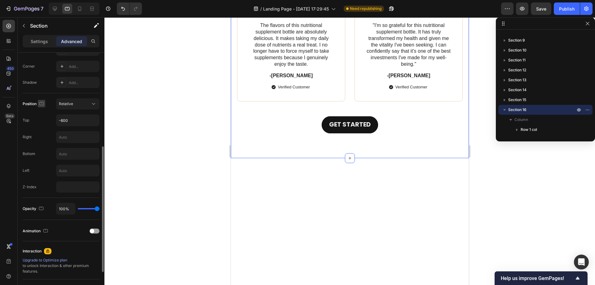
click at [42, 101] on icon "button" at bounding box center [41, 103] width 6 height 6
click at [43, 133] on icon "button" at bounding box center [43, 136] width 6 height 6
type input "42"
type input "0"
type input "-600"
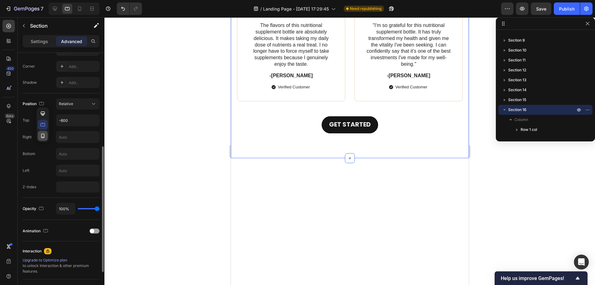
type input "-150"
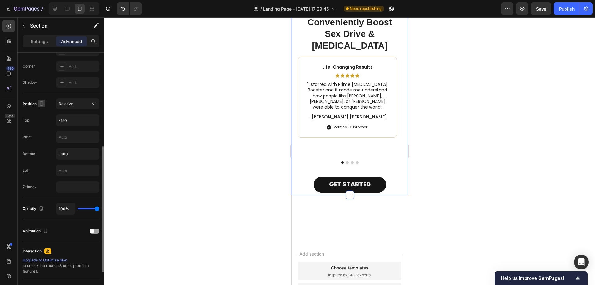
click at [42, 104] on icon "button" at bounding box center [41, 103] width 6 height 6
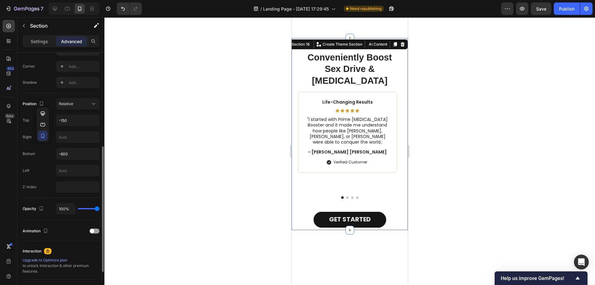
scroll to position [3937, 0]
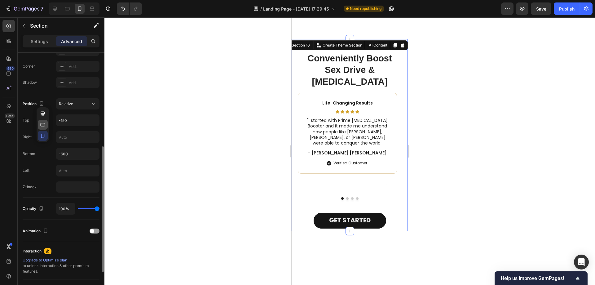
click at [44, 126] on icon "button" at bounding box center [43, 124] width 5 height 3
type input "80"
type input "-600"
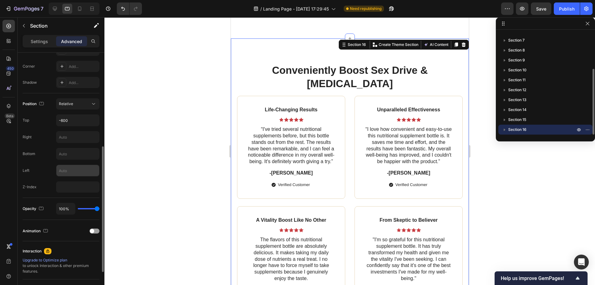
scroll to position [3726, 0]
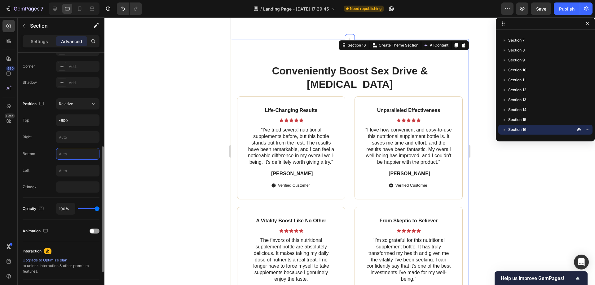
click at [74, 157] on input "text" at bounding box center [77, 153] width 43 height 11
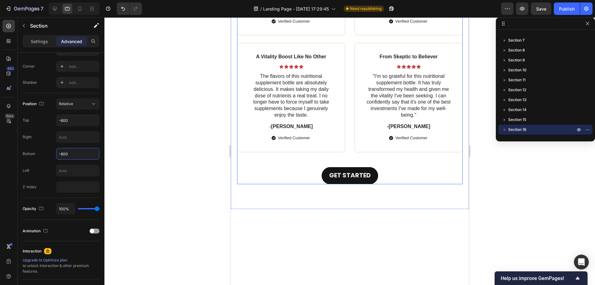
scroll to position [3879, 0]
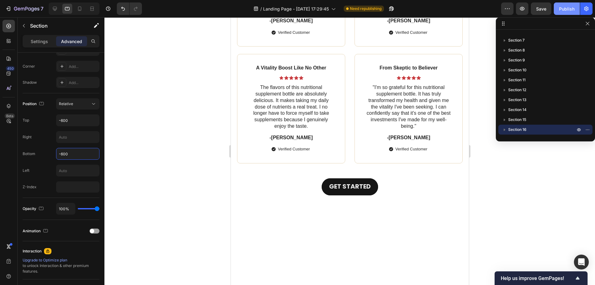
type input "-600"
click at [569, 10] on div "Publish" at bounding box center [566, 9] width 15 height 7
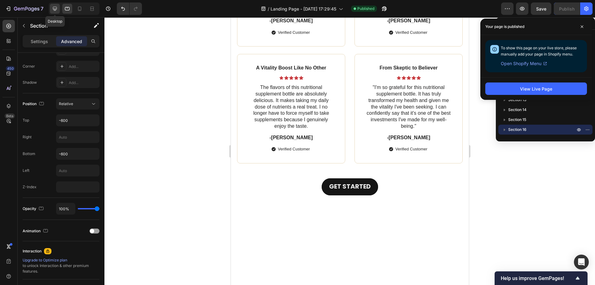
click at [59, 8] on div at bounding box center [55, 9] width 10 height 10
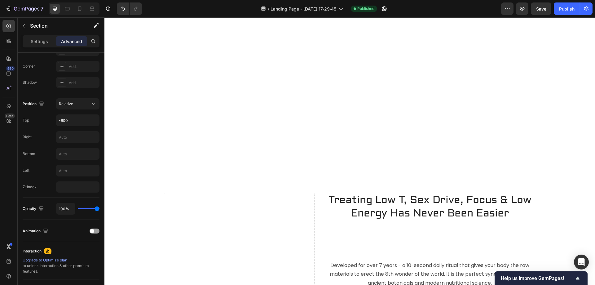
scroll to position [1146, 0]
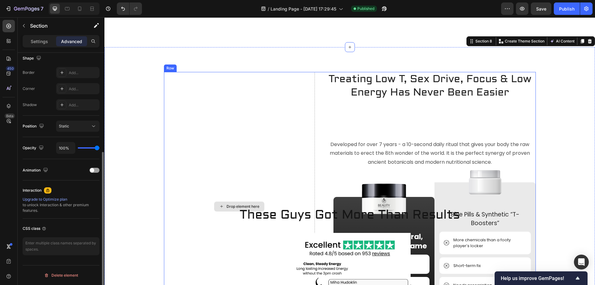
scroll to position [1270, 0]
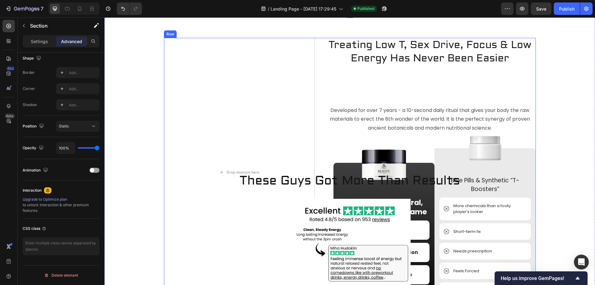
click at [329, 71] on div "Treating Low T, Sex Drive, Focus & Low Energy Has Never Been Easier Heading Dev…" at bounding box center [429, 172] width 211 height 269
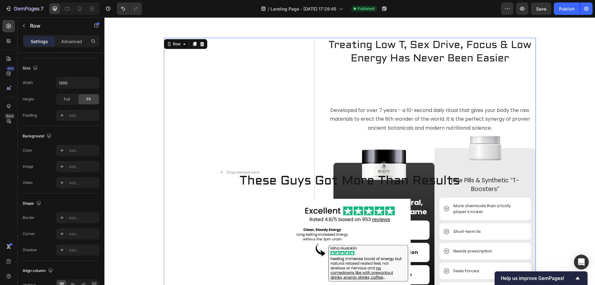
scroll to position [0, 0]
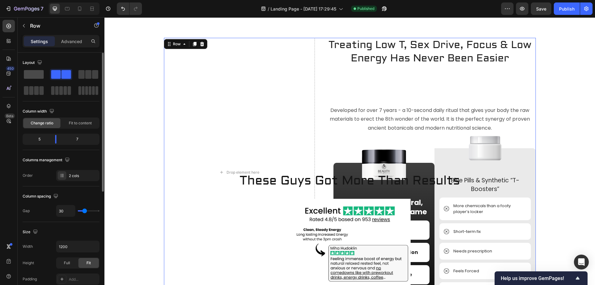
click at [35, 72] on span at bounding box center [34, 74] width 20 height 9
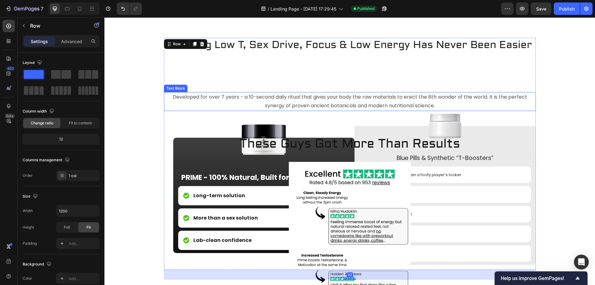
scroll to position [1208, 0]
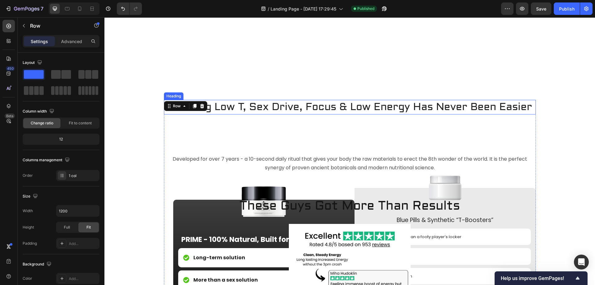
click at [320, 107] on h2 "Treating Low T, Sex Drive, Focus & Low Energy Has Never Been Easier" at bounding box center [350, 107] width 372 height 15
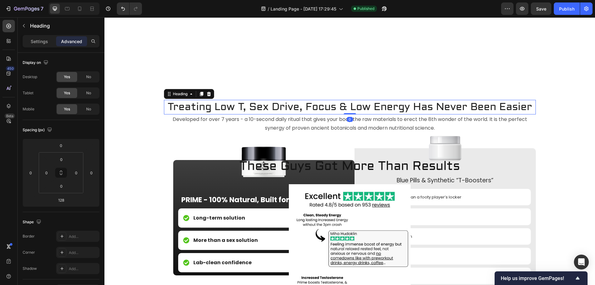
drag, startPoint x: 346, startPoint y: 153, endPoint x: 353, endPoint y: 105, distance: 48.5
click at [353, 105] on div "Treating Low T, Sex Drive, Focus & Low Energy Has Never Been Easier Heading 0" at bounding box center [350, 107] width 372 height 15
type input "0"
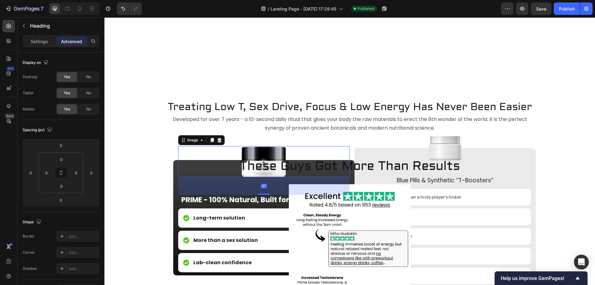
click at [250, 146] on img at bounding box center [263, 161] width 50 height 31
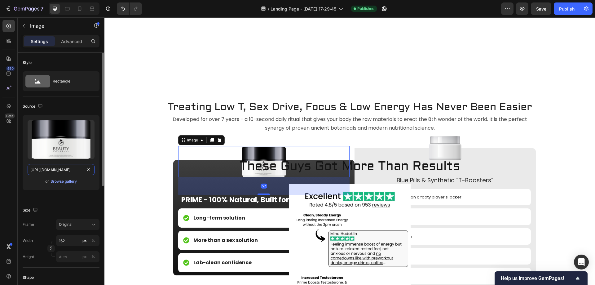
click at [69, 172] on input "https://cdn.shopify.com/s/files/1/0702/1350/1110/files/gempages_582123393264911…" at bounding box center [61, 169] width 67 height 11
paste input "d37475d4-3ca6-4253-a88f-e53af0719d27.webp"
type input "[URL][DOMAIN_NAME]"
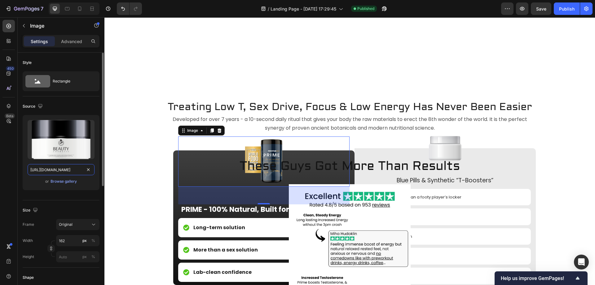
scroll to position [0, 190]
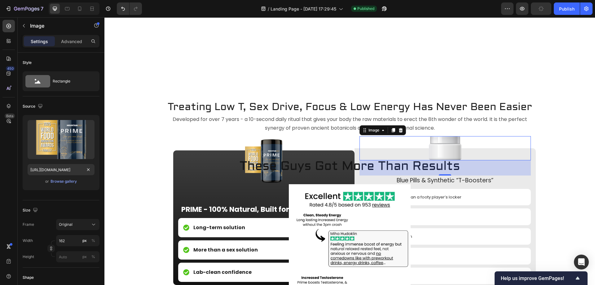
click at [439, 141] on img at bounding box center [445, 148] width 33 height 24
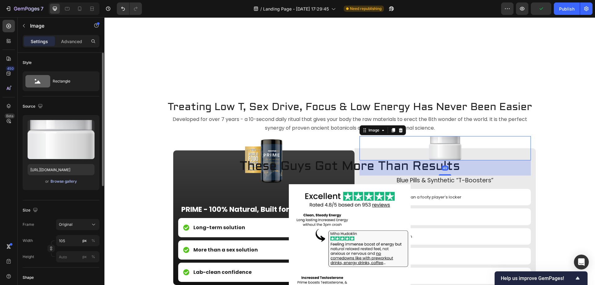
click at [62, 181] on div "Browse gallery" at bounding box center [63, 181] width 26 height 6
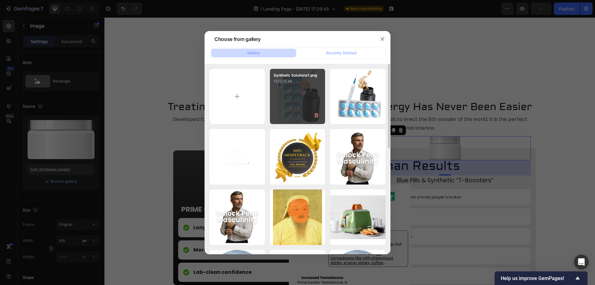
click at [284, 110] on div "Synthetic Solutions1.png 1232.25 kb" at bounding box center [297, 96] width 55 height 55
type input "https://cdn.shopify.com/s/files/1/0702/1350/1110/files/gempages_582123393264911…"
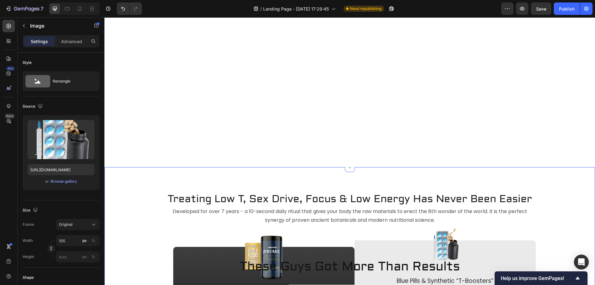
scroll to position [1146, 0]
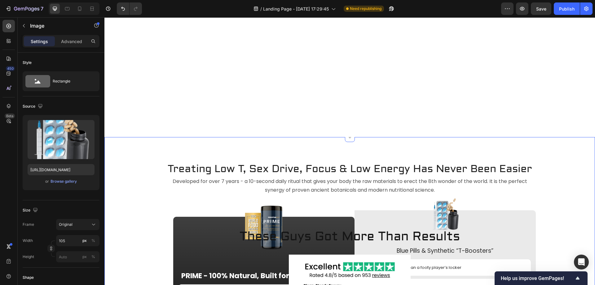
click at [135, 156] on div "Treating Low T, Sex Drive, Focus & Low Energy Has Never Been Easier Heading Dev…" at bounding box center [349, 270] width 490 height 267
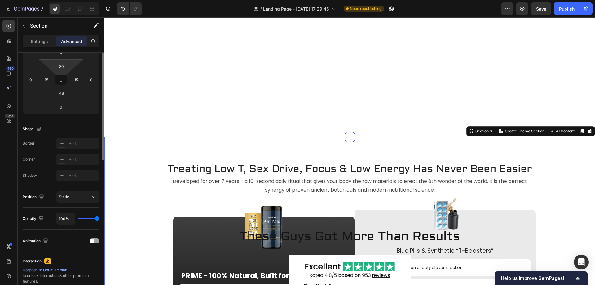
scroll to position [124, 0]
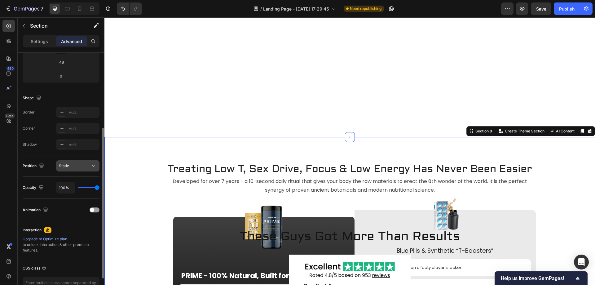
click at [65, 162] on button "Static" at bounding box center [77, 165] width 43 height 11
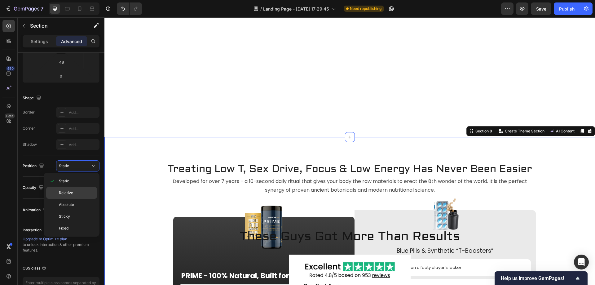
click at [68, 190] on span "Relative" at bounding box center [66, 193] width 14 height 6
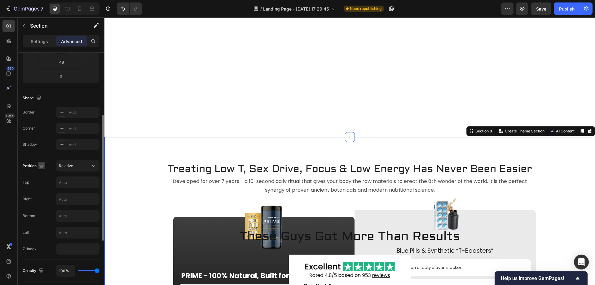
click at [43, 166] on icon "button" at bounding box center [41, 165] width 4 height 4
click at [44, 190] on button "button" at bounding box center [43, 186] width 10 height 10
type input "0"
type input "-600"
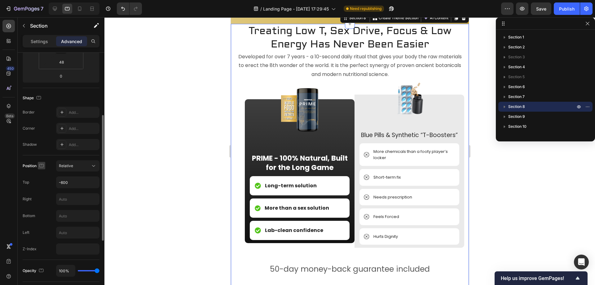
scroll to position [1058, 0]
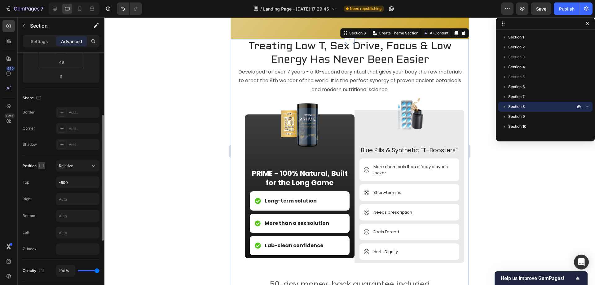
click at [40, 165] on icon "button" at bounding box center [41, 165] width 5 height 3
click at [45, 176] on icon "button" at bounding box center [43, 175] width 6 height 6
type input "80"
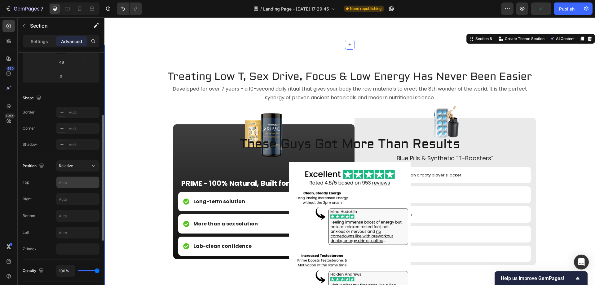
scroll to position [1244, 0]
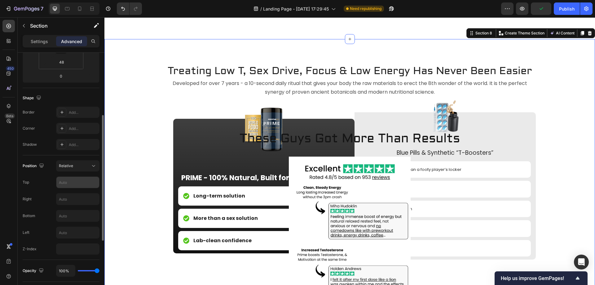
click at [79, 180] on input "text" at bounding box center [77, 182] width 43 height 11
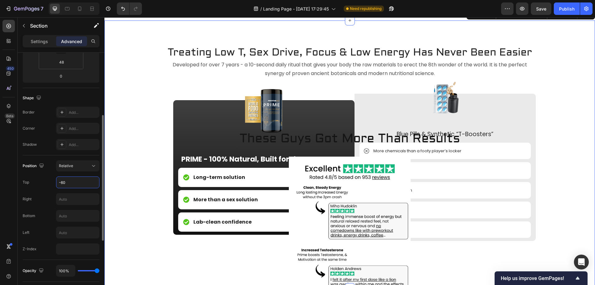
type input "-600"
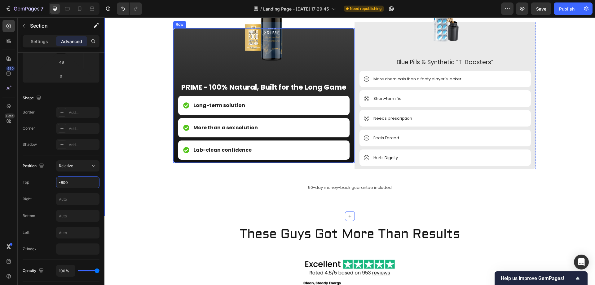
scroll to position [1151, 0]
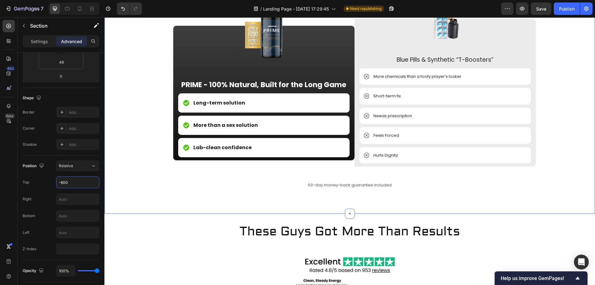
click at [318, 184] on p "50-day money-back guarantee included" at bounding box center [349, 185] width 370 height 6
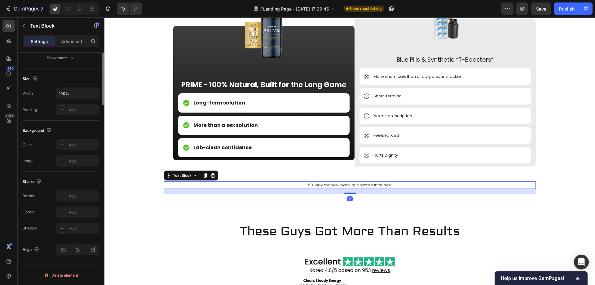
scroll to position [0, 0]
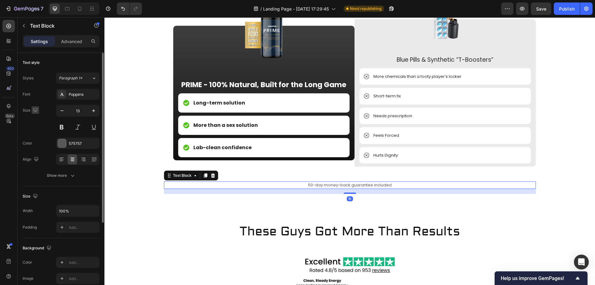
click at [32, 110] on button "button" at bounding box center [35, 109] width 7 height 7
click at [38, 132] on icon "button" at bounding box center [36, 130] width 5 height 3
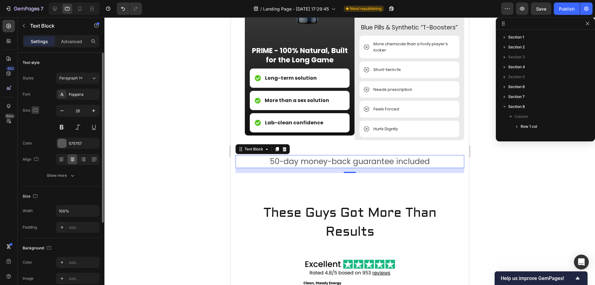
scroll to position [78, 0]
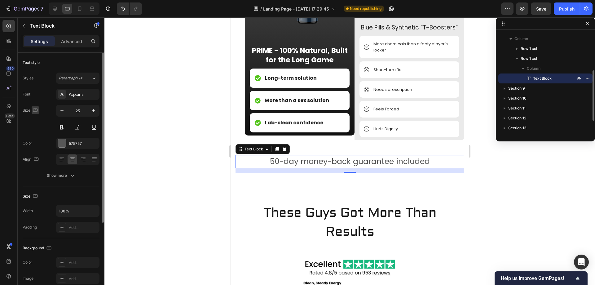
click at [37, 112] on icon "button" at bounding box center [35, 110] width 6 height 6
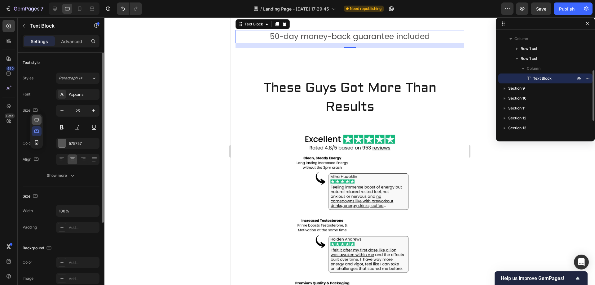
click at [40, 120] on button "button" at bounding box center [37, 120] width 10 height 10
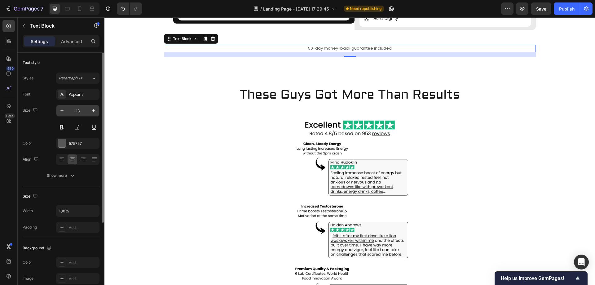
scroll to position [1293, 0]
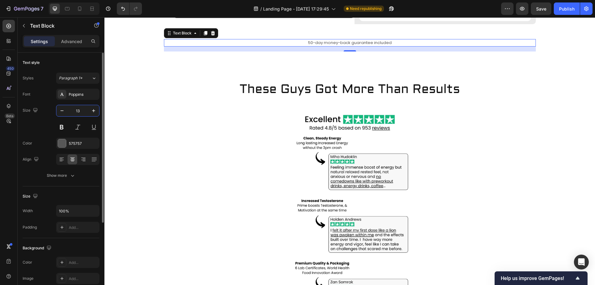
click at [78, 110] on input "13" at bounding box center [78, 110] width 20 height 11
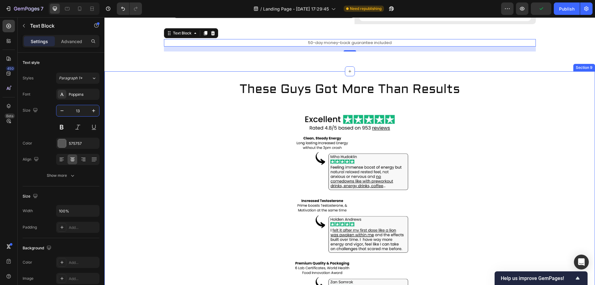
type input "1"
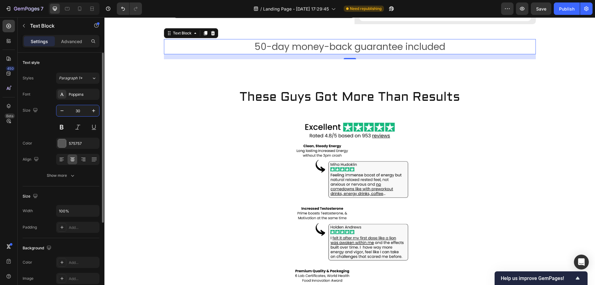
click at [81, 109] on input "30" at bounding box center [78, 110] width 20 height 11
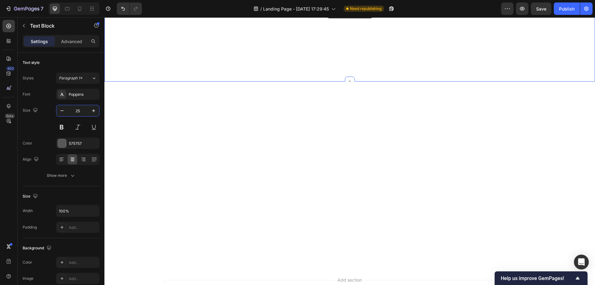
scroll to position [4007, 0]
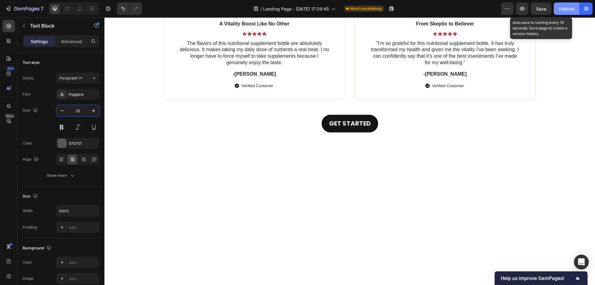
type input "25"
click at [555, 11] on button "Publish" at bounding box center [566, 8] width 26 height 12
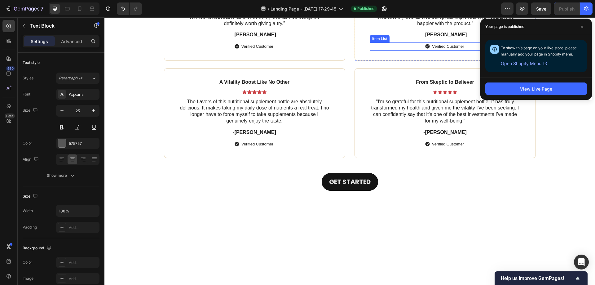
scroll to position [3914, 0]
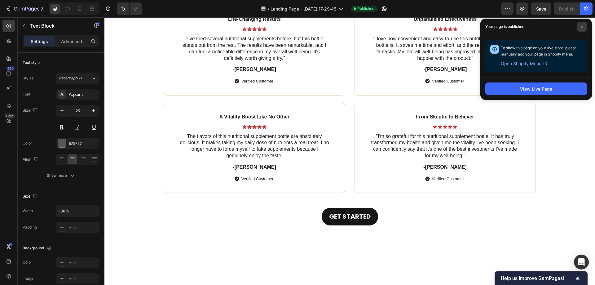
click at [578, 24] on span at bounding box center [582, 27] width 10 height 10
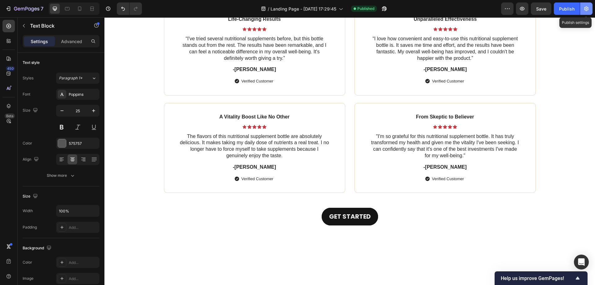
click at [585, 11] on icon "button" at bounding box center [586, 9] width 6 height 6
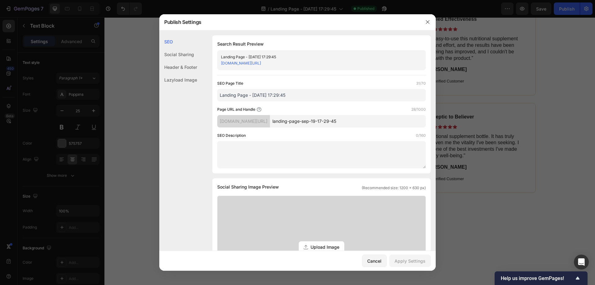
click at [269, 55] on div "Landing Page - [DATE] 17:29:45" at bounding box center [316, 57] width 191 height 6
click at [271, 55] on div "Landing Page - [DATE] 17:29:45" at bounding box center [316, 57] width 191 height 6
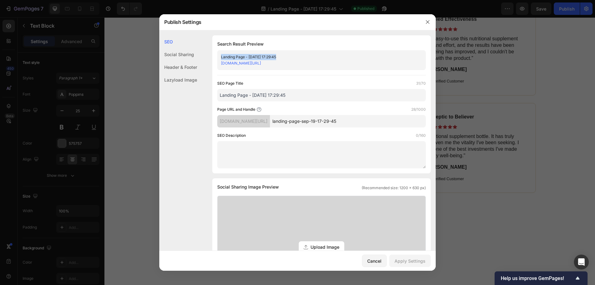
click at [281, 54] on div "Landing Page - [DATE] 17:29:45" at bounding box center [316, 57] width 191 height 6
click at [274, 55] on div "Landing Page - [DATE] 17:29:45" at bounding box center [316, 57] width 191 height 6
click at [281, 94] on input "Landing Page - [DATE] 17:29:45" at bounding box center [321, 95] width 208 height 12
drag, startPoint x: 281, startPoint y: 94, endPoint x: 258, endPoint y: 95, distance: 23.3
click at [258, 95] on input "Landing Page - [DATE] 17:29:45" at bounding box center [321, 95] width 208 height 12
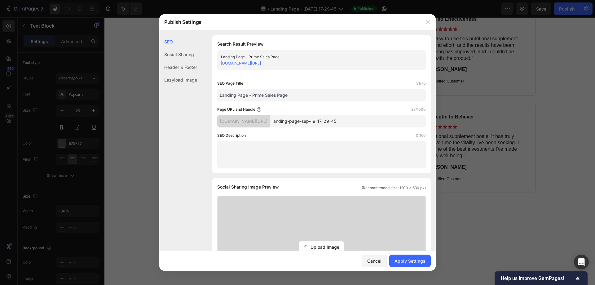
type input "Landing Page - Prime Sales Page"
click at [357, 122] on input "landing-page-sep-19-17-29-45" at bounding box center [348, 121] width 156 height 12
type input "prime-sales-page"
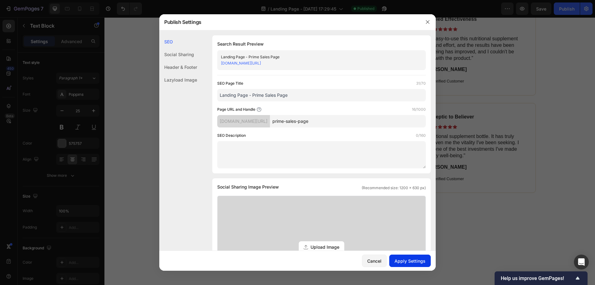
click at [412, 260] on div "Apply Settings" at bounding box center [409, 260] width 31 height 7
